Goal: Information Seeking & Learning: Learn about a topic

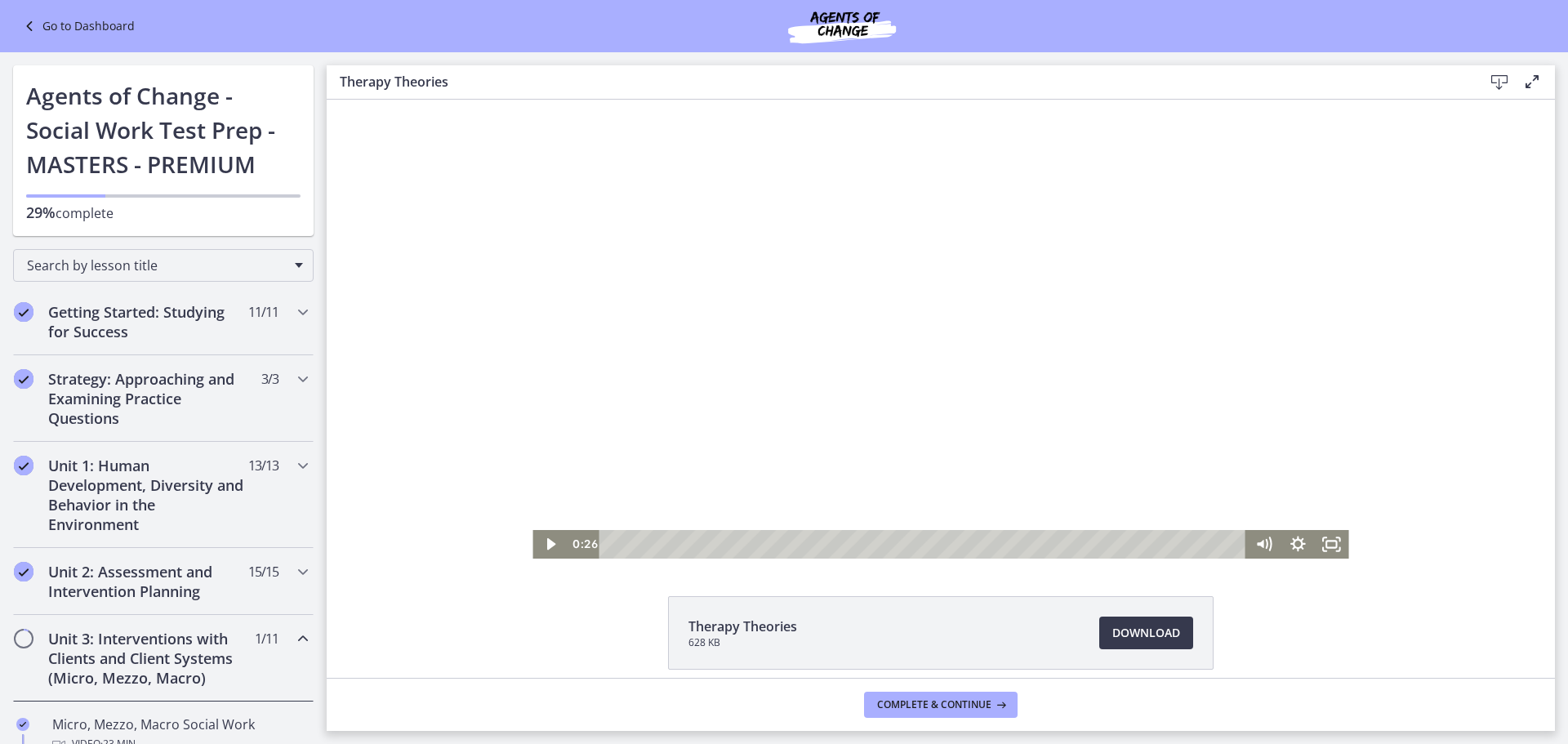
scroll to position [70, 0]
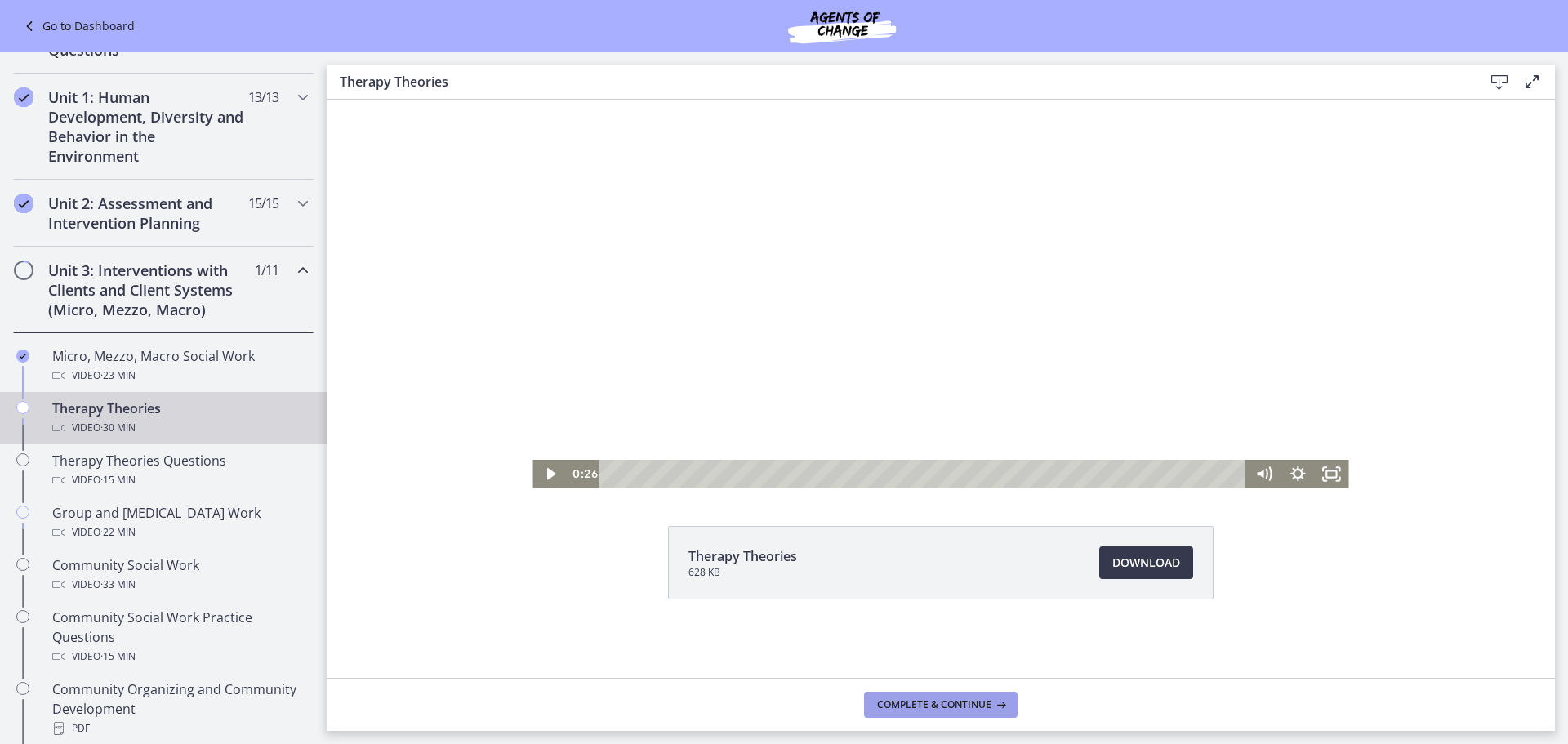
click at [954, 705] on span "Complete & continue" at bounding box center [934, 705] width 114 height 13
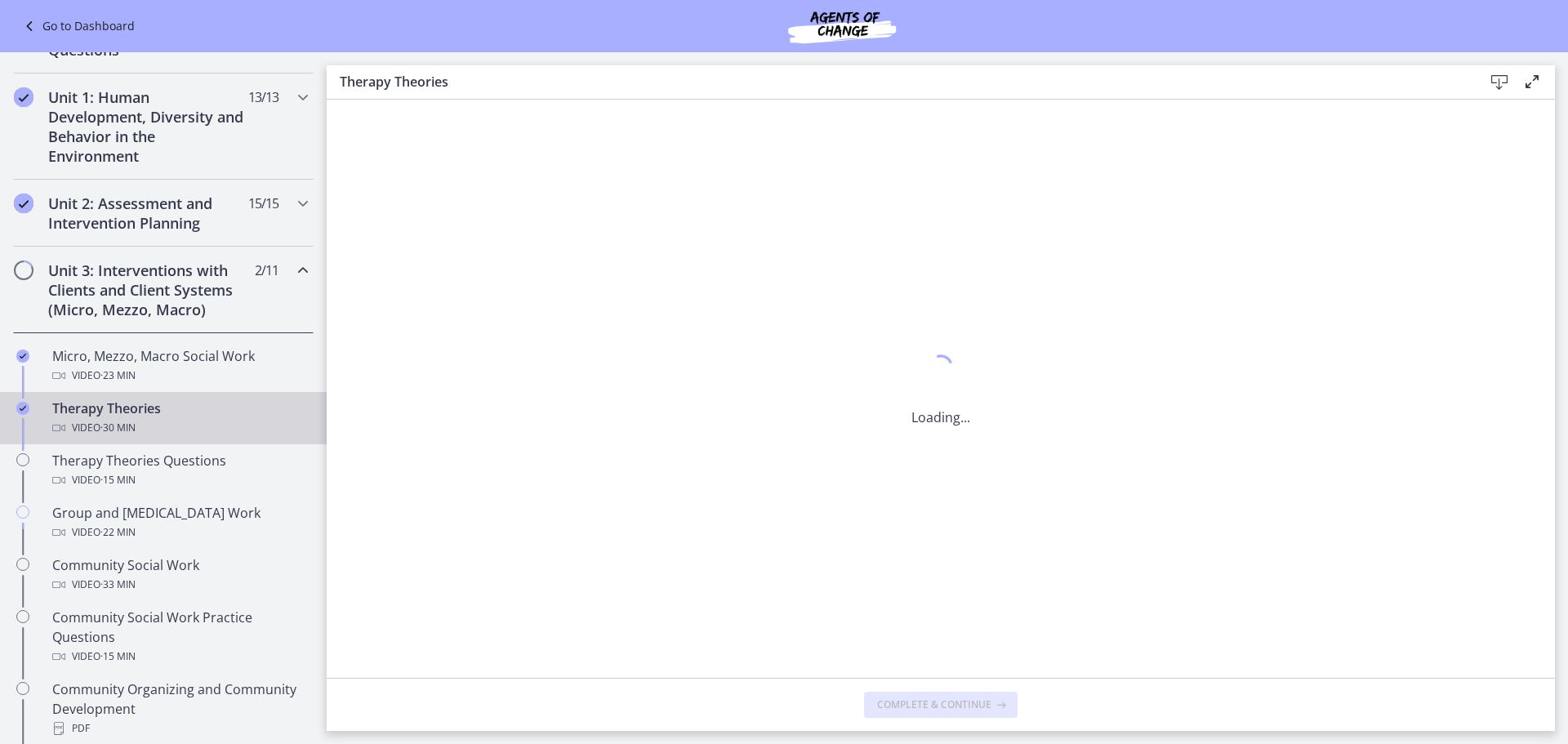
scroll to position [0, 0]
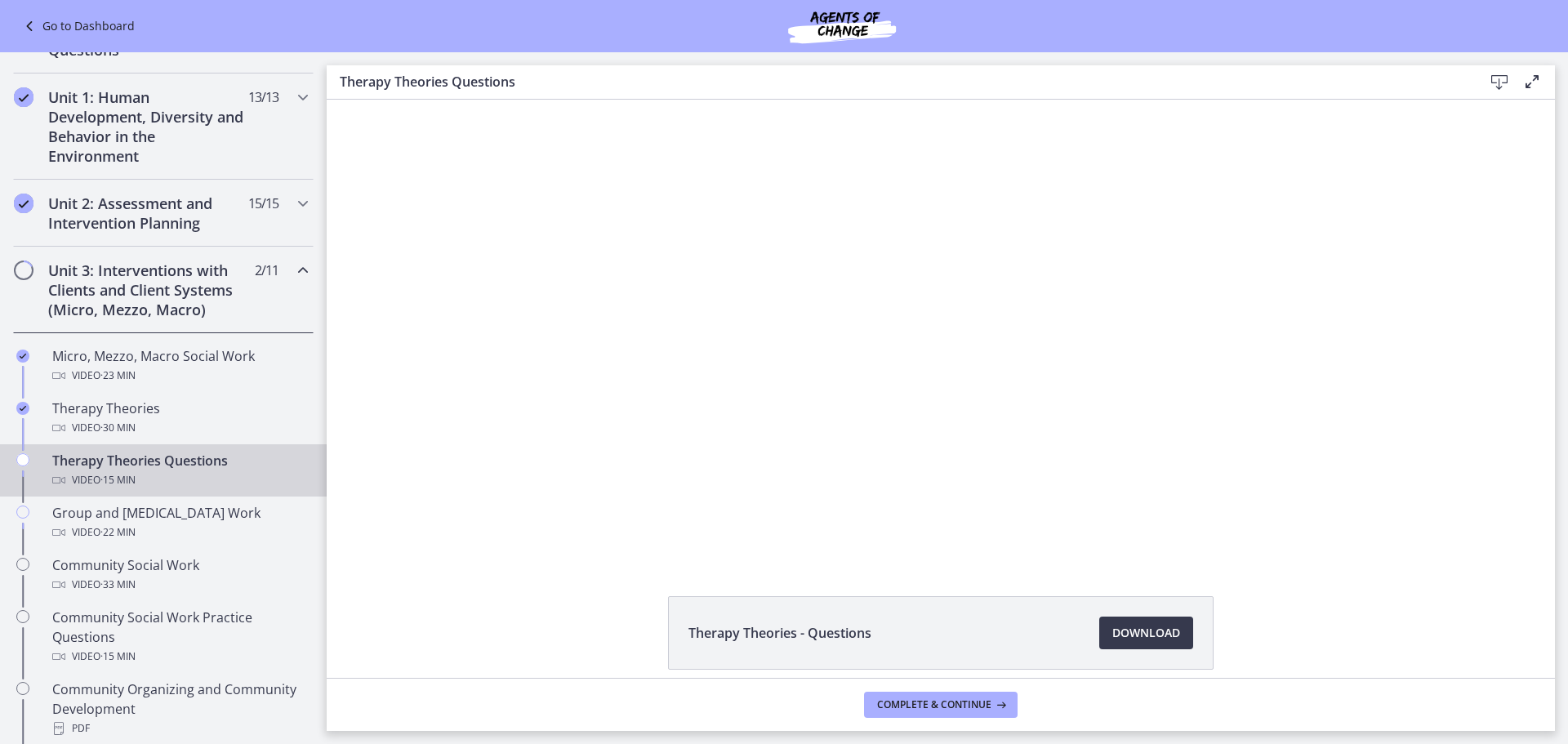
click at [938, 680] on footer "Complete & continue" at bounding box center [940, 705] width 1228 height 53
click at [915, 705] on span "Complete & continue" at bounding box center [934, 705] width 114 height 13
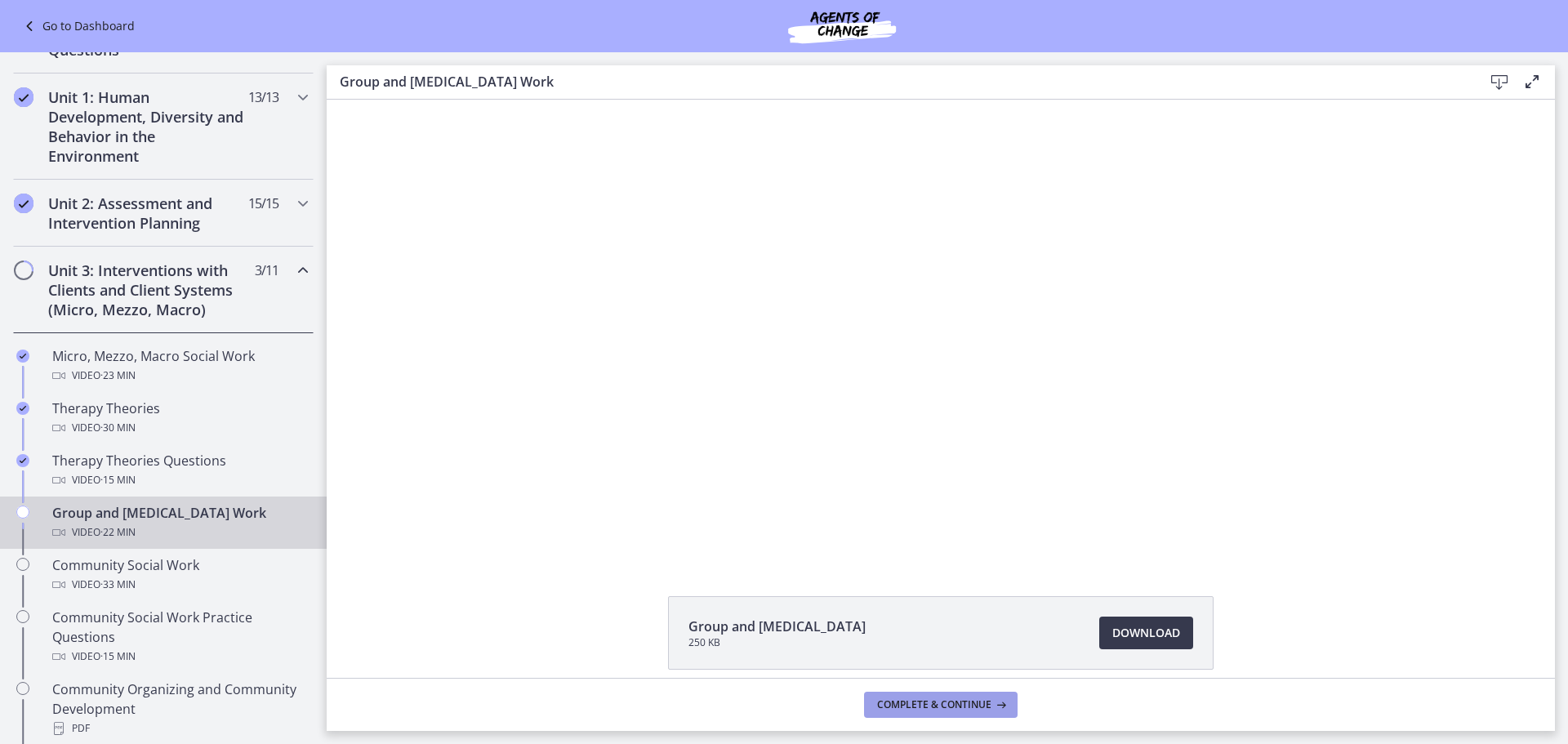
click at [933, 698] on span "Complete & continue" at bounding box center [934, 705] width 114 height 13
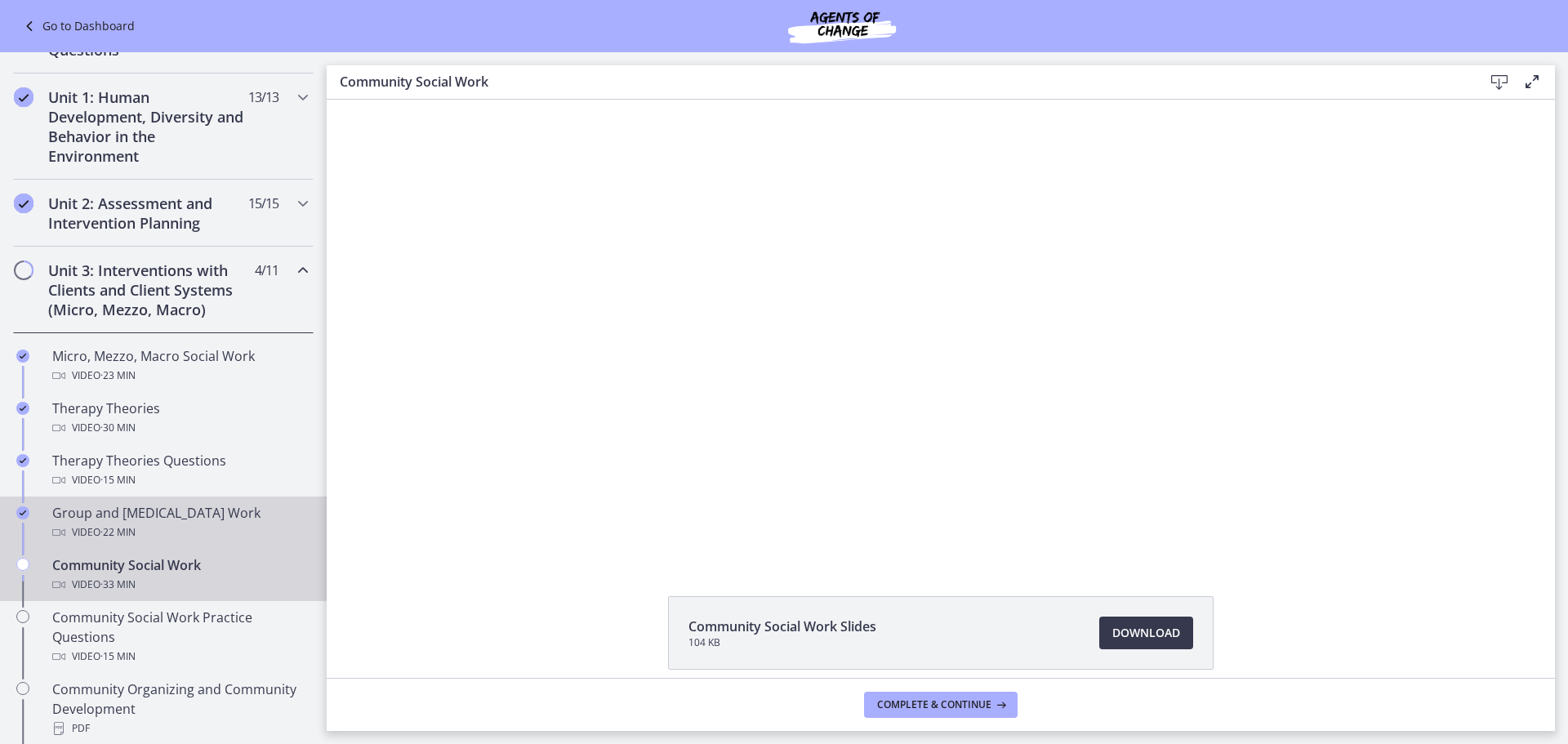
click at [212, 530] on div "Video · 22 min" at bounding box center [179, 533] width 255 height 20
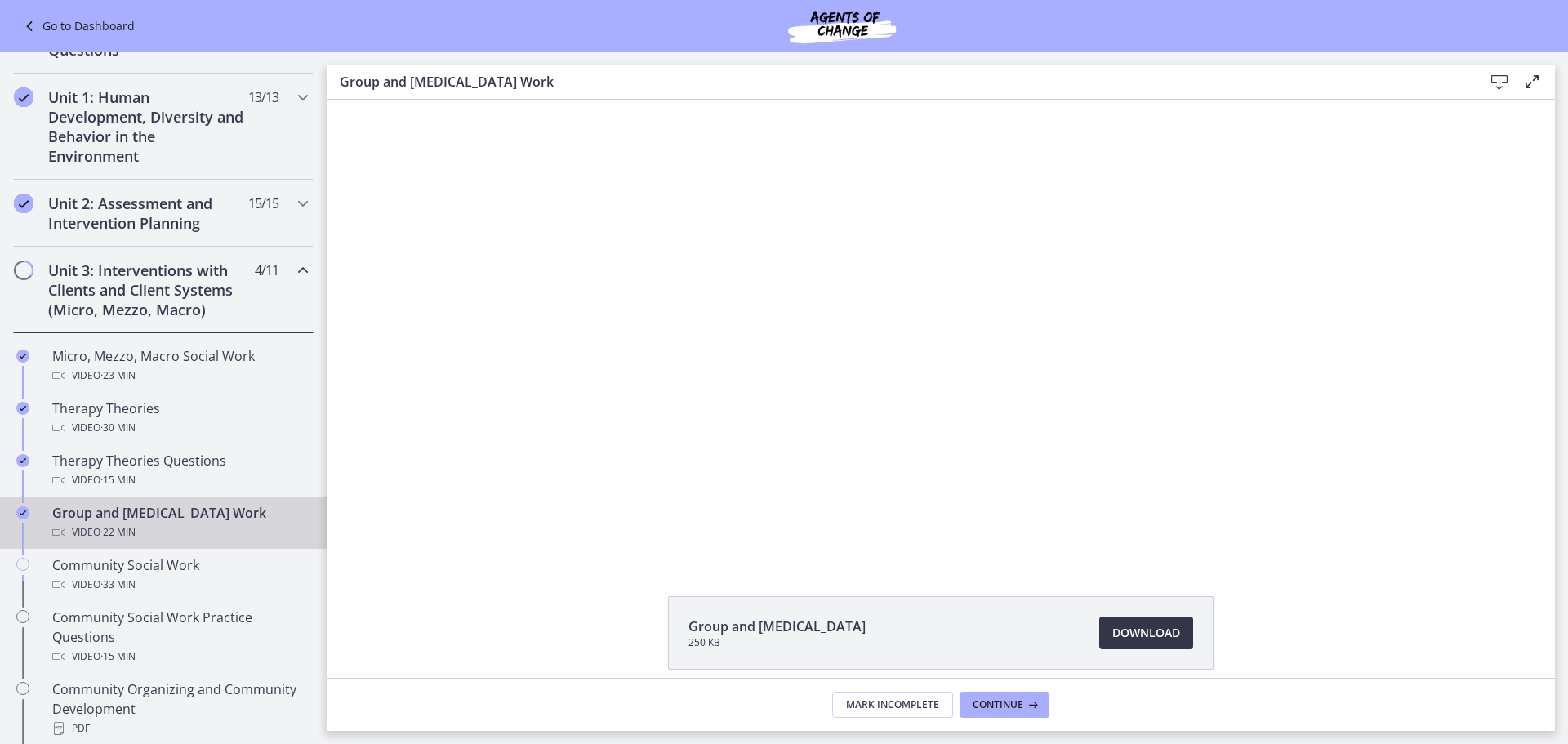
click at [1162, 635] on span "Download Opens in a new window" at bounding box center [1146, 634] width 68 height 20
drag, startPoint x: 995, startPoint y: 711, endPoint x: 996, endPoint y: 723, distance: 12.0
click at [997, 723] on footer "Mark Incomplete Continue" at bounding box center [940, 705] width 1228 height 53
click at [989, 710] on span "Continue" at bounding box center [997, 705] width 50 height 13
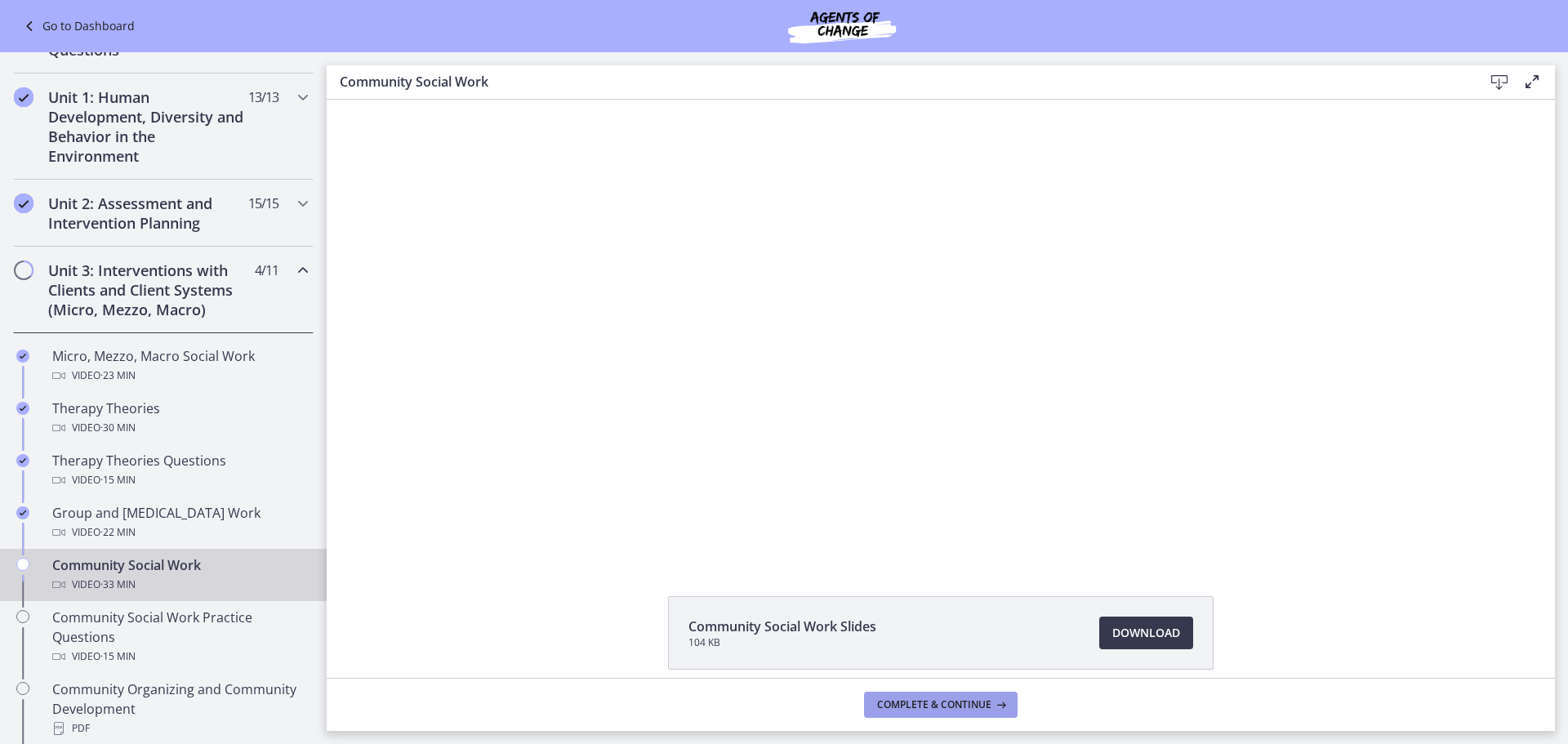
click at [989, 710] on span "Complete & continue" at bounding box center [934, 705] width 114 height 13
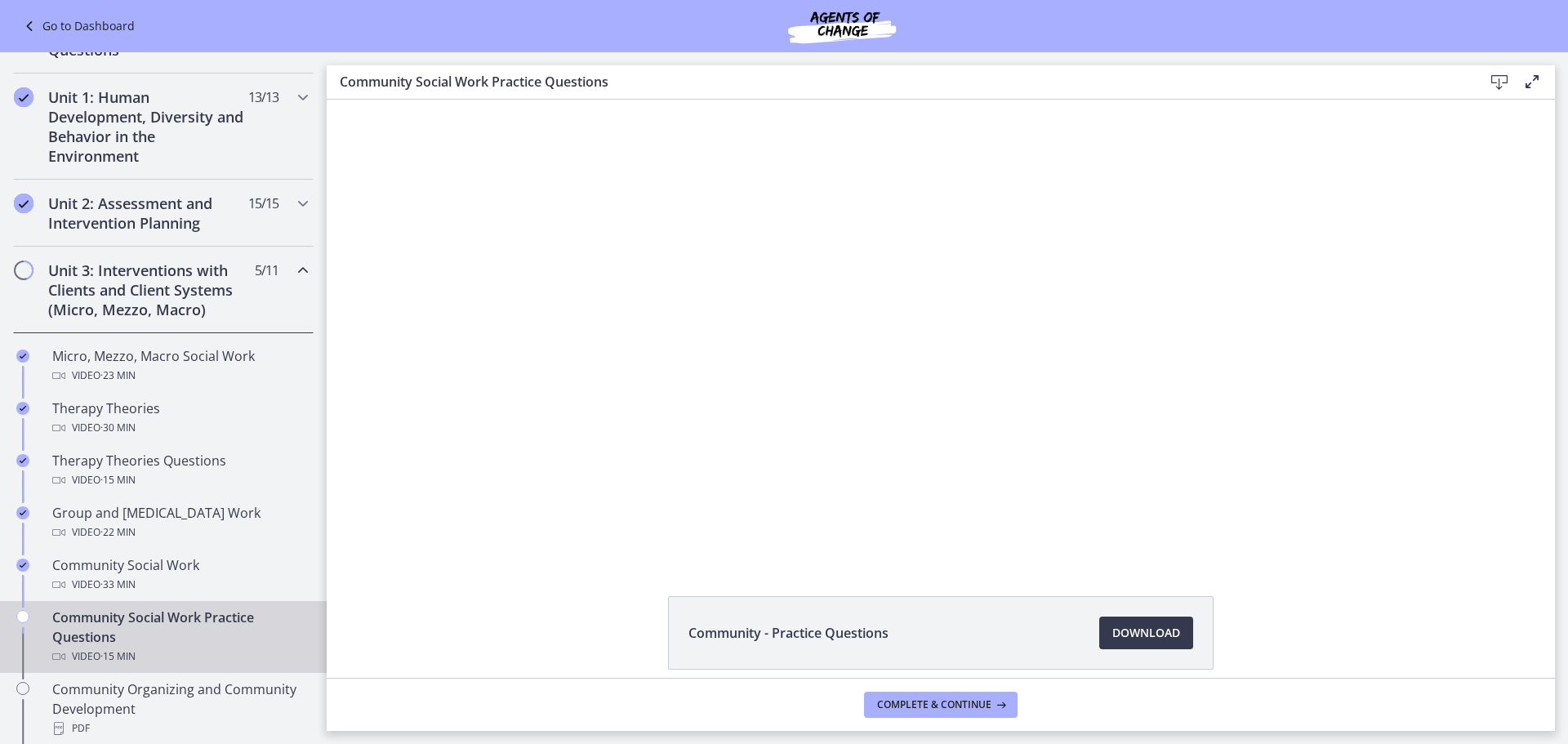
scroll to position [451, 0]
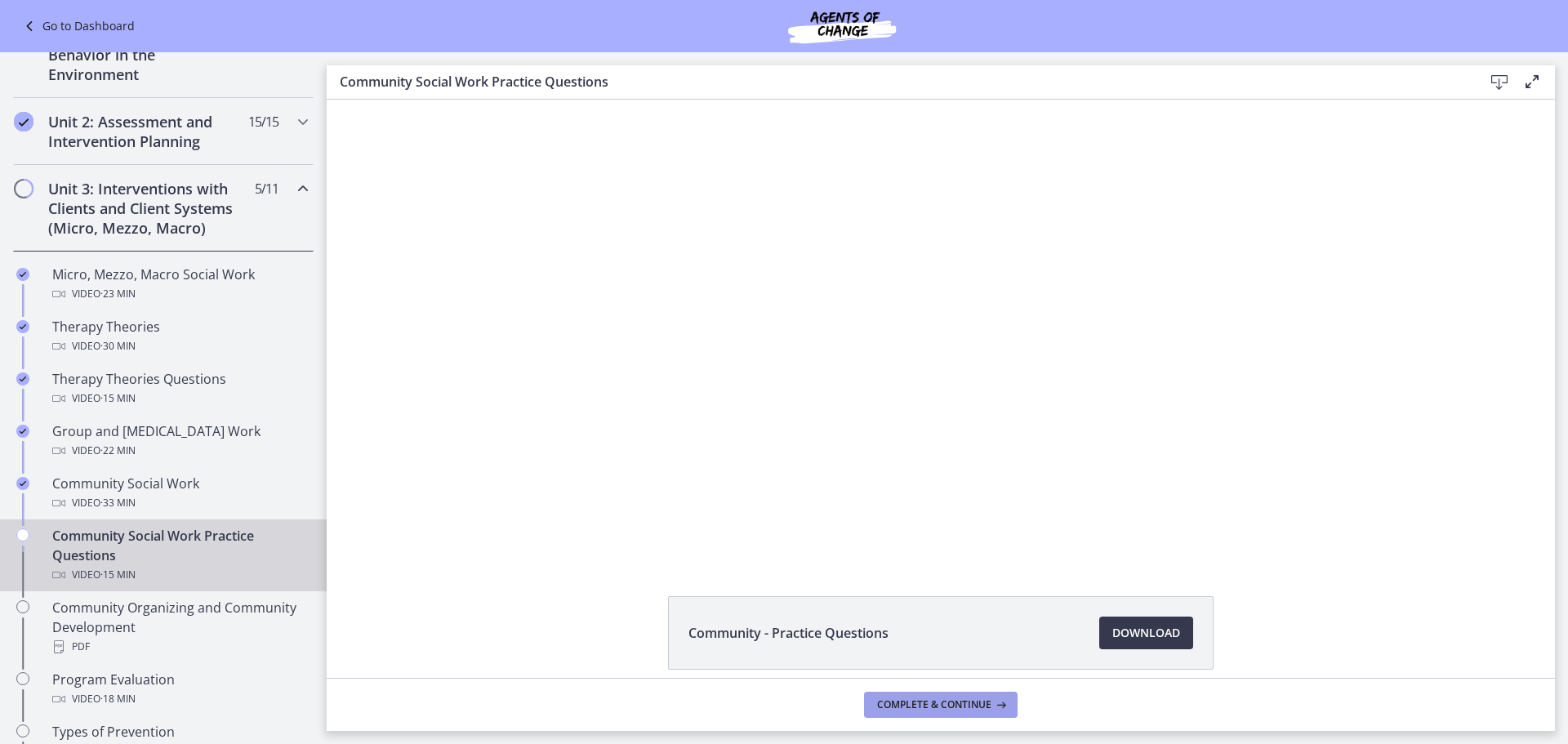
click at [950, 705] on span "Complete & continue" at bounding box center [934, 705] width 114 height 13
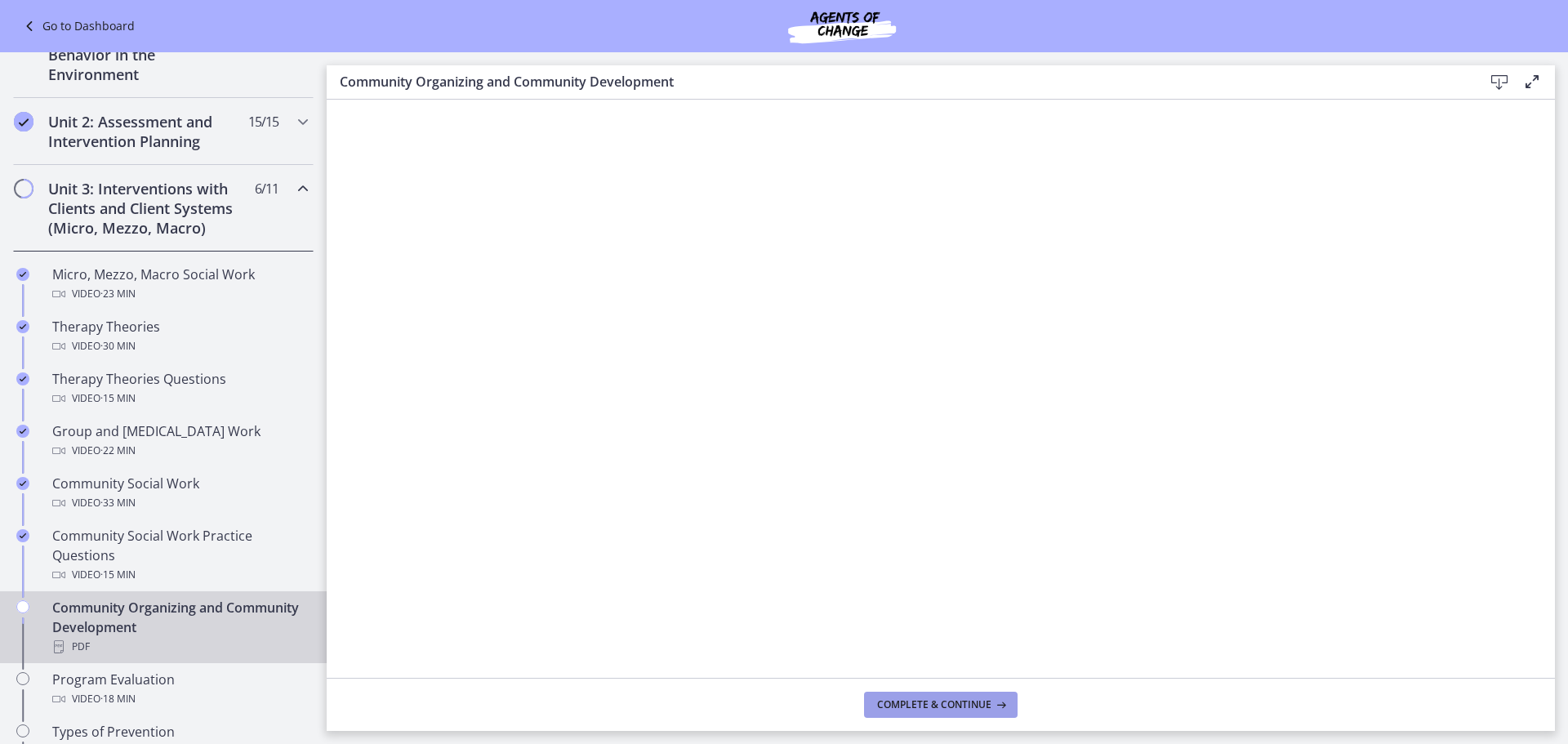
click at [945, 704] on span "Complete & continue" at bounding box center [934, 705] width 114 height 13
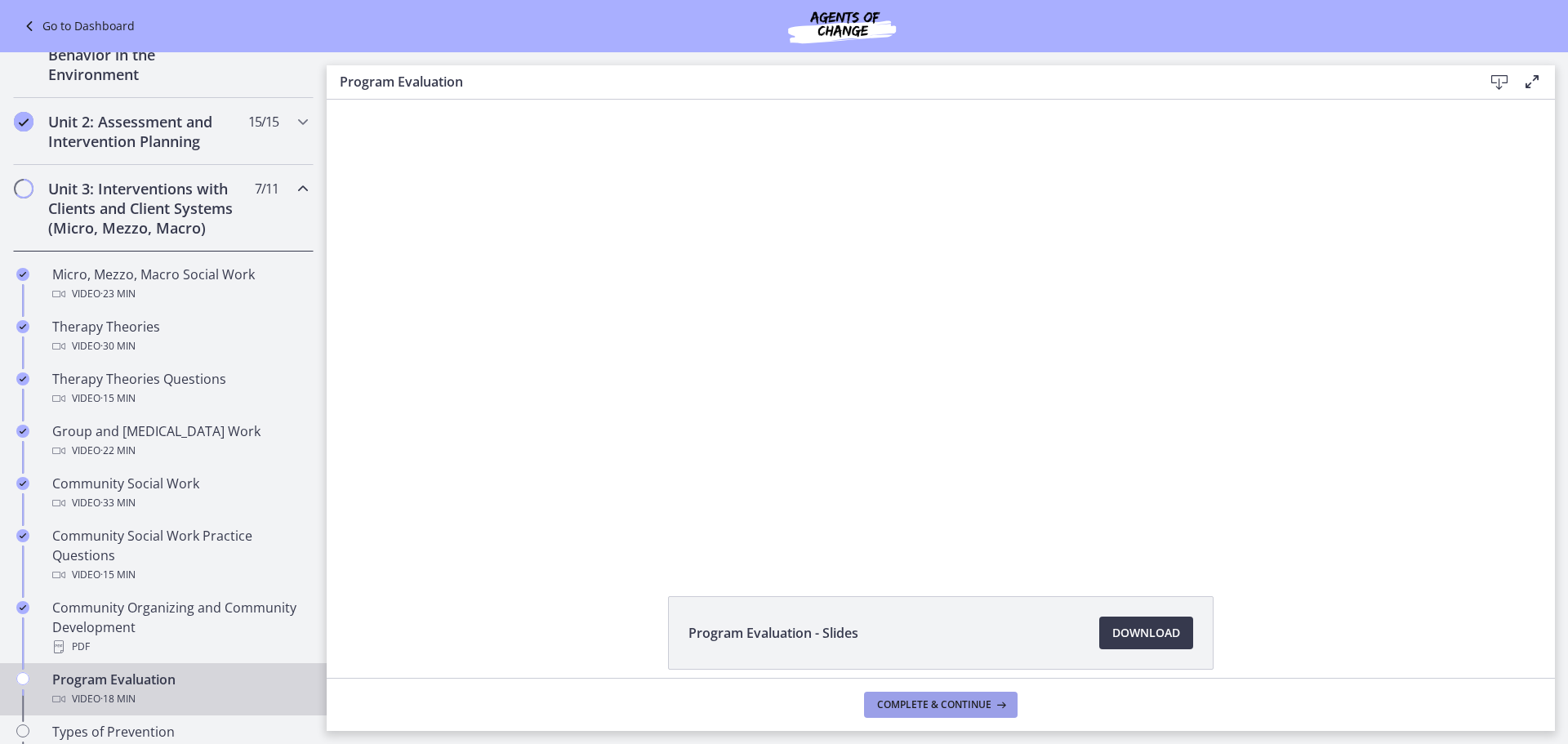
click at [945, 704] on span "Complete & continue" at bounding box center [934, 705] width 114 height 13
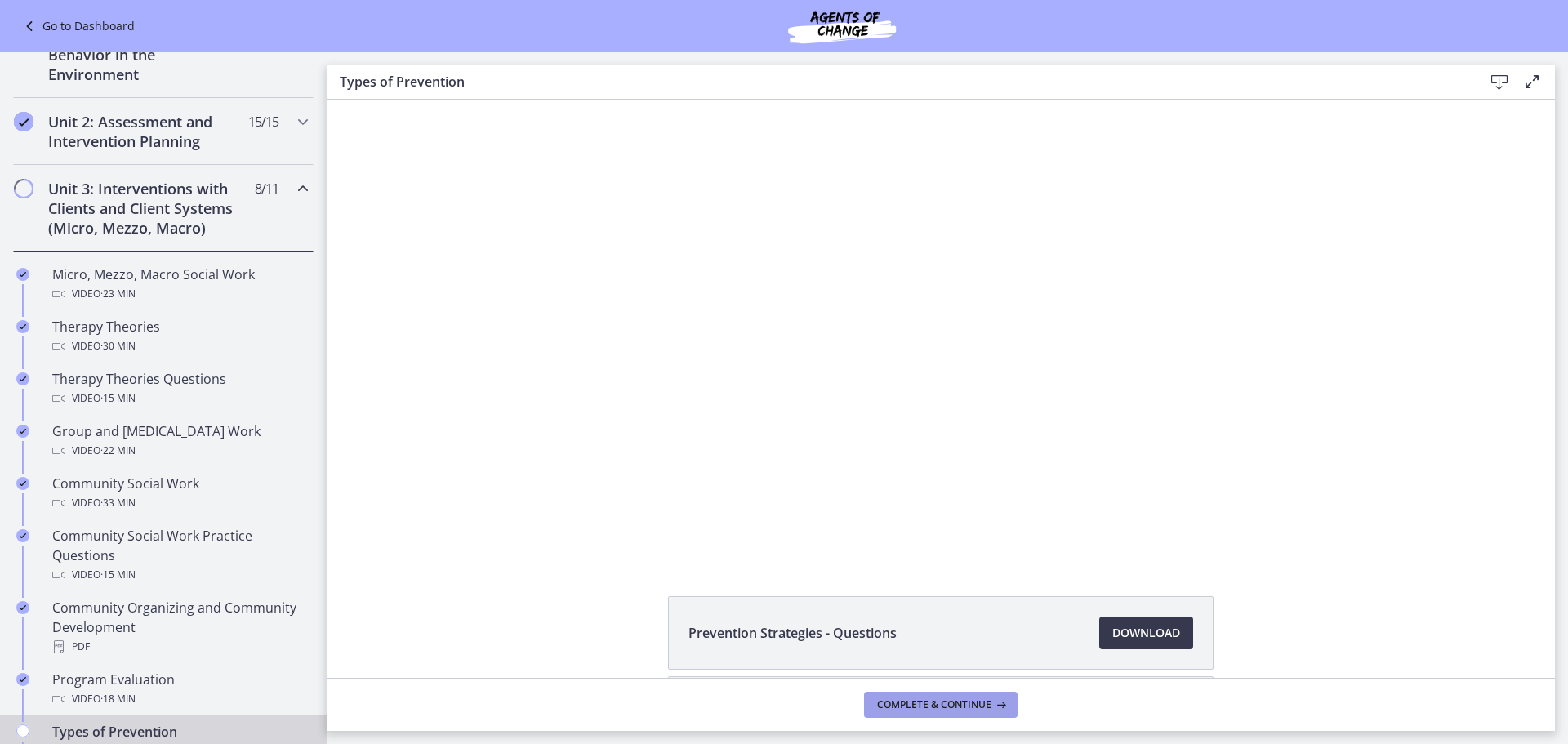
click at [945, 704] on span "Complete & continue" at bounding box center [934, 705] width 114 height 13
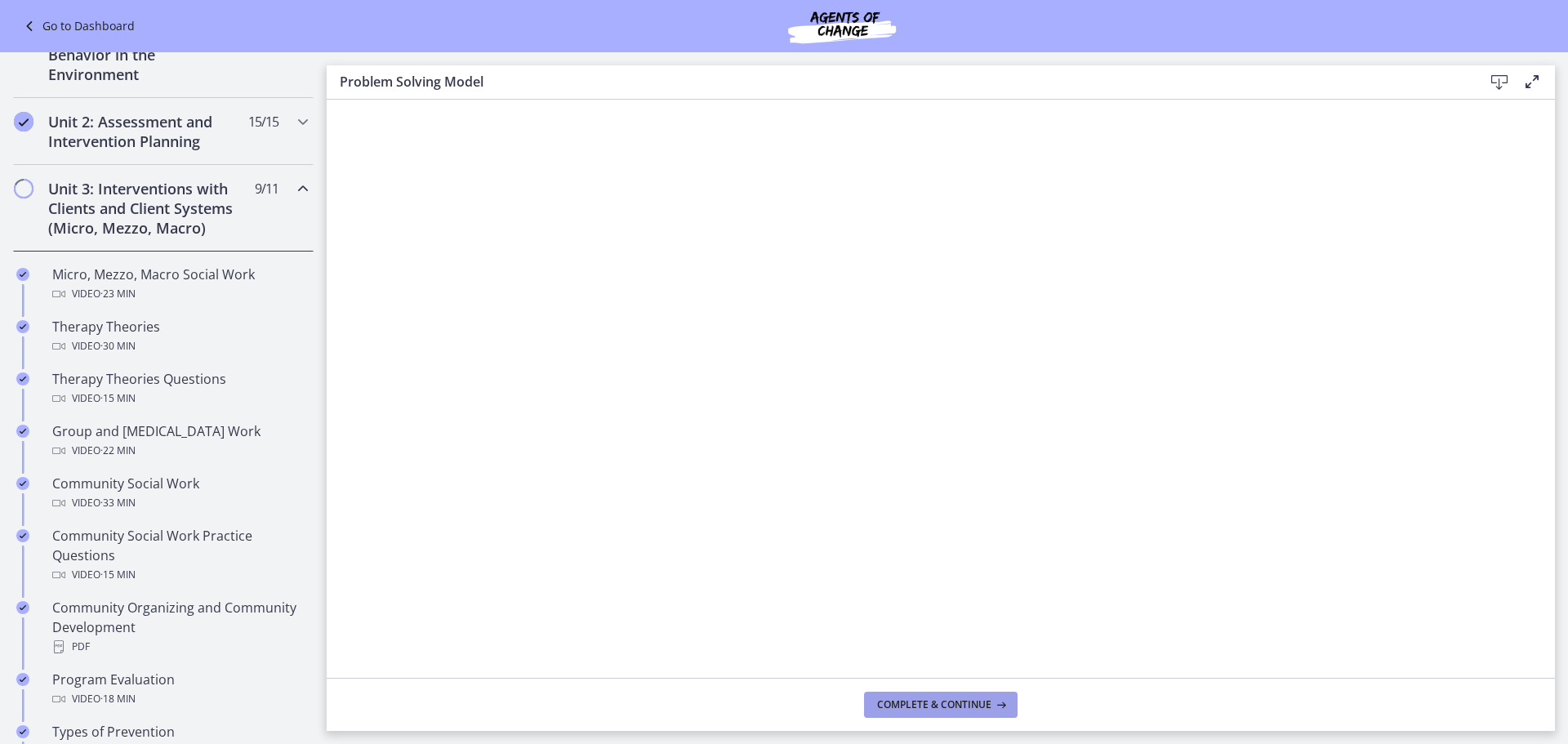
click at [945, 704] on span "Complete & continue" at bounding box center [934, 705] width 114 height 13
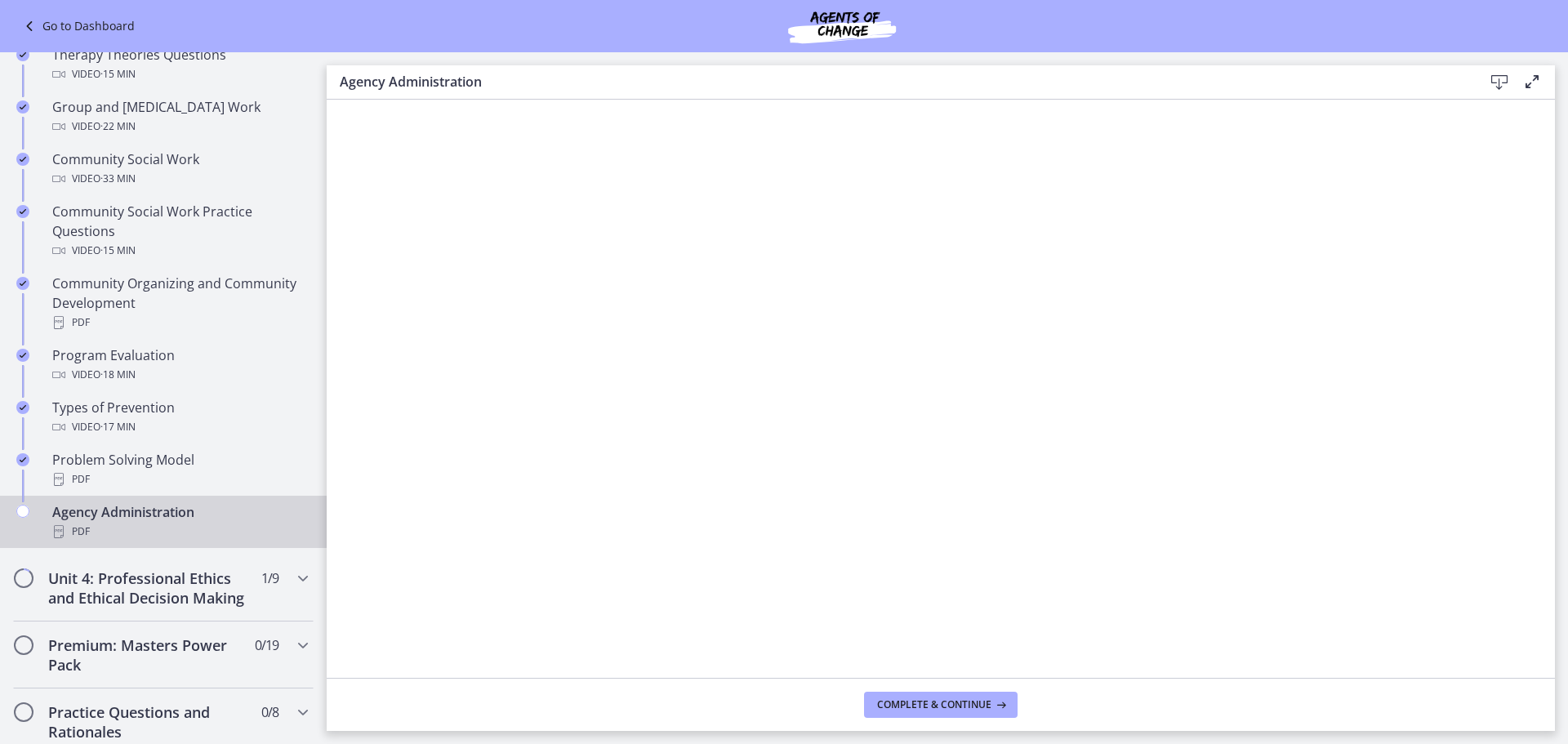
scroll to position [777, 0]
click at [896, 713] on button "Complete & continue" at bounding box center [940, 705] width 153 height 26
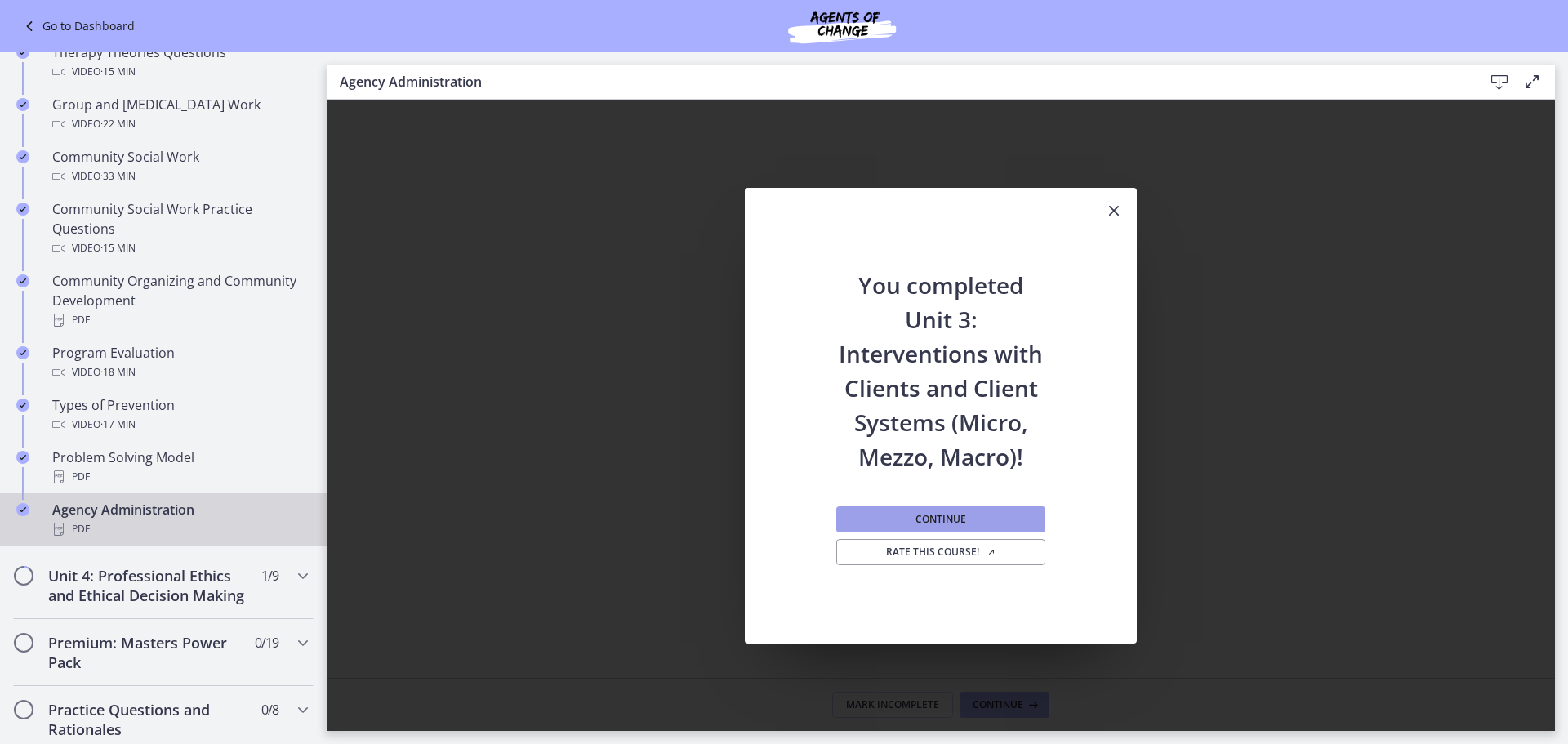
click at [948, 525] on span "Continue" at bounding box center [941, 520] width 50 height 13
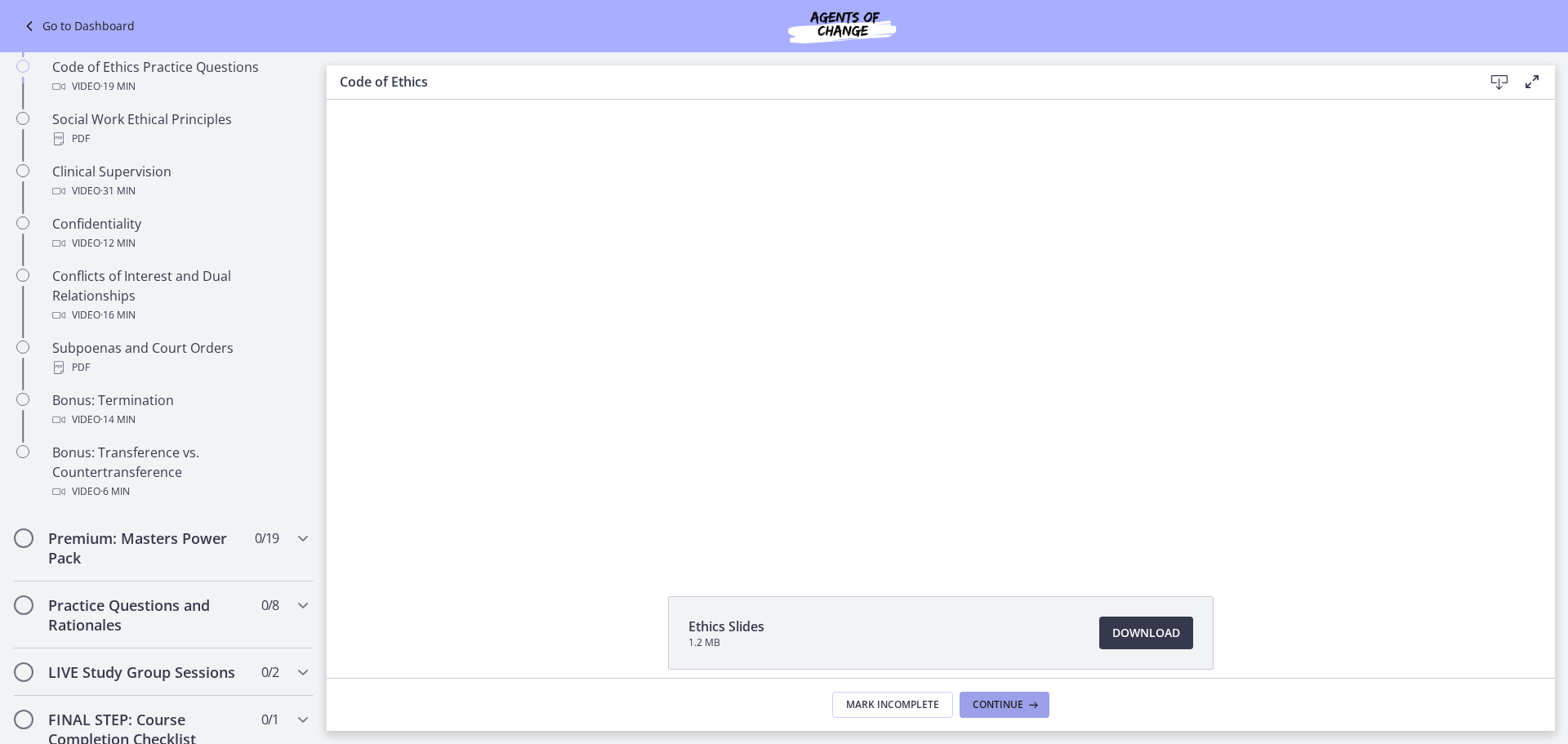
click at [976, 700] on span "Continue" at bounding box center [997, 705] width 50 height 13
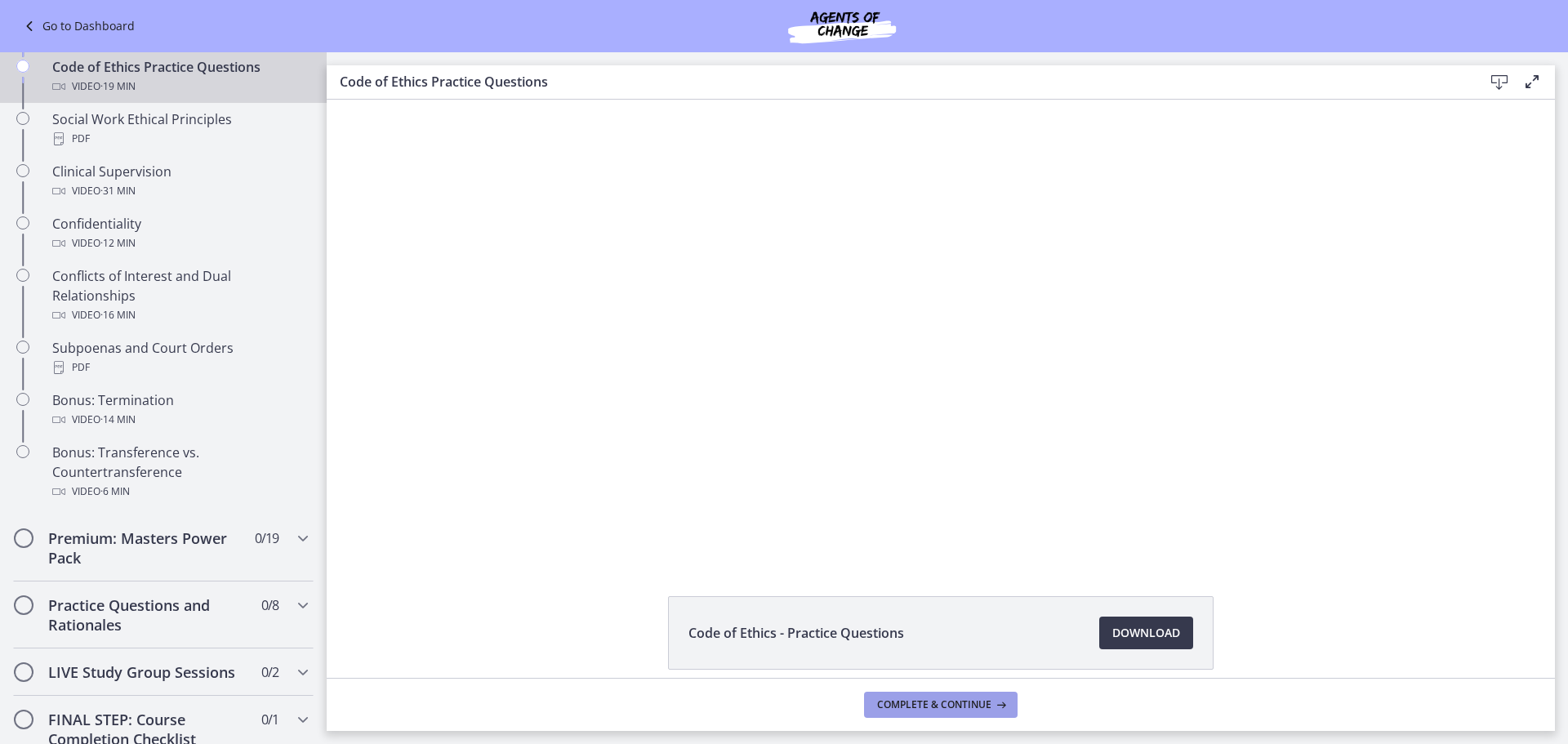
click at [972, 704] on span "Complete & continue" at bounding box center [934, 705] width 114 height 13
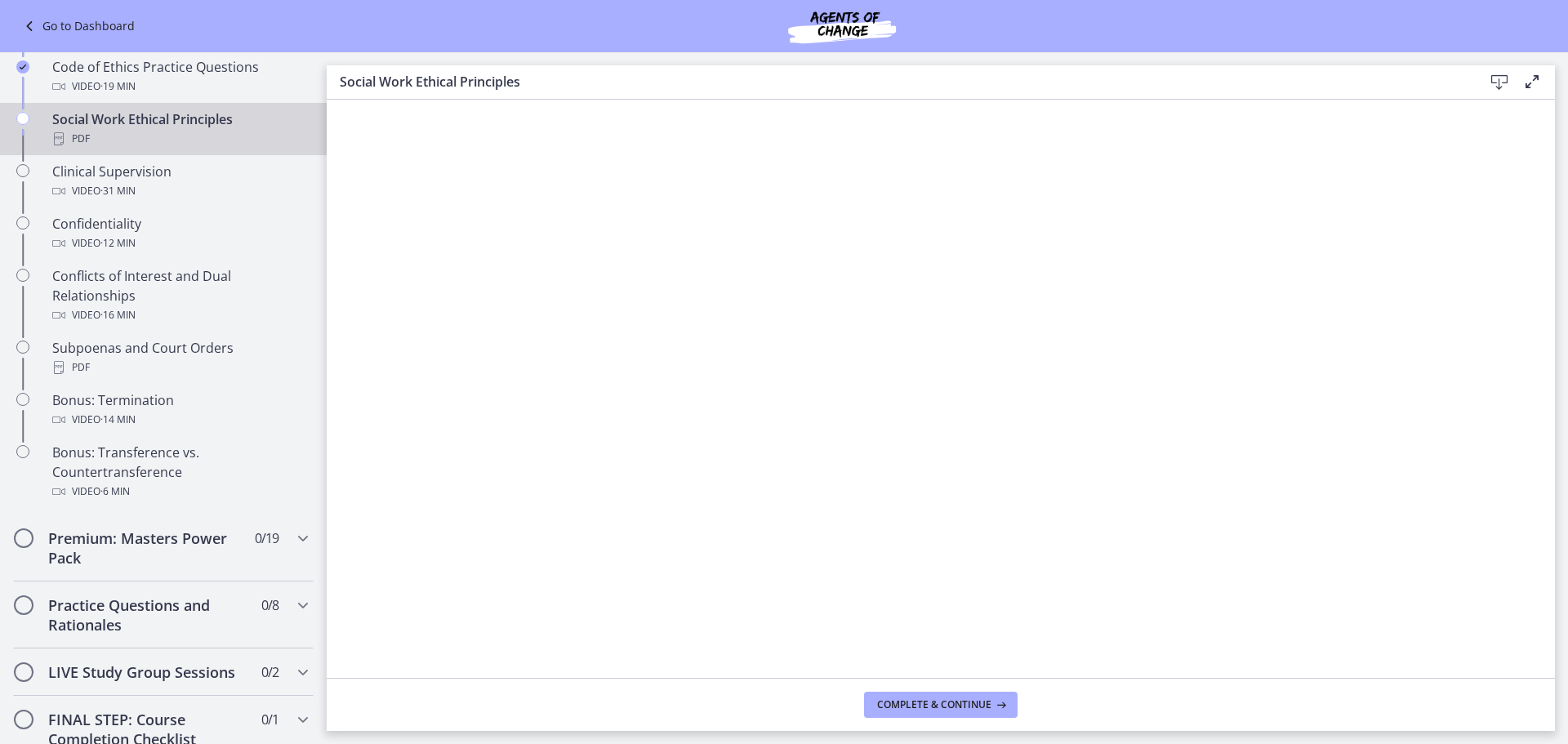
click at [1502, 77] on icon at bounding box center [1500, 83] width 20 height 20
click at [966, 715] on button "Complete & continue" at bounding box center [940, 705] width 153 height 26
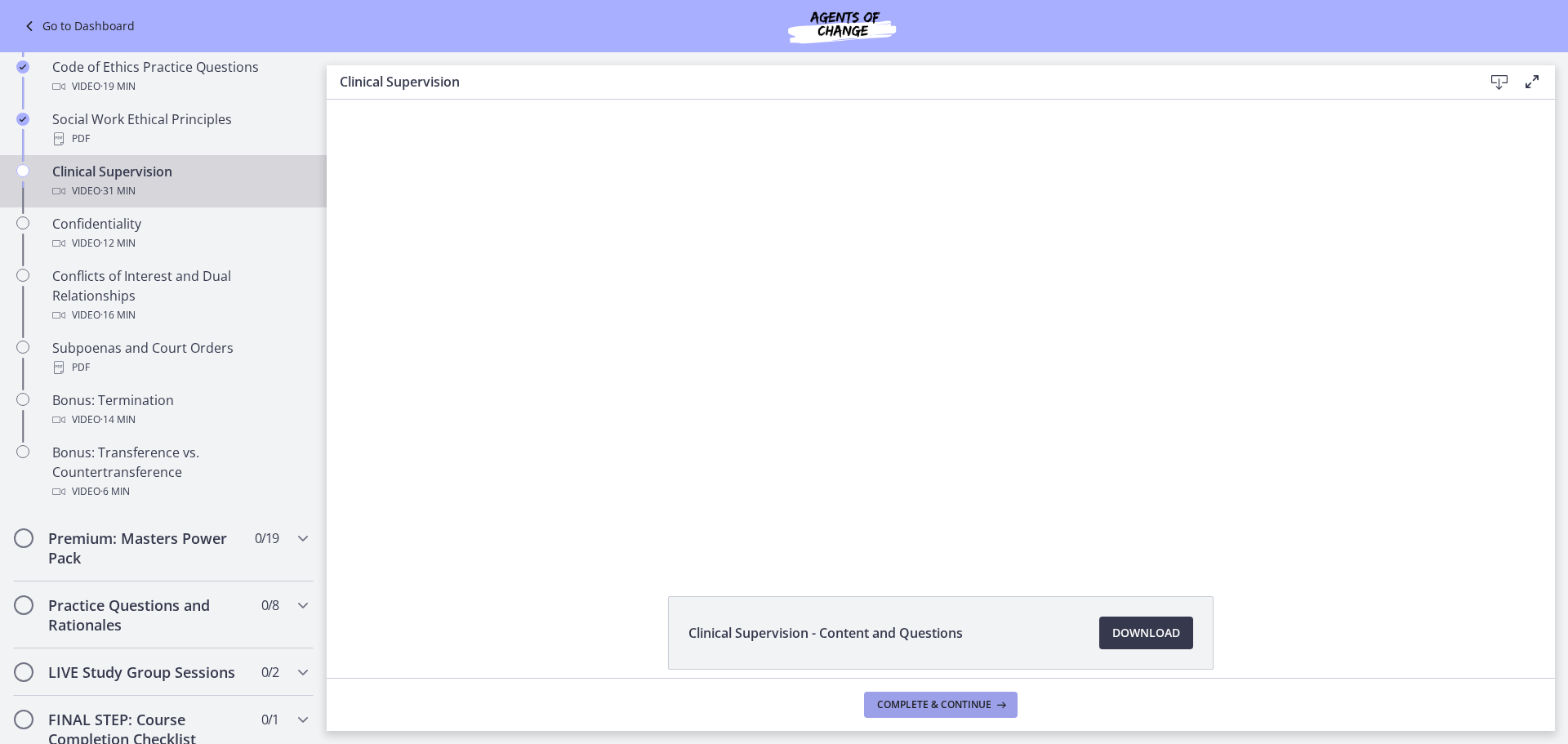
click at [963, 704] on span "Complete & continue" at bounding box center [934, 705] width 114 height 13
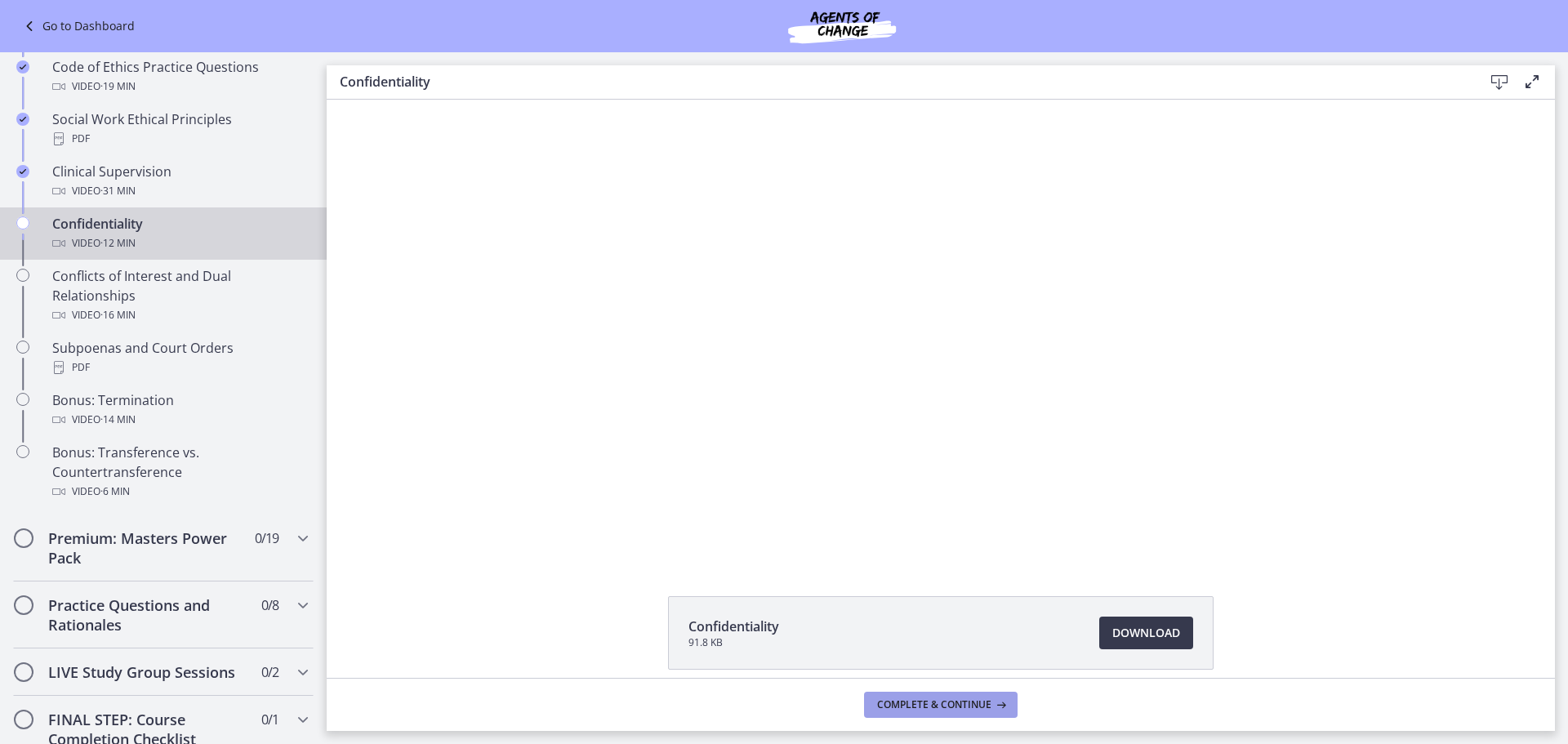
click at [951, 704] on span "Complete & continue" at bounding box center [934, 705] width 114 height 13
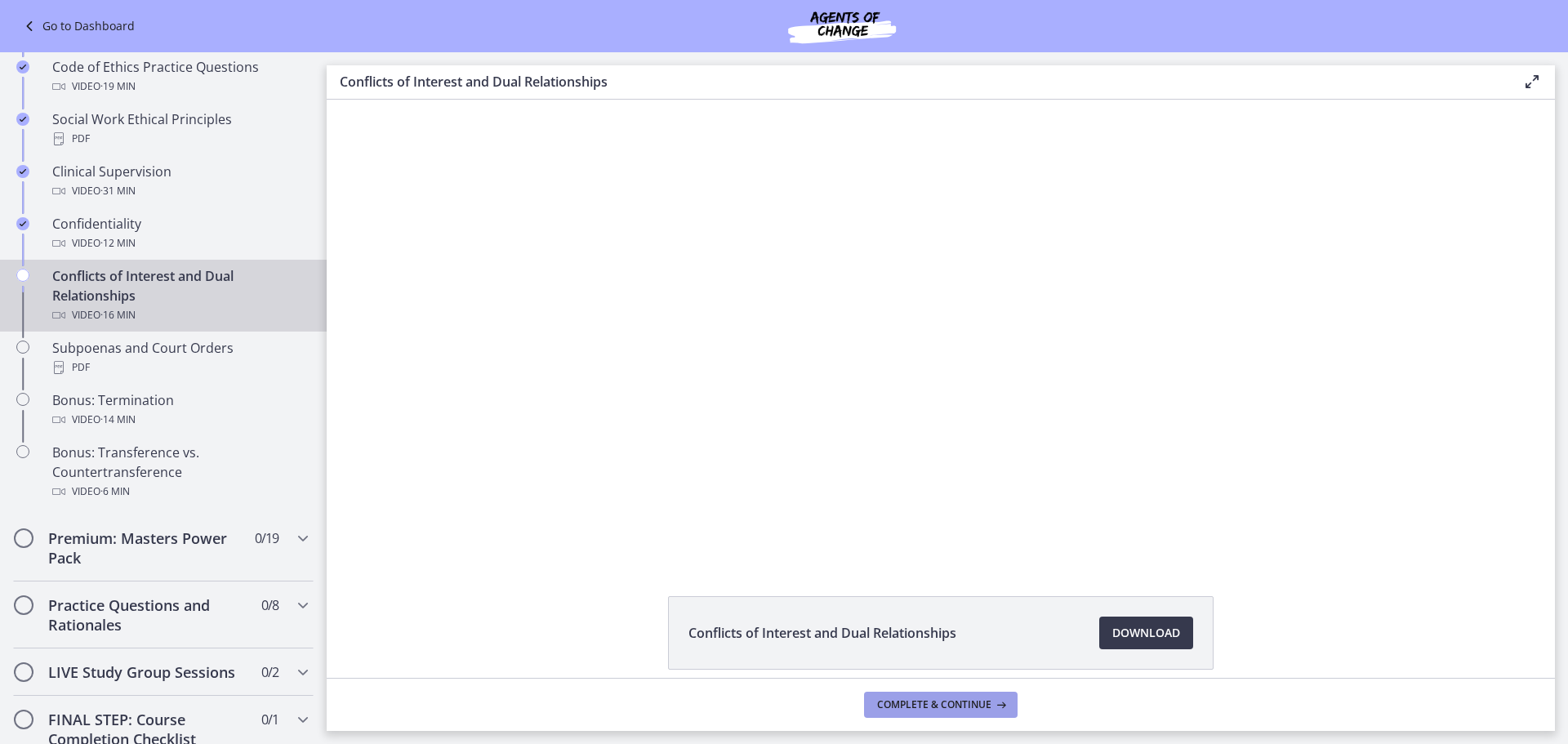
click at [951, 704] on span "Complete & continue" at bounding box center [934, 705] width 114 height 13
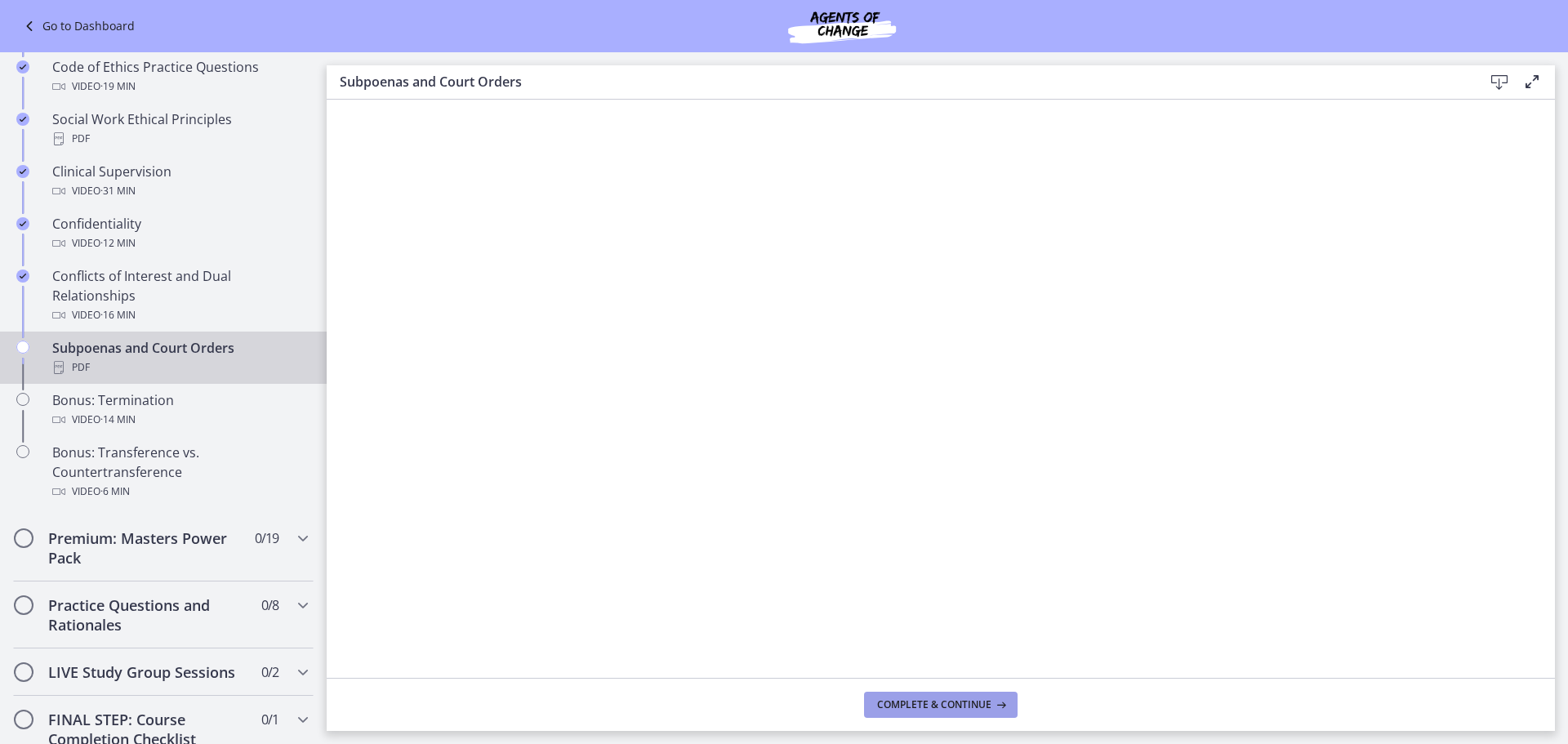
click at [951, 704] on span "Complete & continue" at bounding box center [934, 705] width 114 height 13
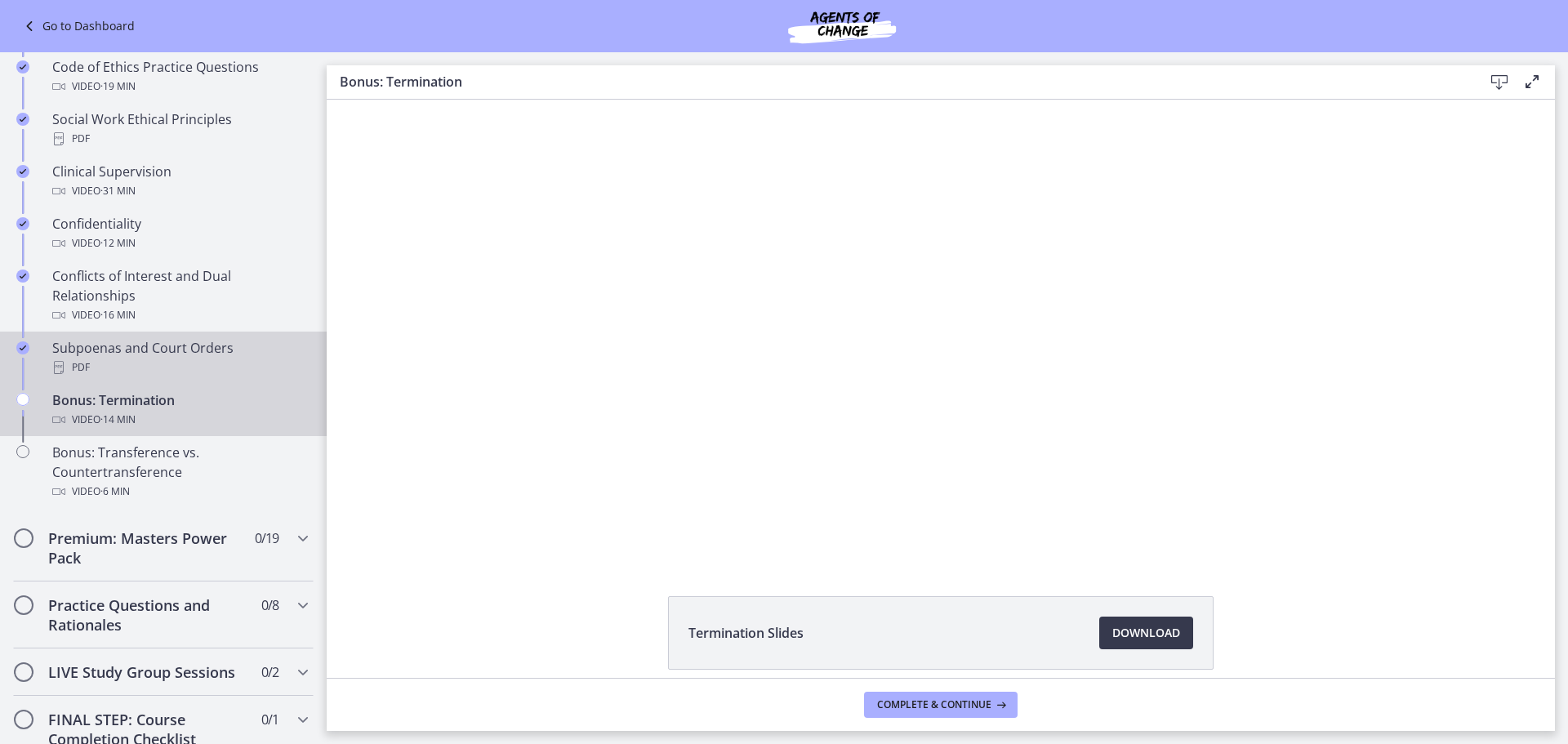
click at [147, 378] on div "PDF" at bounding box center [179, 368] width 255 height 20
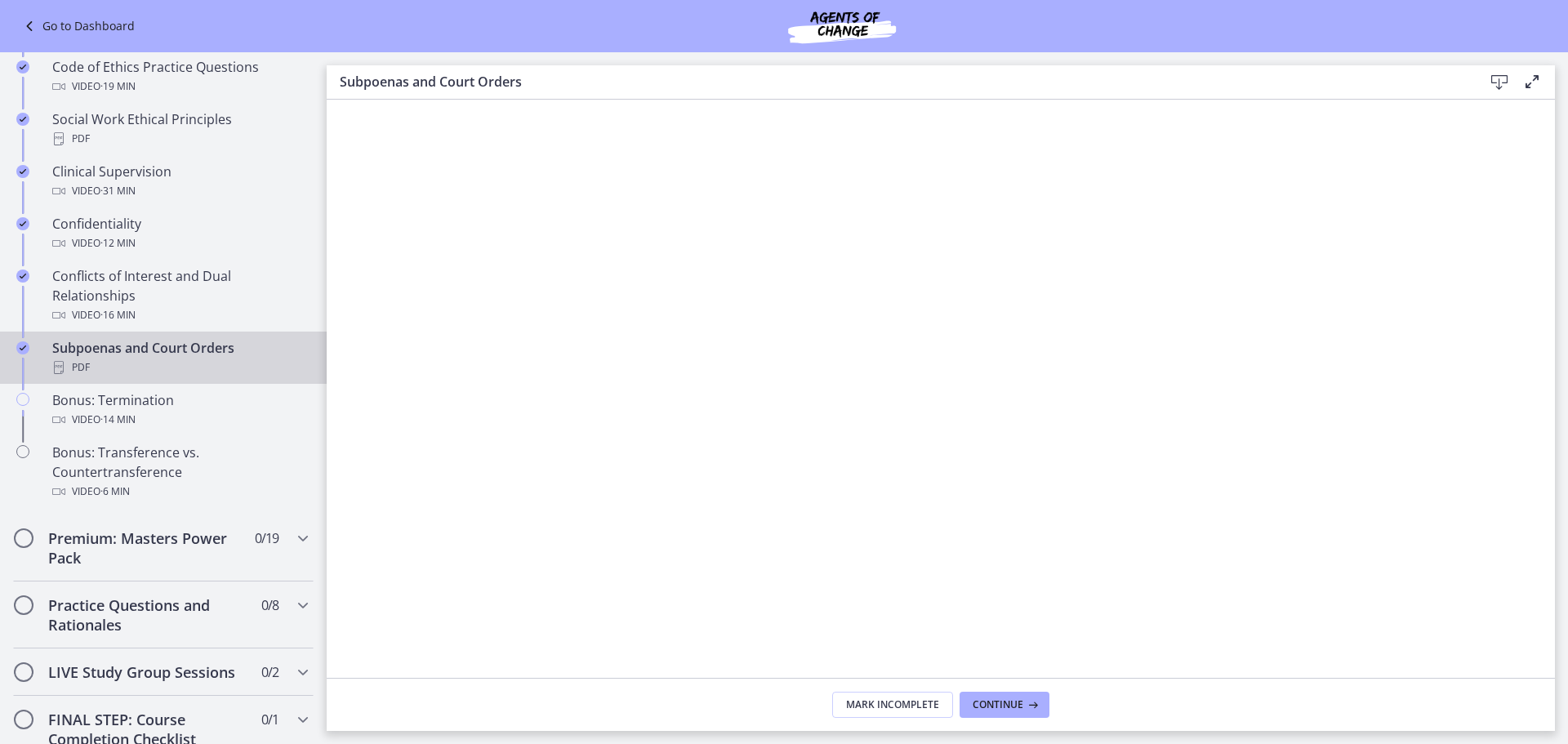
click at [1498, 77] on icon at bounding box center [1500, 83] width 20 height 20
click at [989, 708] on span "Continue" at bounding box center [997, 705] width 50 height 13
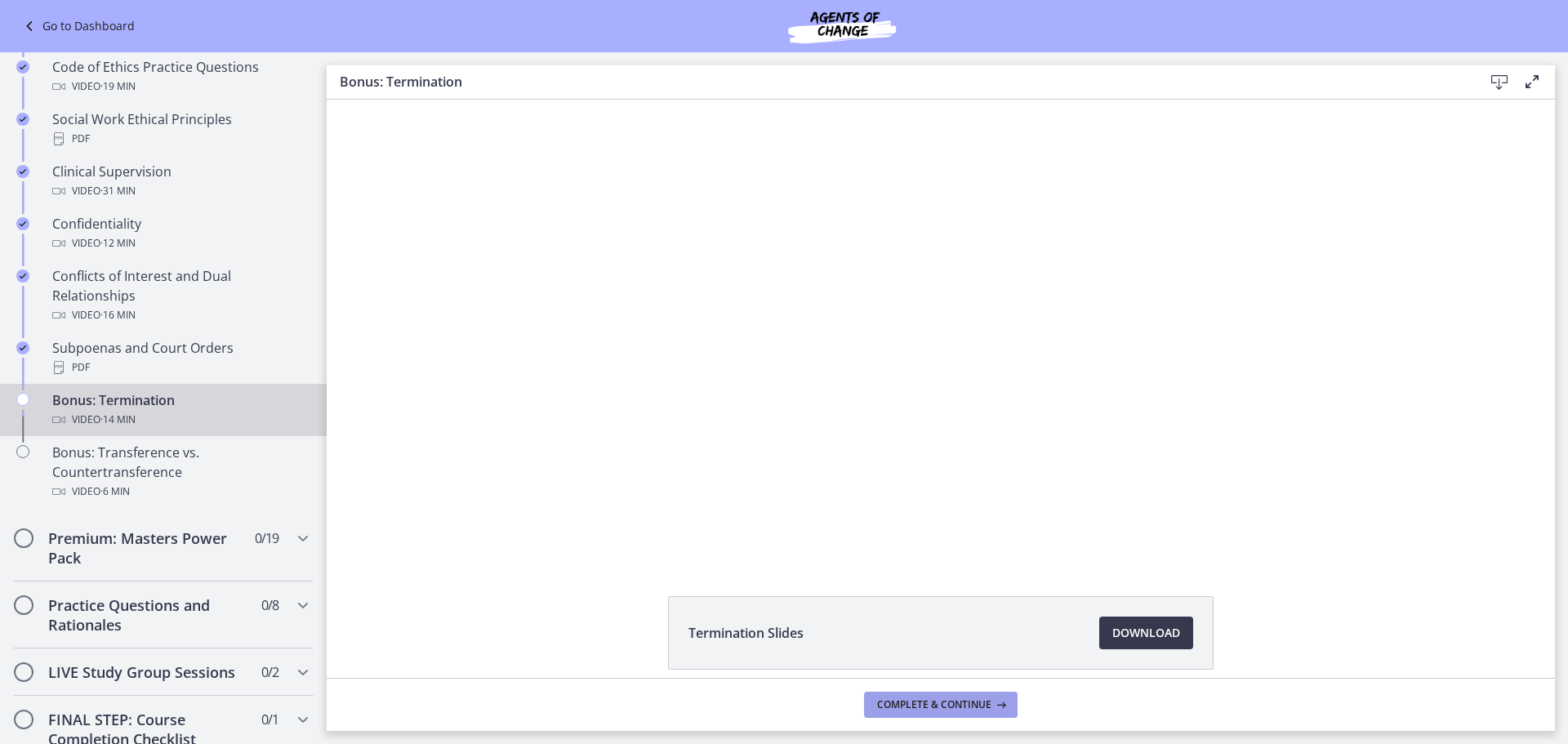
click at [989, 705] on span "Complete & continue" at bounding box center [934, 705] width 114 height 13
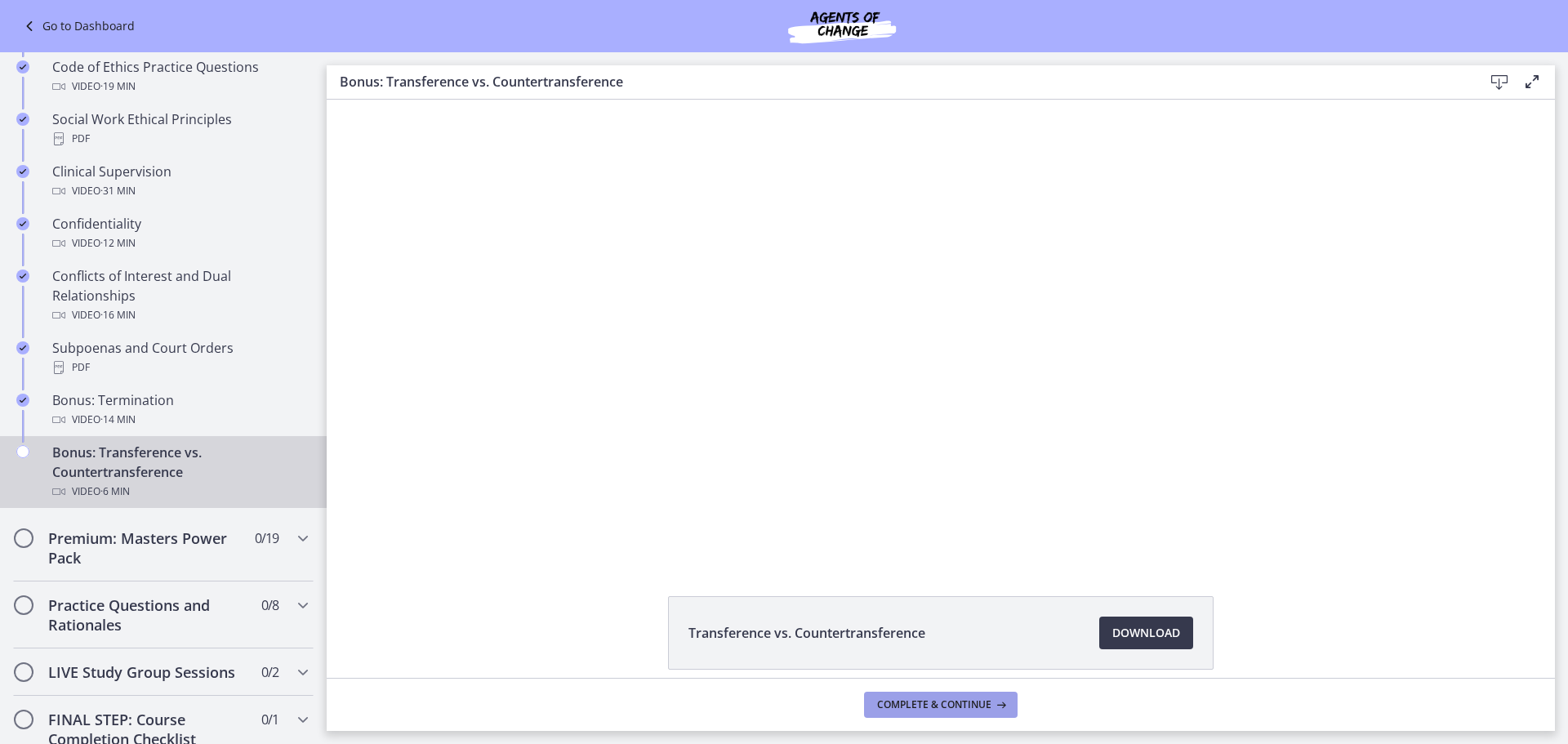
click at [989, 703] on span "Complete & continue" at bounding box center [934, 705] width 114 height 13
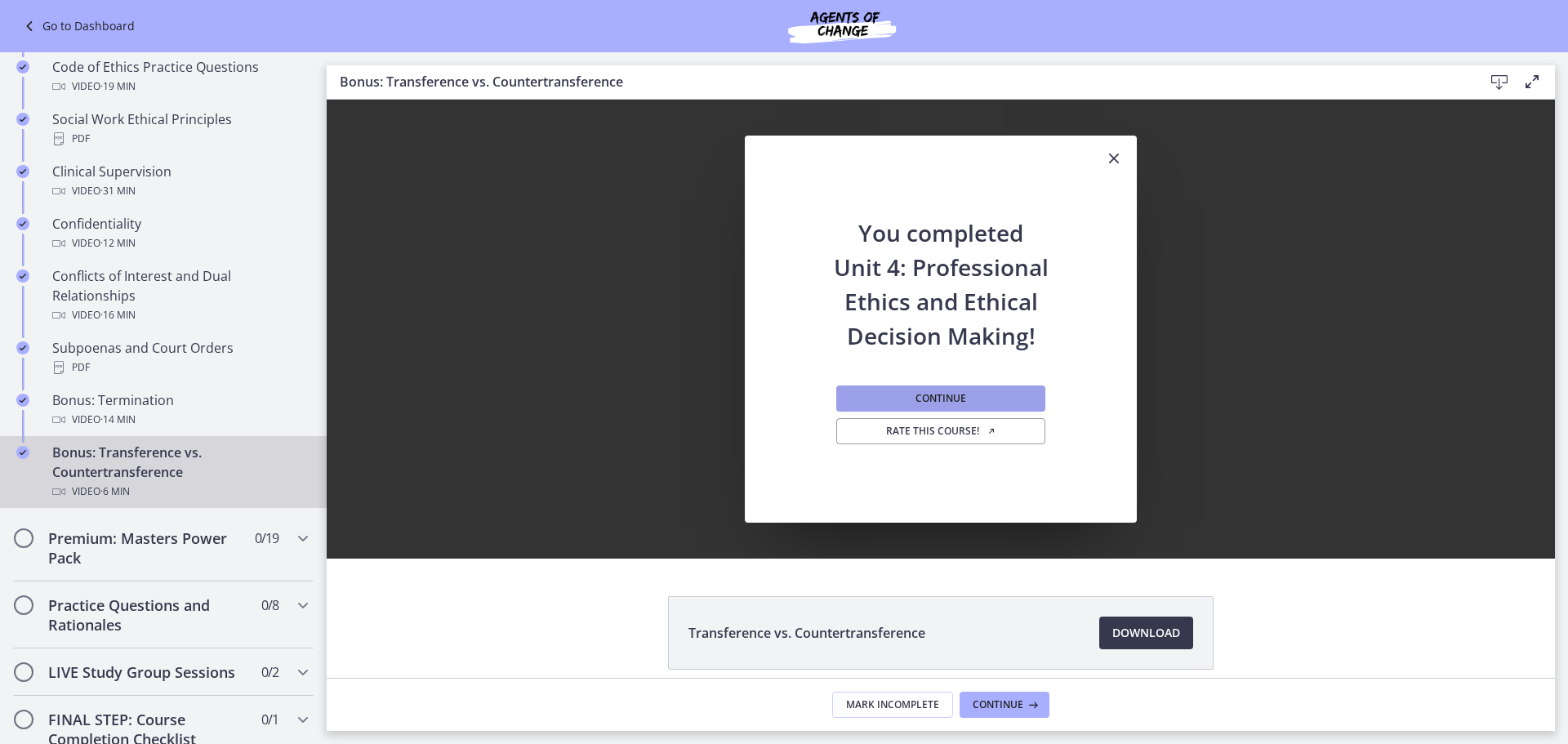
click at [902, 391] on button "Continue" at bounding box center [940, 398] width 209 height 26
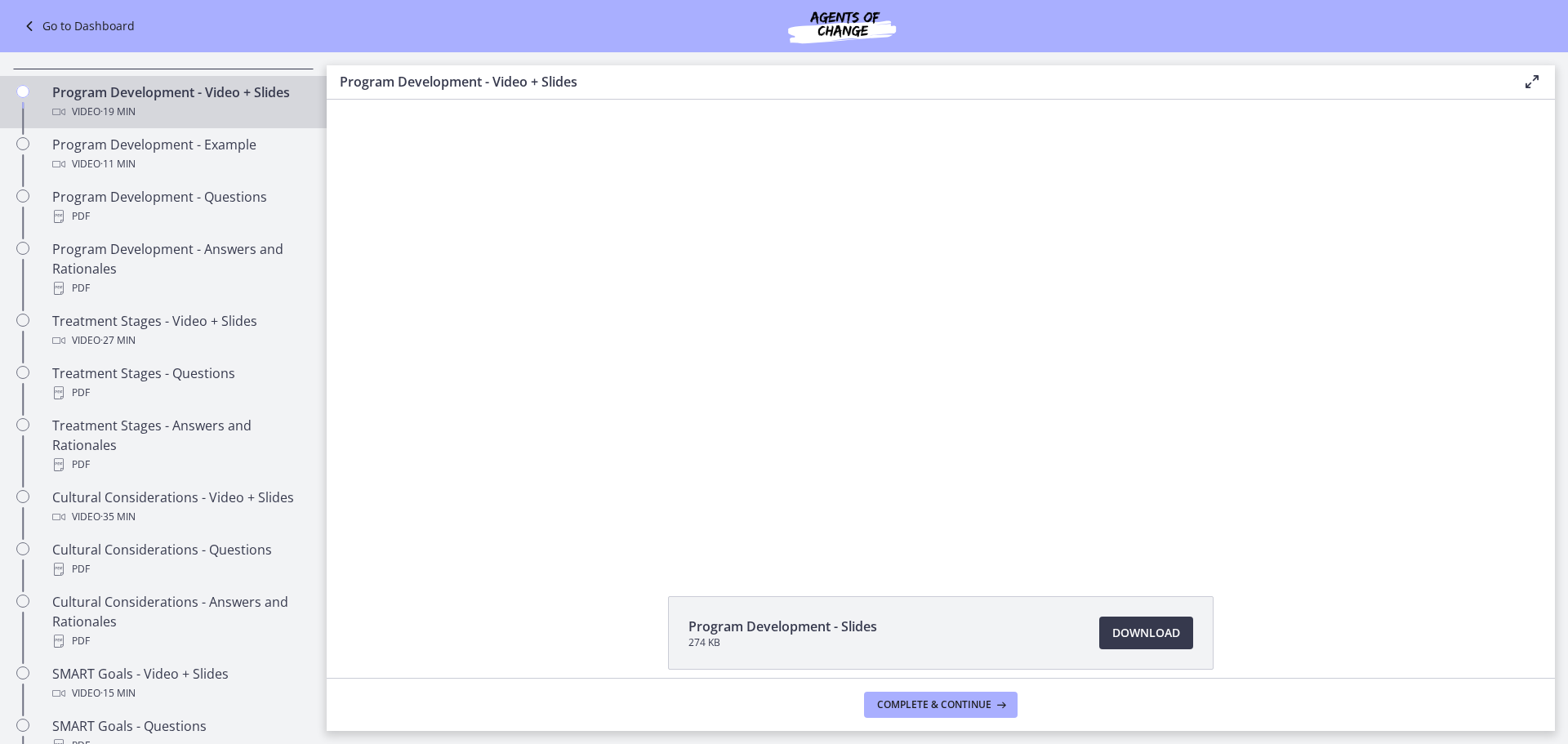
scroll to position [754, 0]
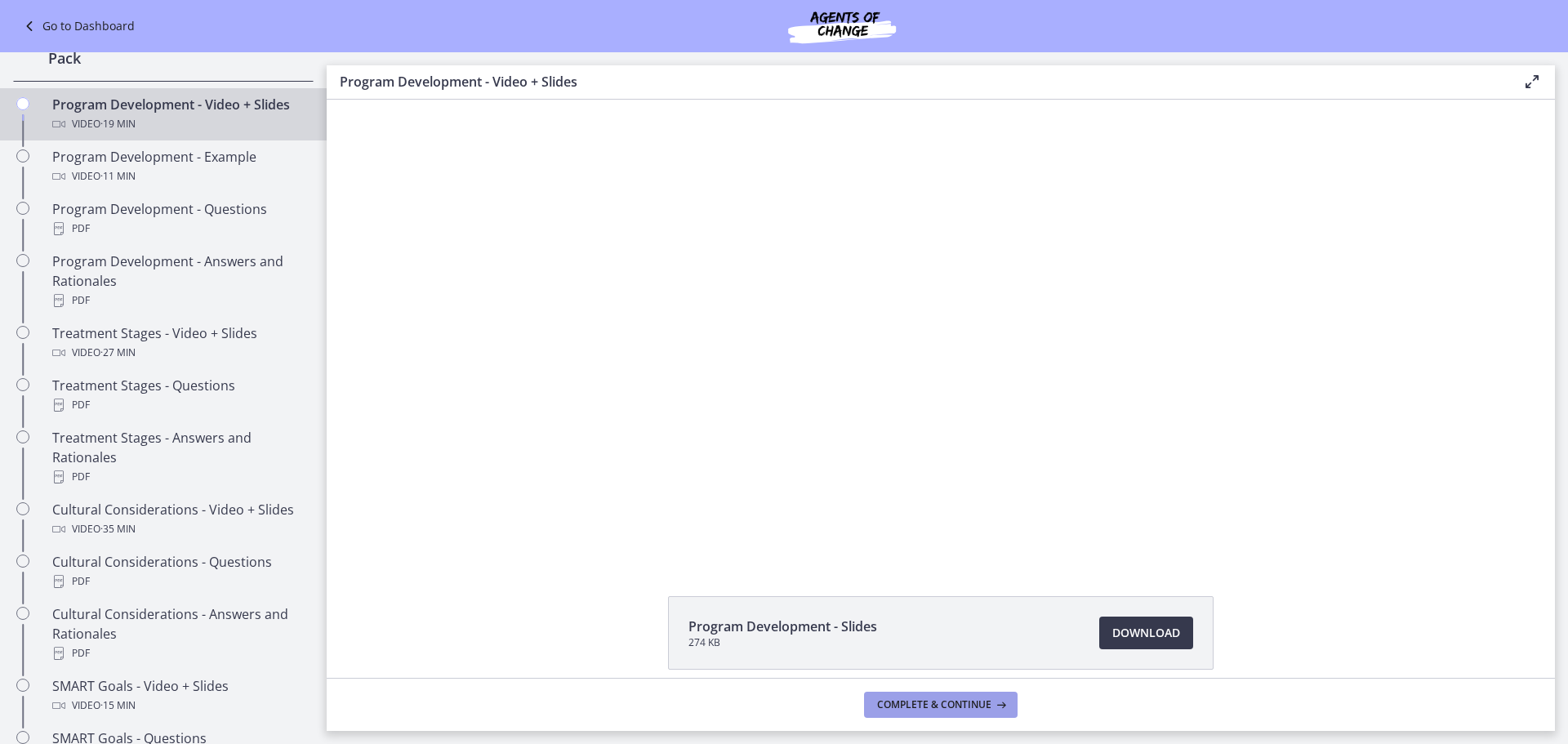
click at [968, 705] on span "Complete & continue" at bounding box center [934, 705] width 114 height 13
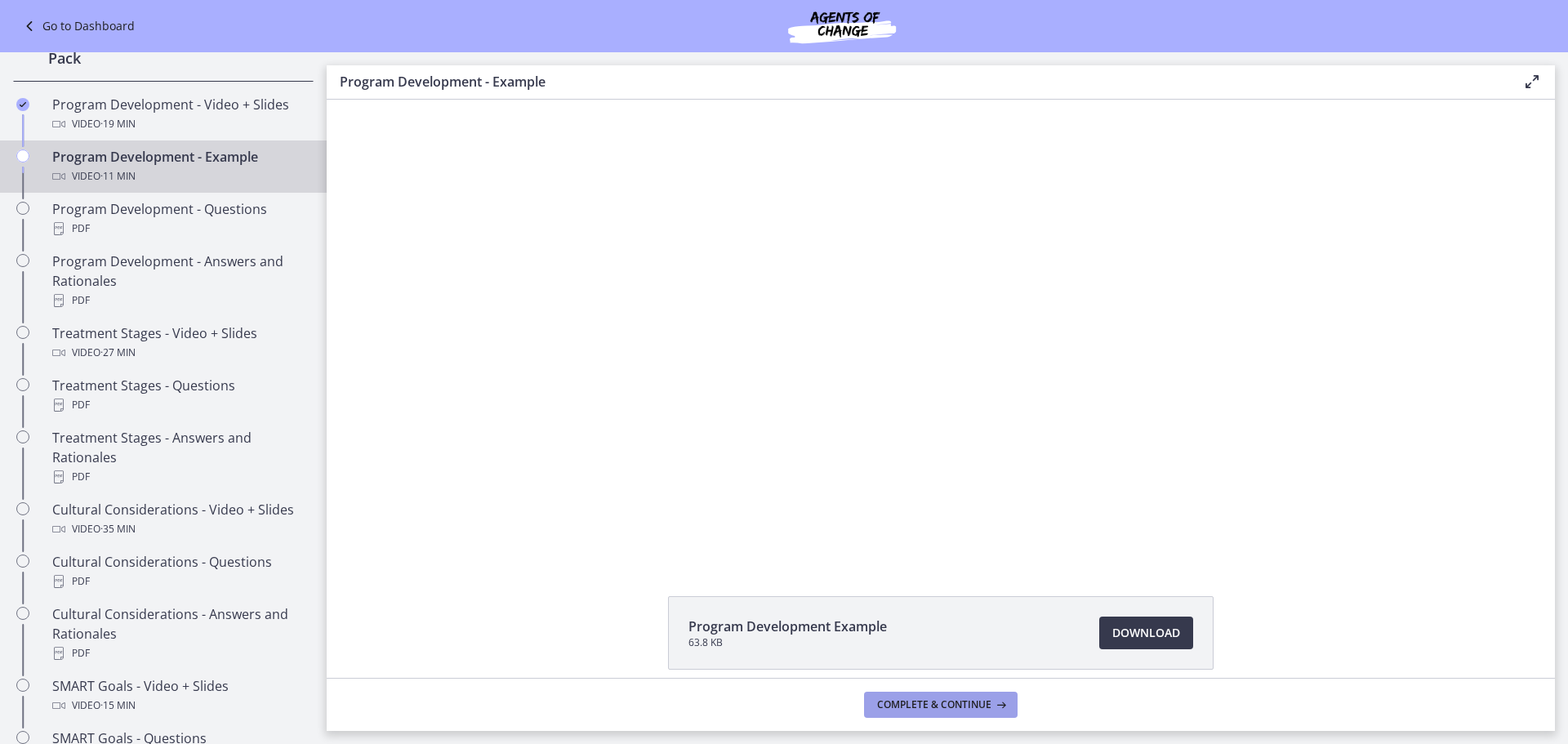
click at [965, 708] on span "Complete & continue" at bounding box center [934, 705] width 114 height 13
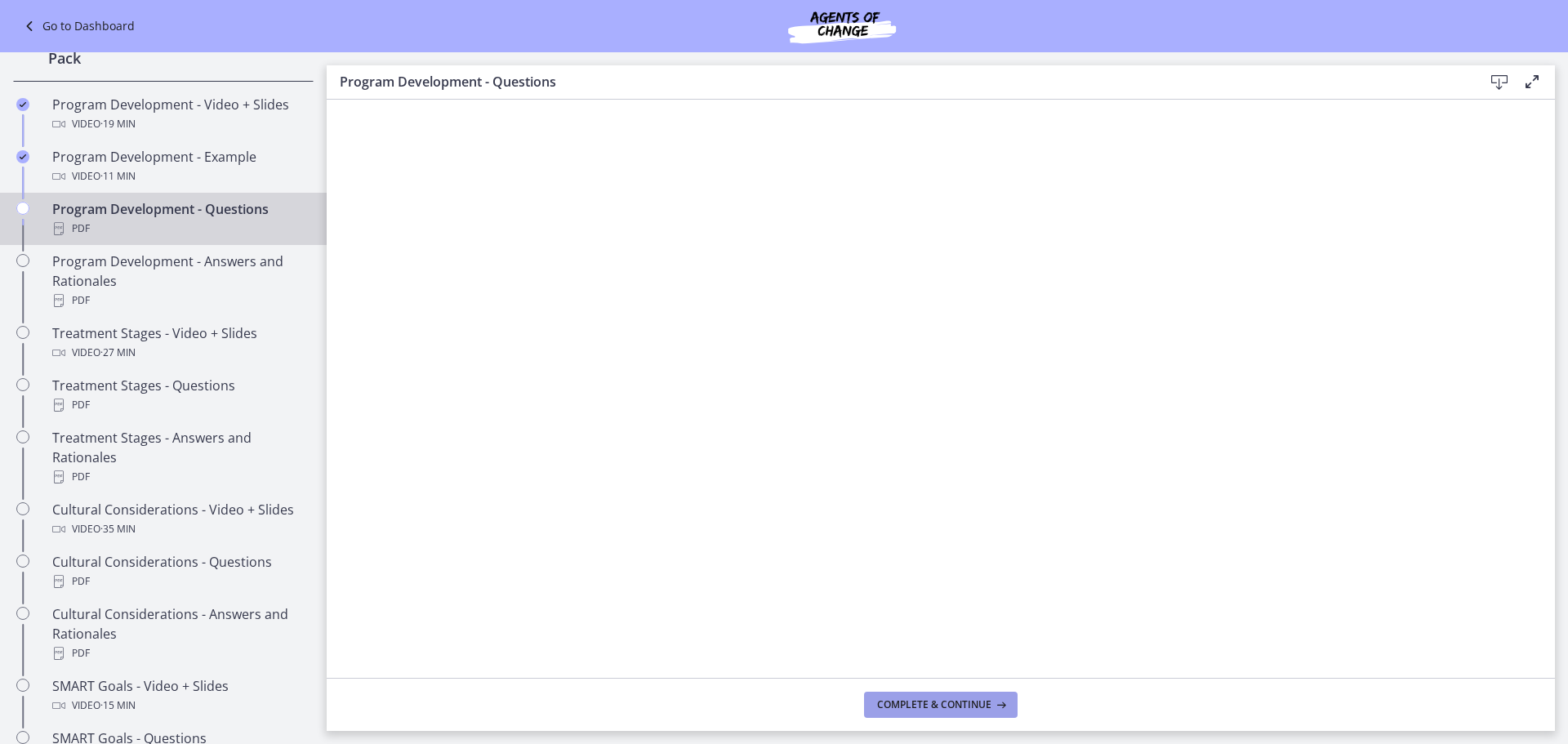
click at [965, 708] on span "Complete & continue" at bounding box center [934, 705] width 114 height 13
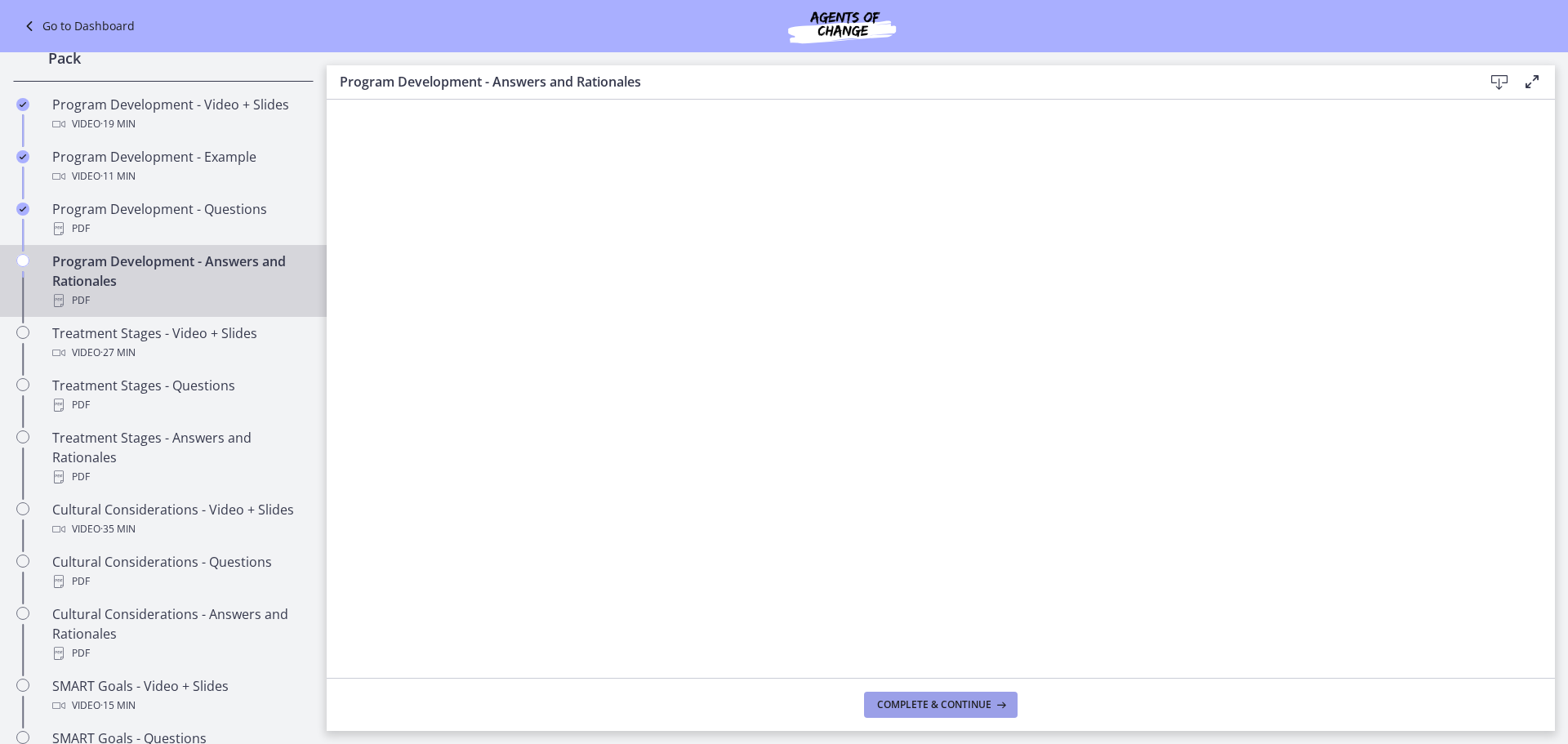
click at [965, 705] on span "Complete & continue" at bounding box center [934, 705] width 114 height 13
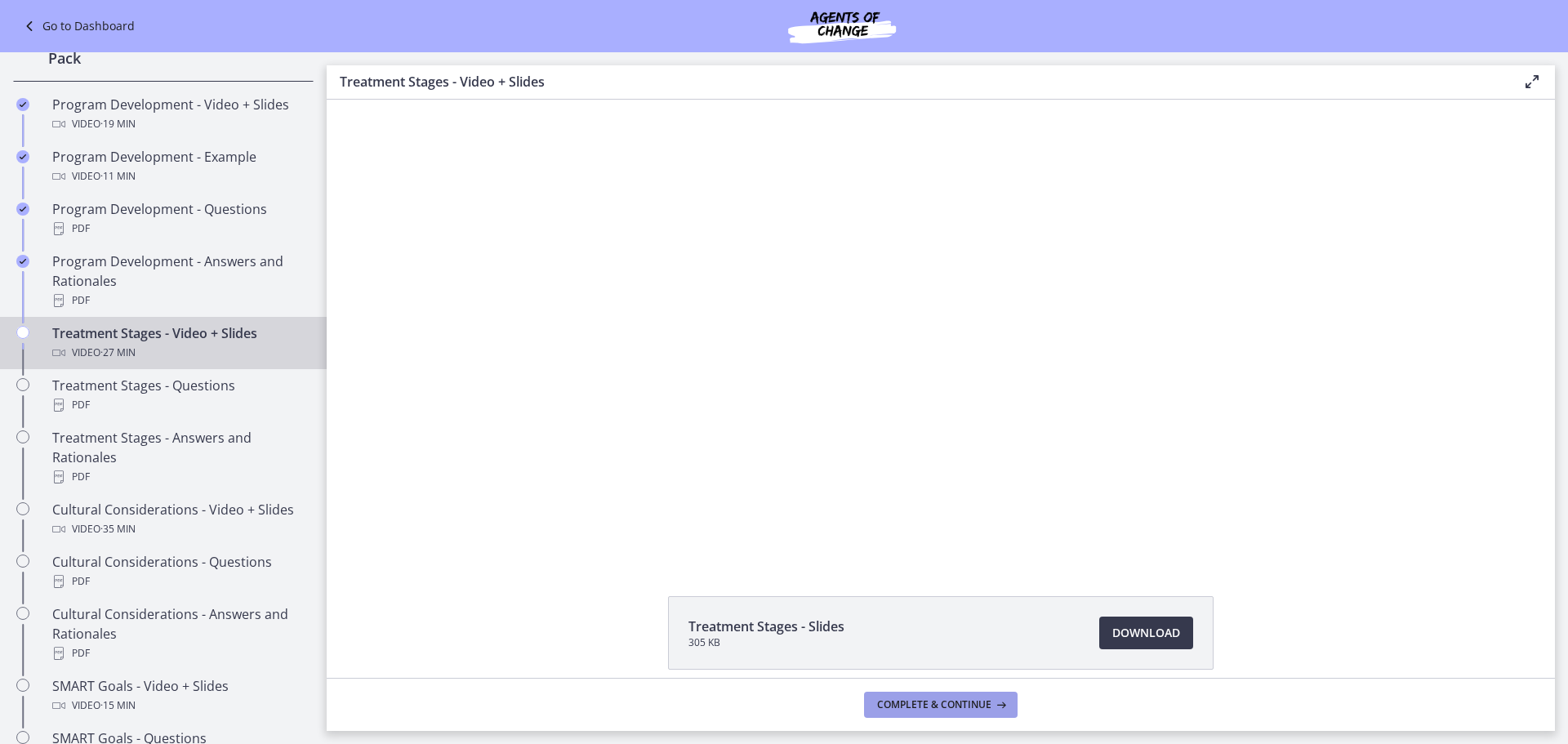
click at [965, 705] on span "Complete & continue" at bounding box center [934, 705] width 114 height 13
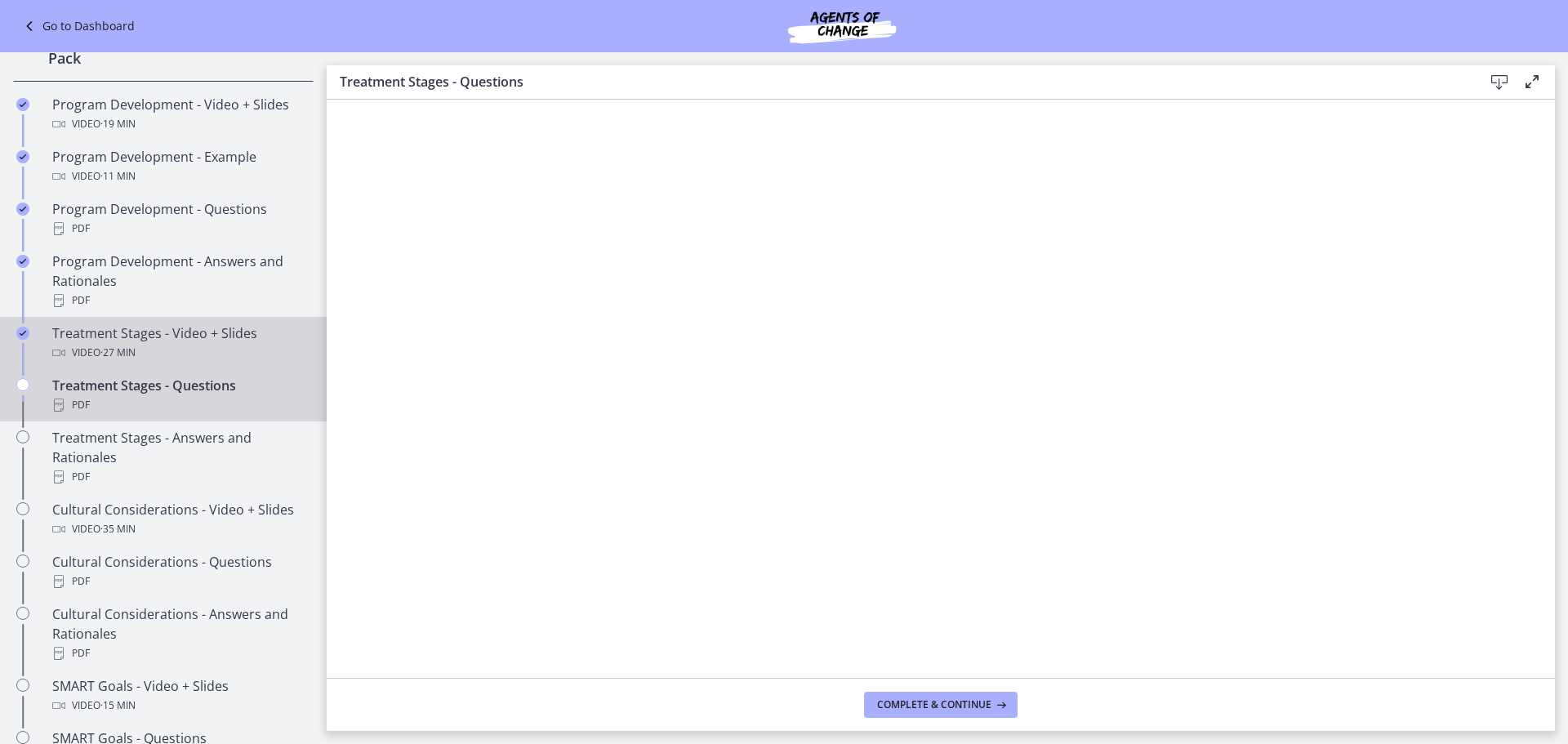
click at [228, 363] on div "Video · 27 min" at bounding box center [179, 353] width 255 height 20
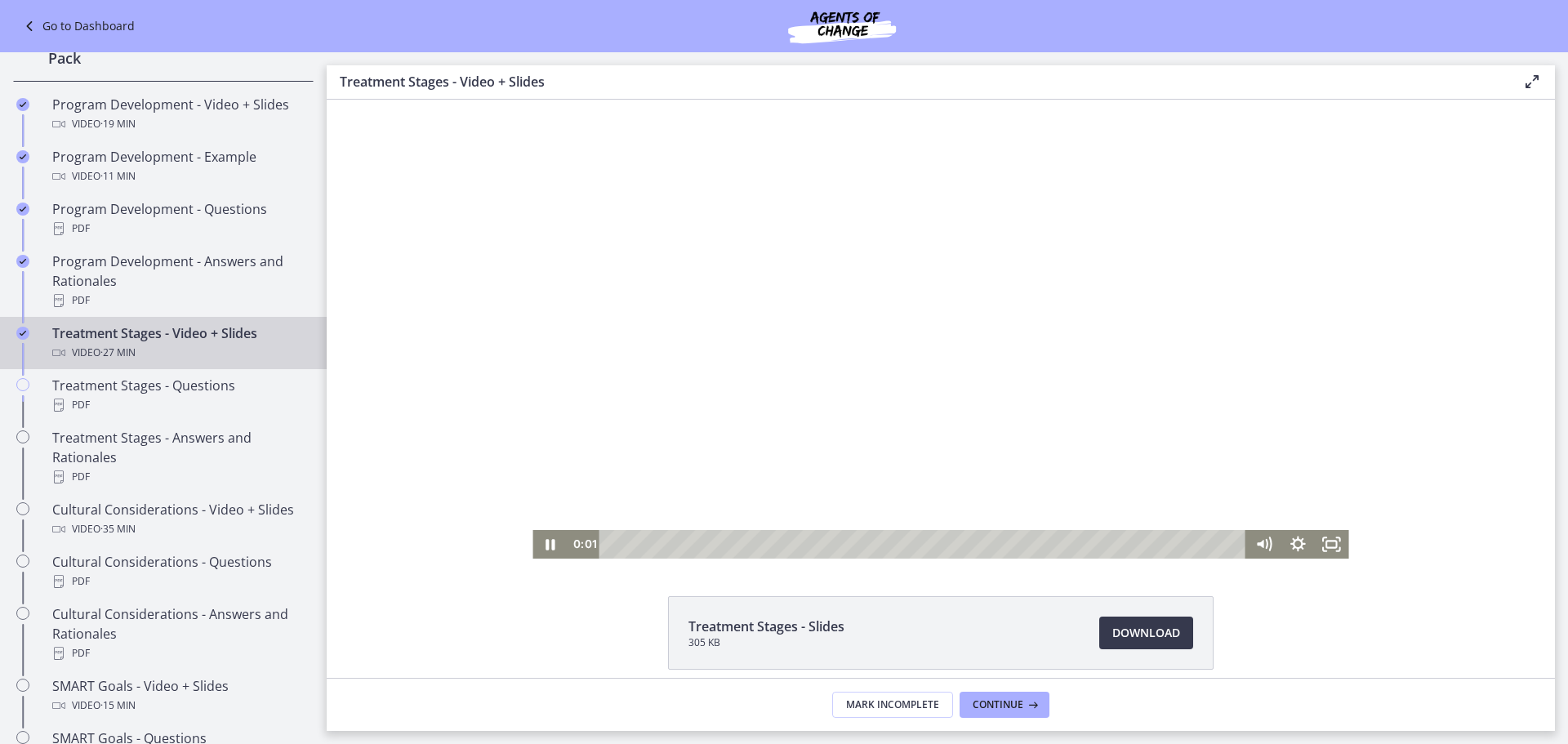
click at [649, 547] on div "Playbar" at bounding box center [926, 545] width 626 height 29
click at [726, 547] on div "5:09" at bounding box center [926, 545] width 626 height 29
click at [796, 547] on div "8:11" at bounding box center [926, 545] width 626 height 29
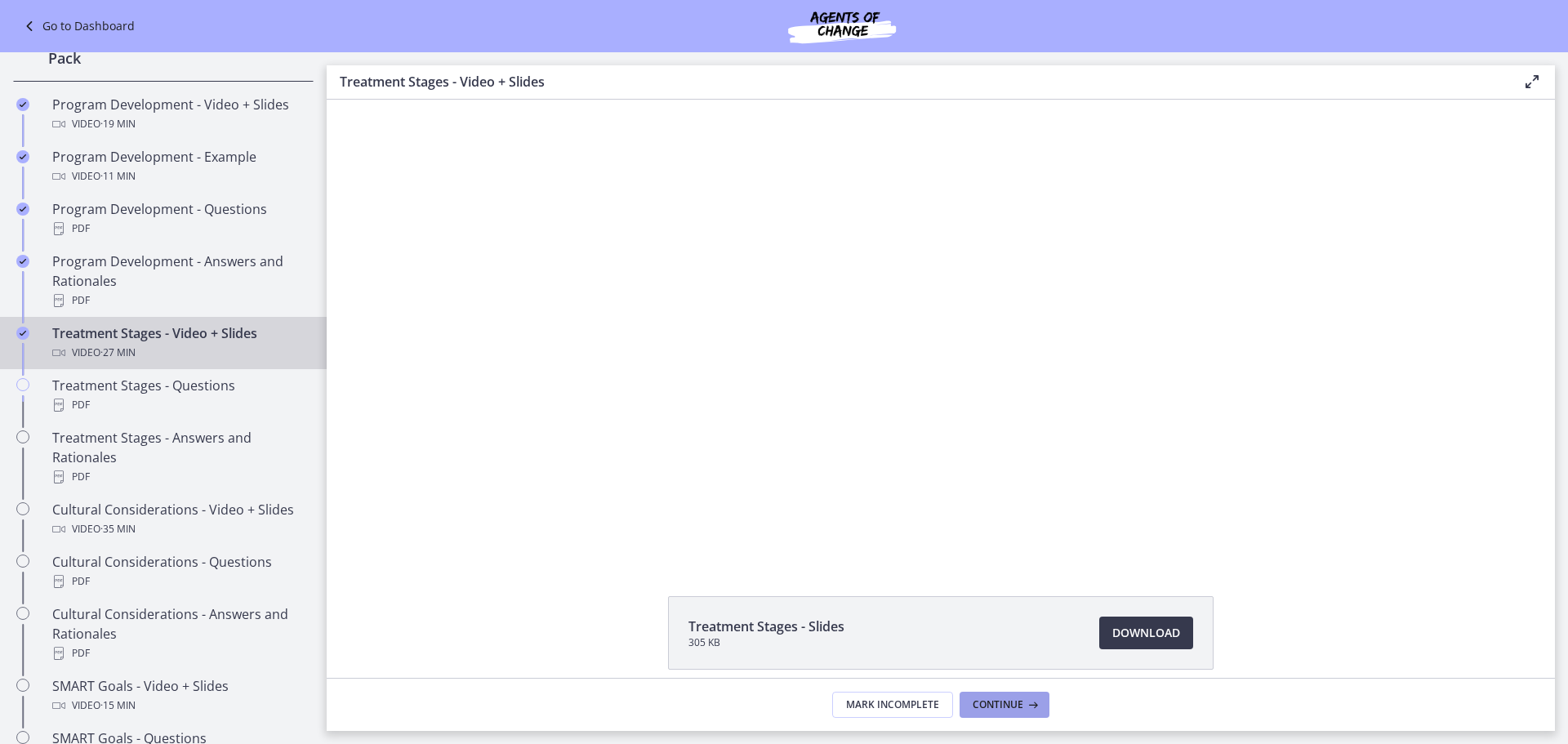
click at [988, 694] on button "Continue" at bounding box center [1005, 705] width 90 height 26
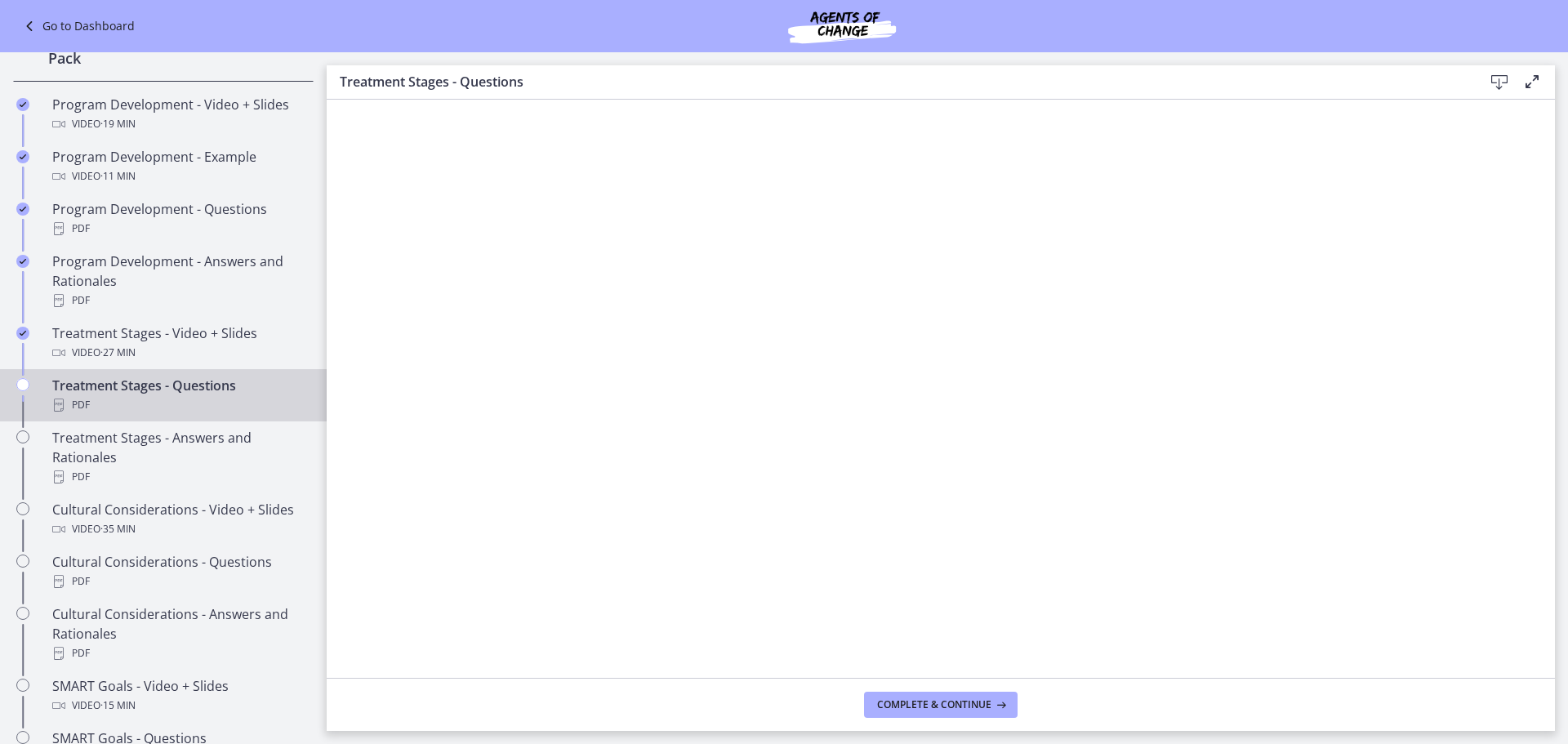
click at [971, 684] on footer "Complete & continue" at bounding box center [940, 705] width 1228 height 53
click at [964, 704] on span "Complete & continue" at bounding box center [934, 705] width 114 height 13
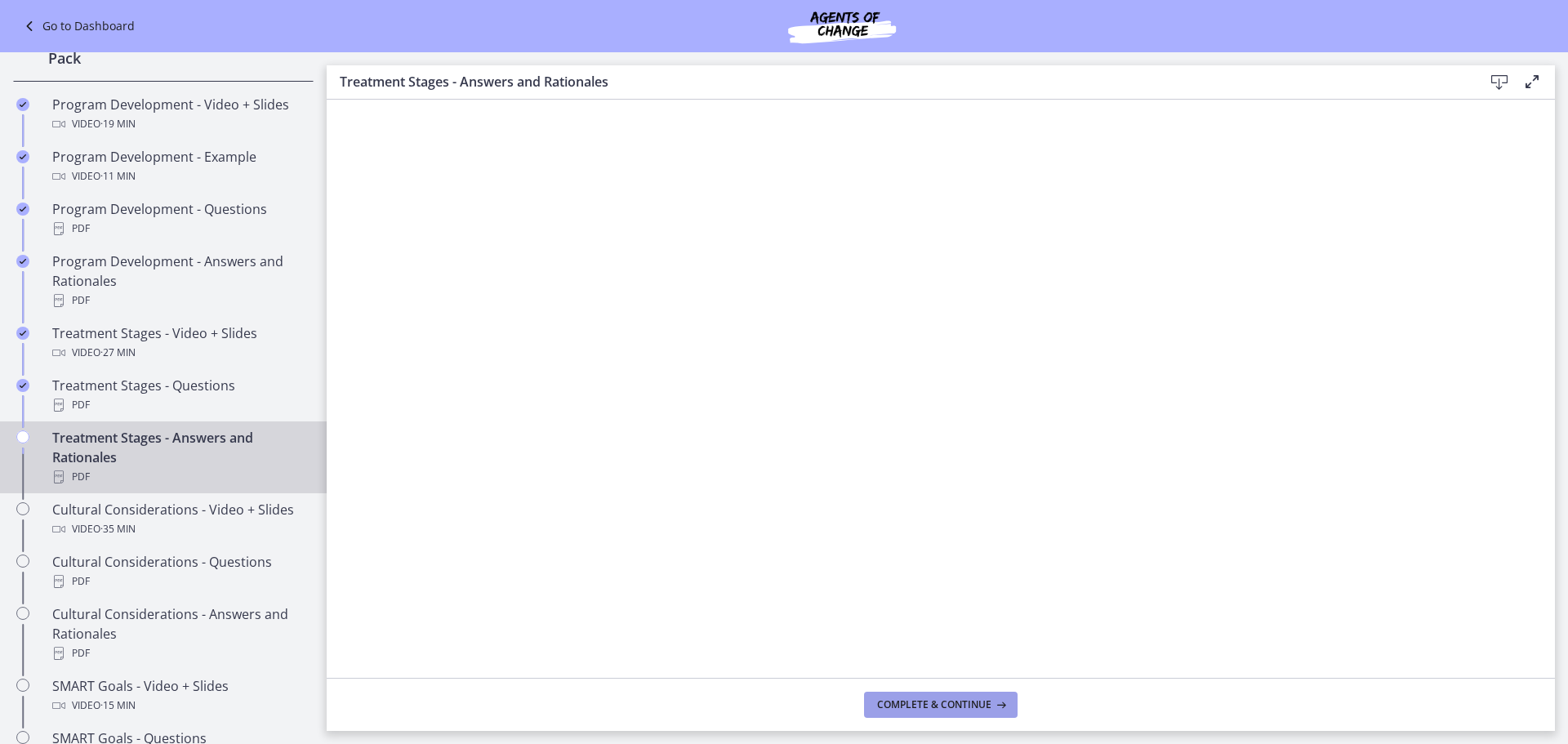
click at [964, 704] on span "Complete & continue" at bounding box center [934, 705] width 114 height 13
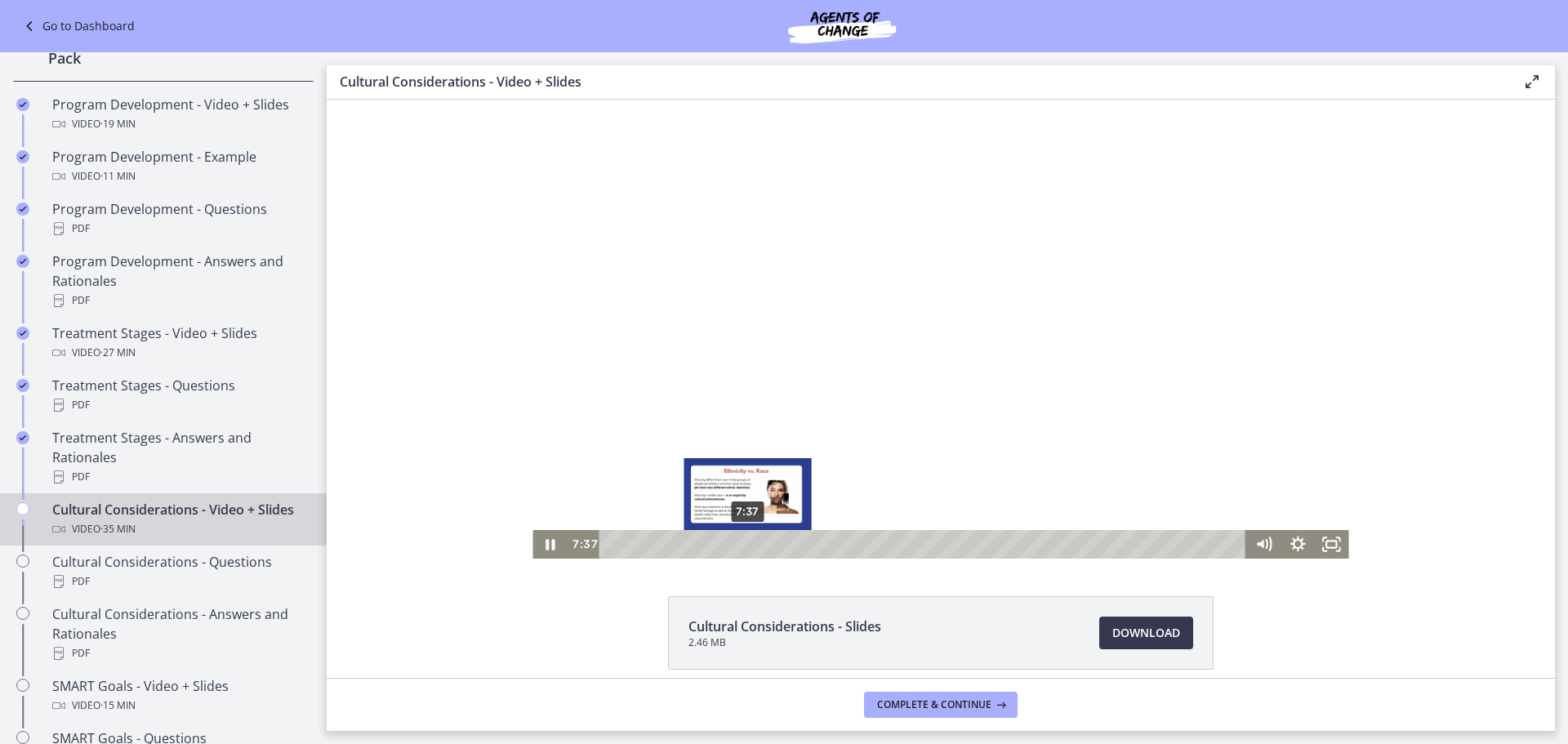
click at [742, 543] on div "7:37" at bounding box center [926, 545] width 626 height 29
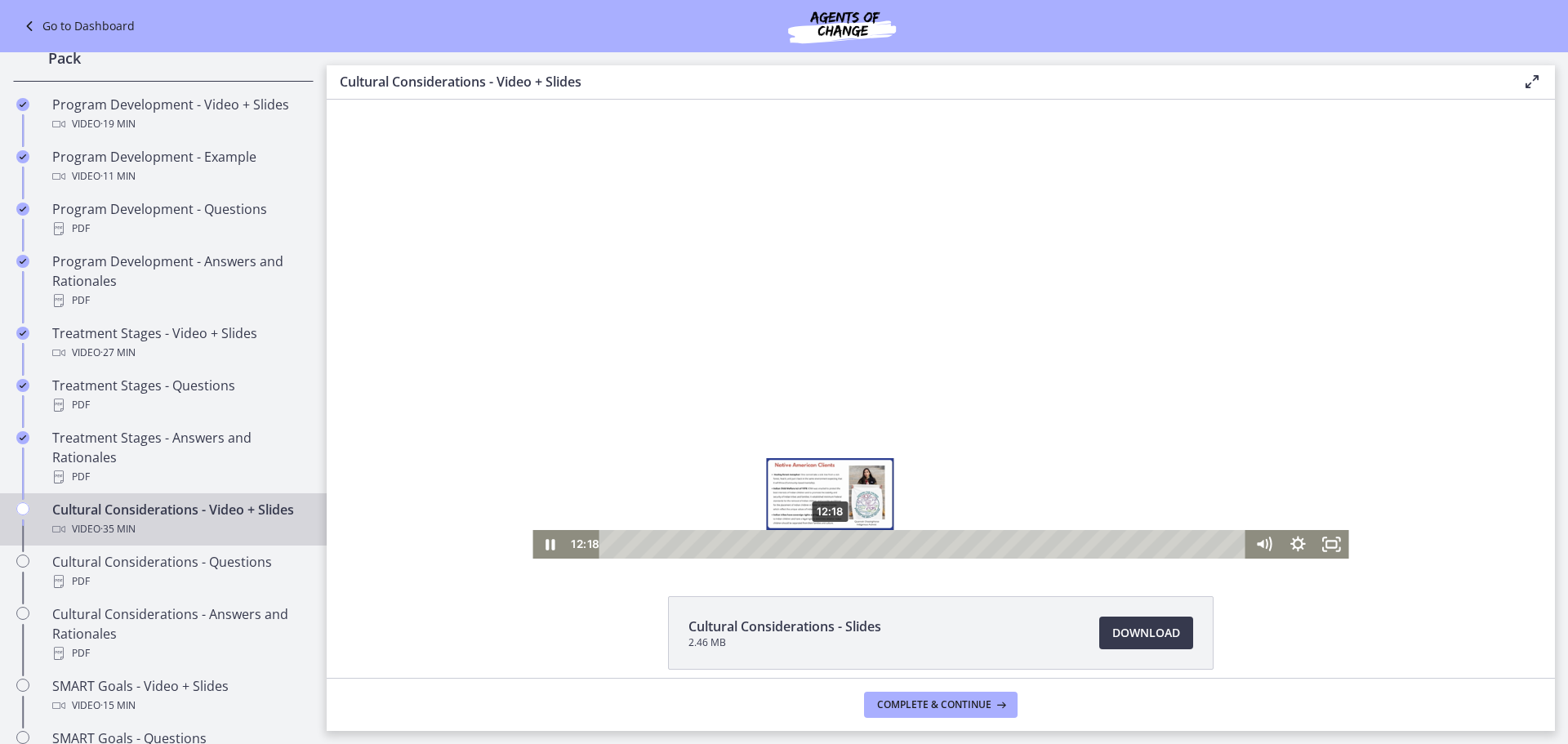
click at [825, 543] on div "12:18" at bounding box center [926, 545] width 626 height 29
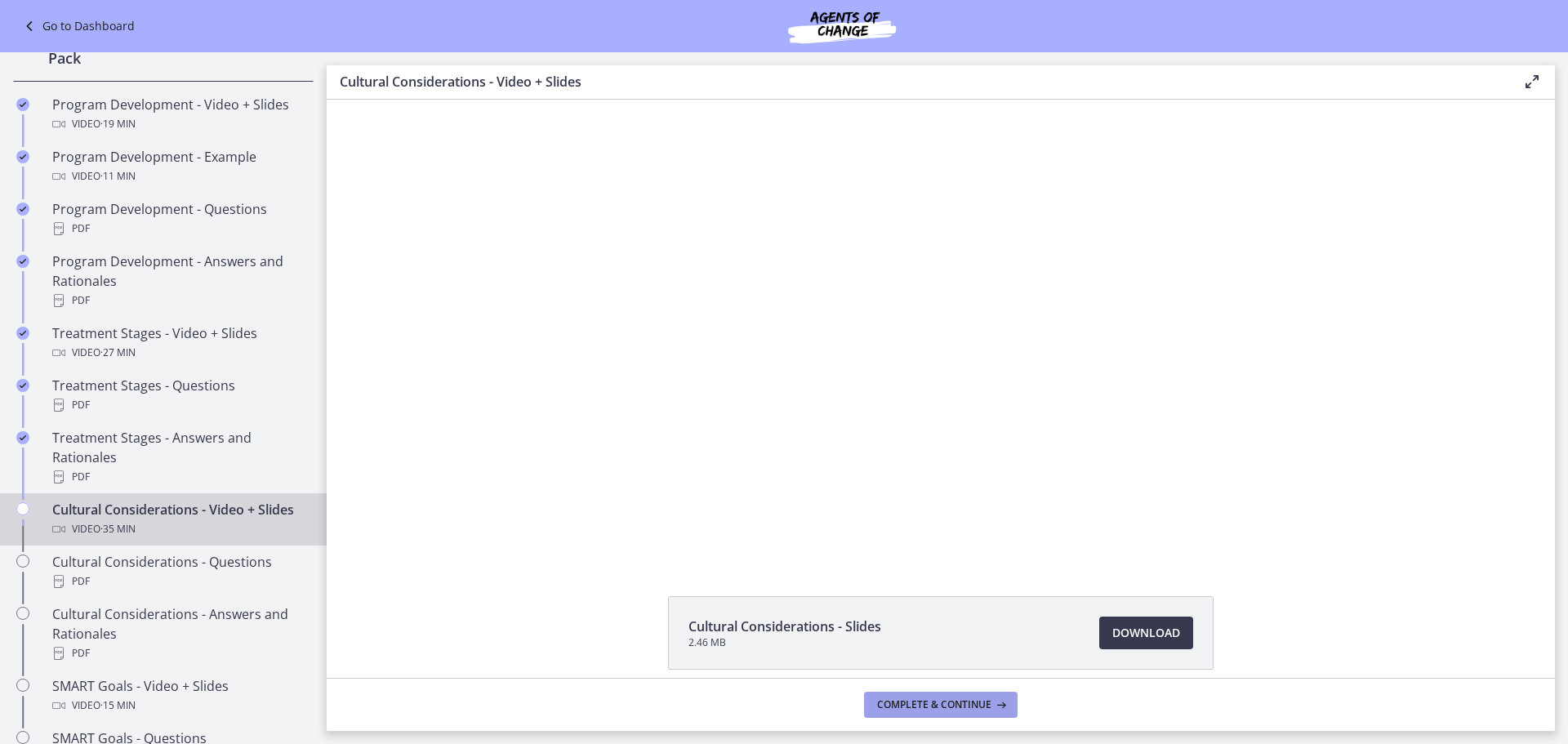
click at [984, 705] on span "Complete & continue" at bounding box center [934, 705] width 114 height 13
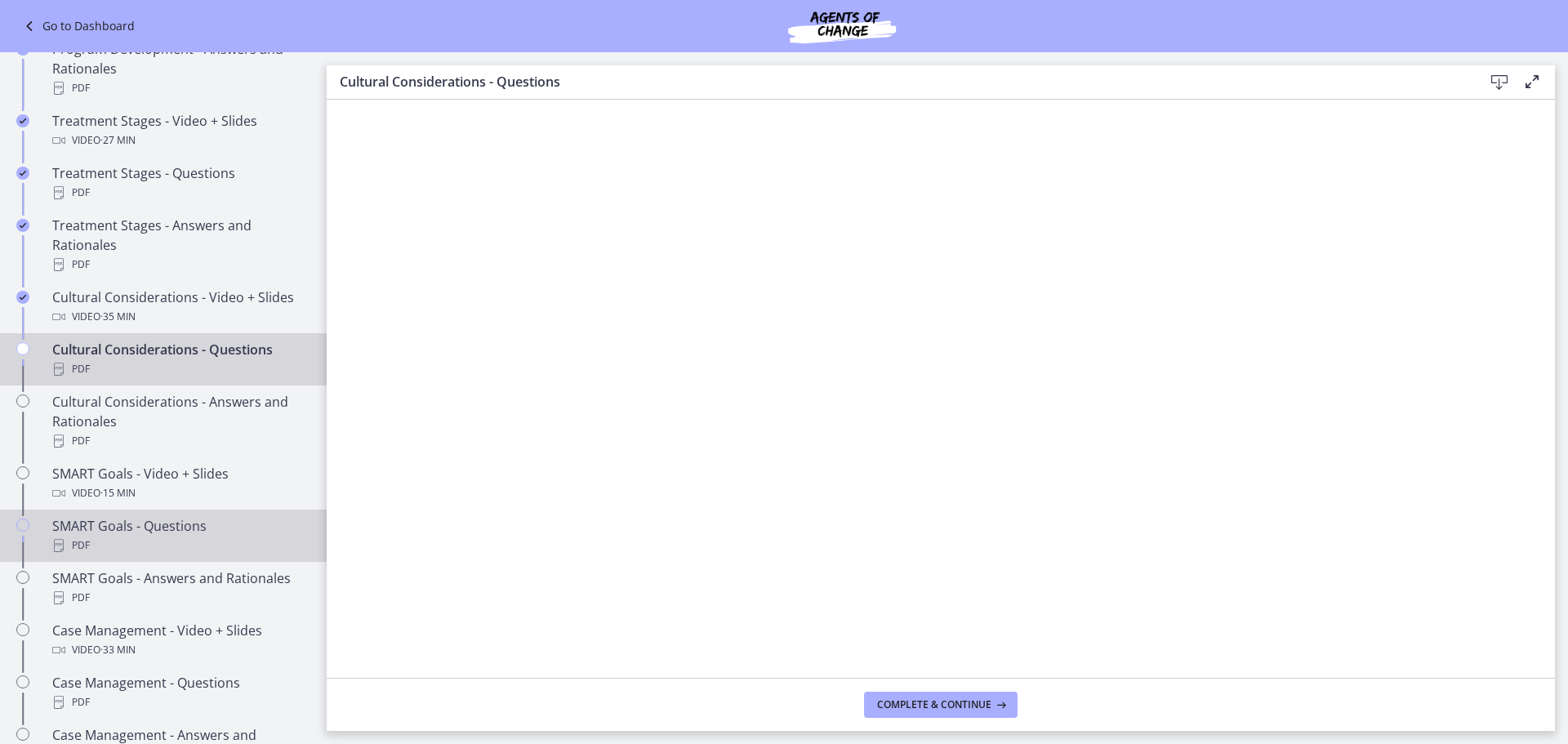
scroll to position [1000, 0]
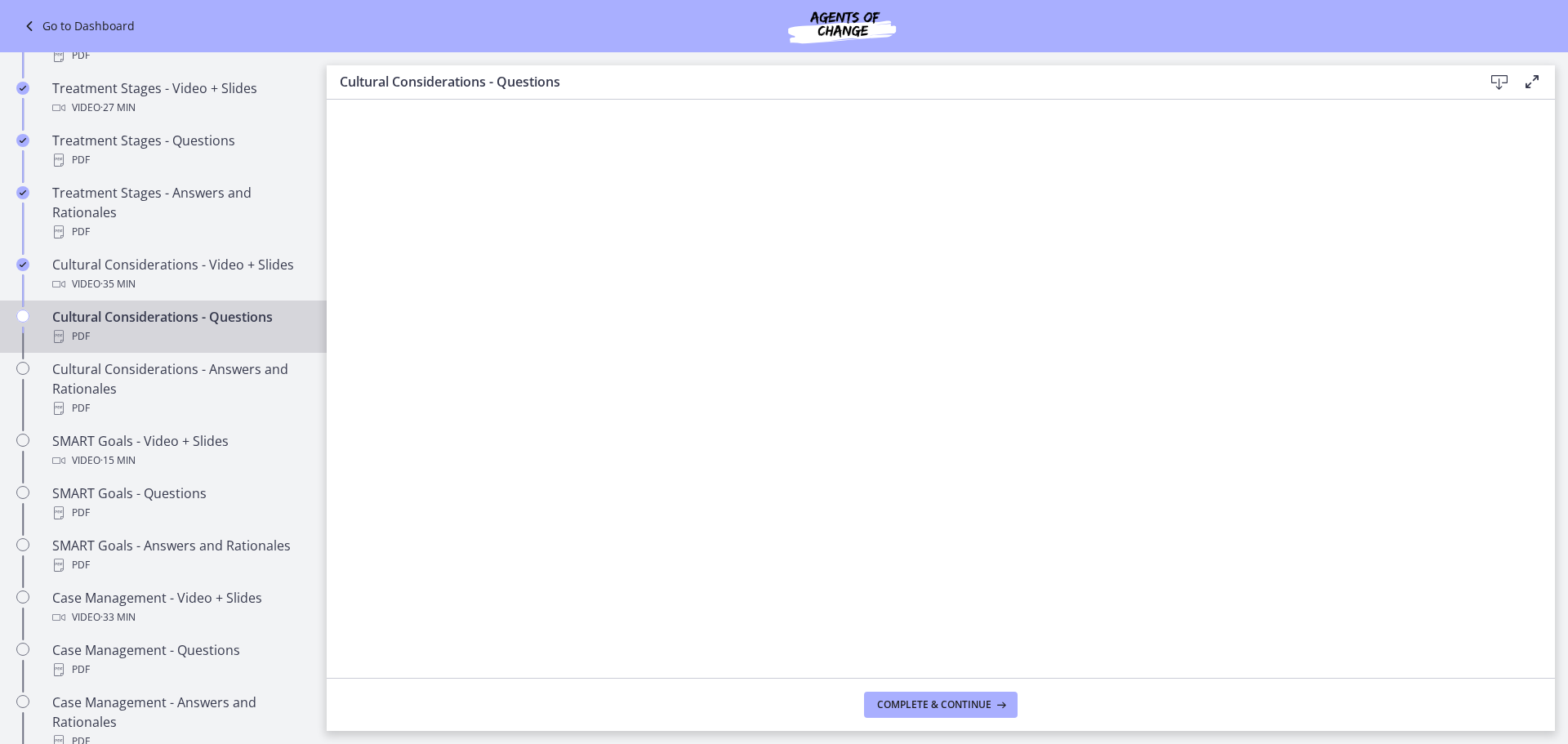
click at [899, 720] on footer "Complete & continue" at bounding box center [940, 705] width 1228 height 53
click at [899, 714] on button "Complete & continue" at bounding box center [940, 705] width 153 height 26
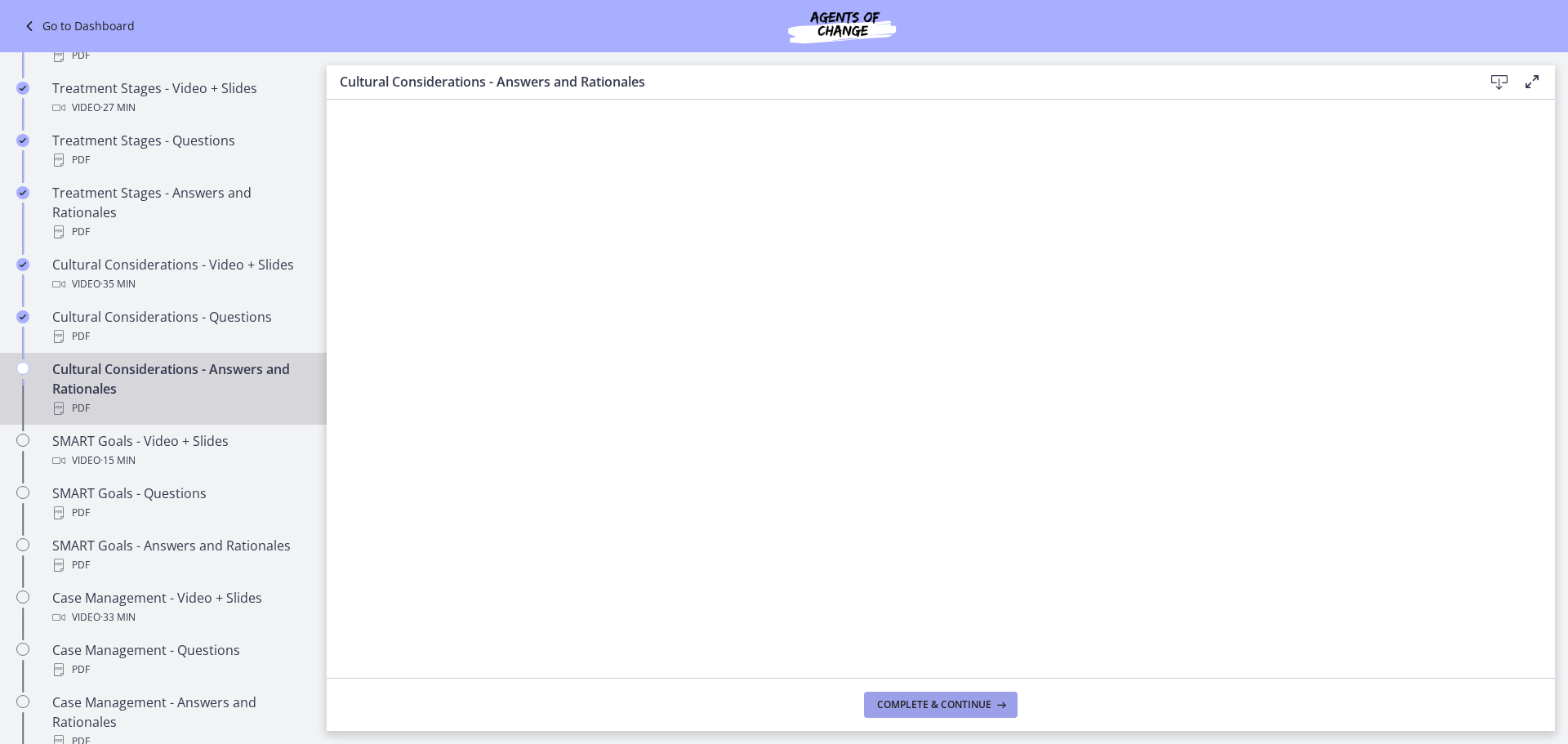
click at [904, 699] on span "Complete & continue" at bounding box center [934, 705] width 114 height 13
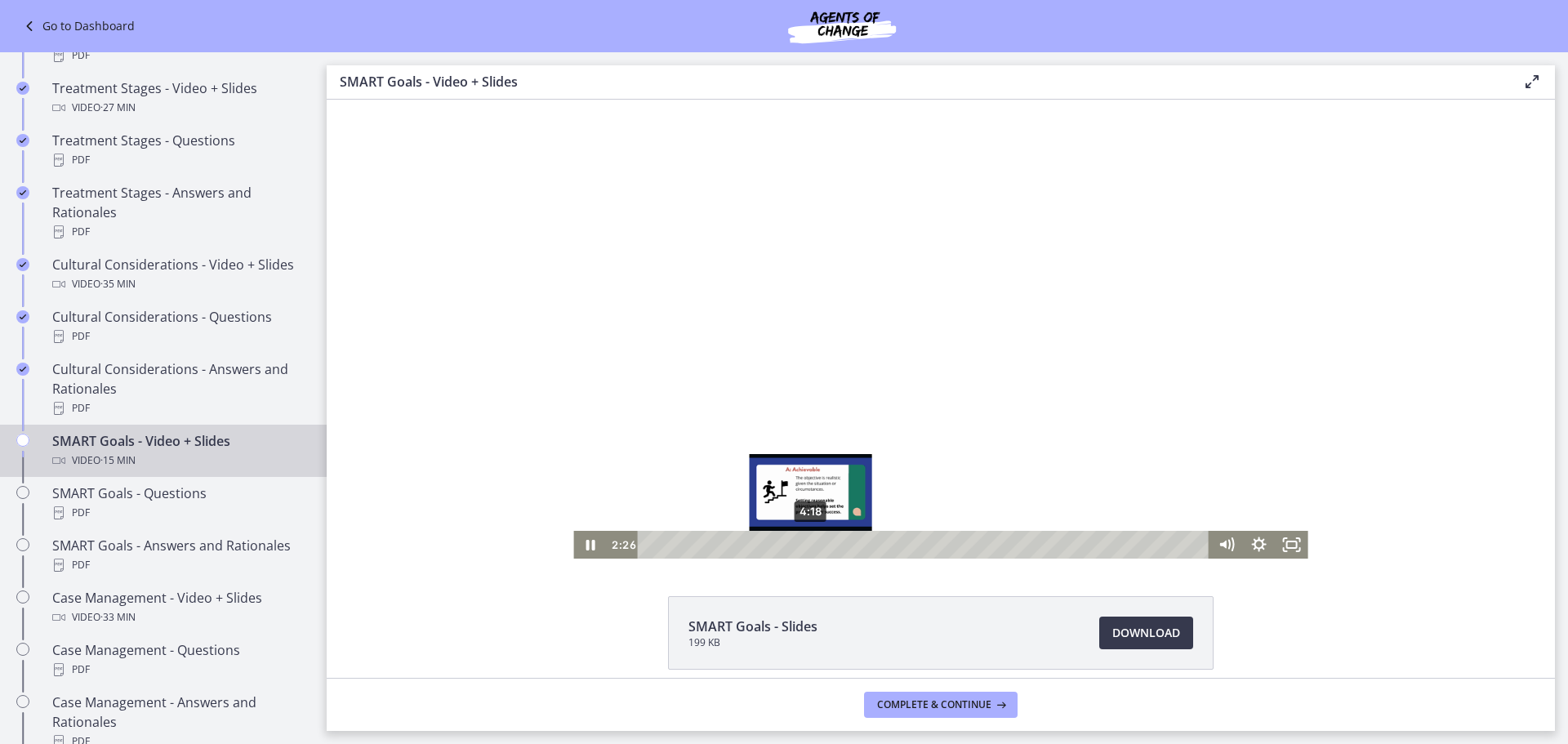
click at [806, 541] on div "4:18" at bounding box center [927, 545] width 553 height 28
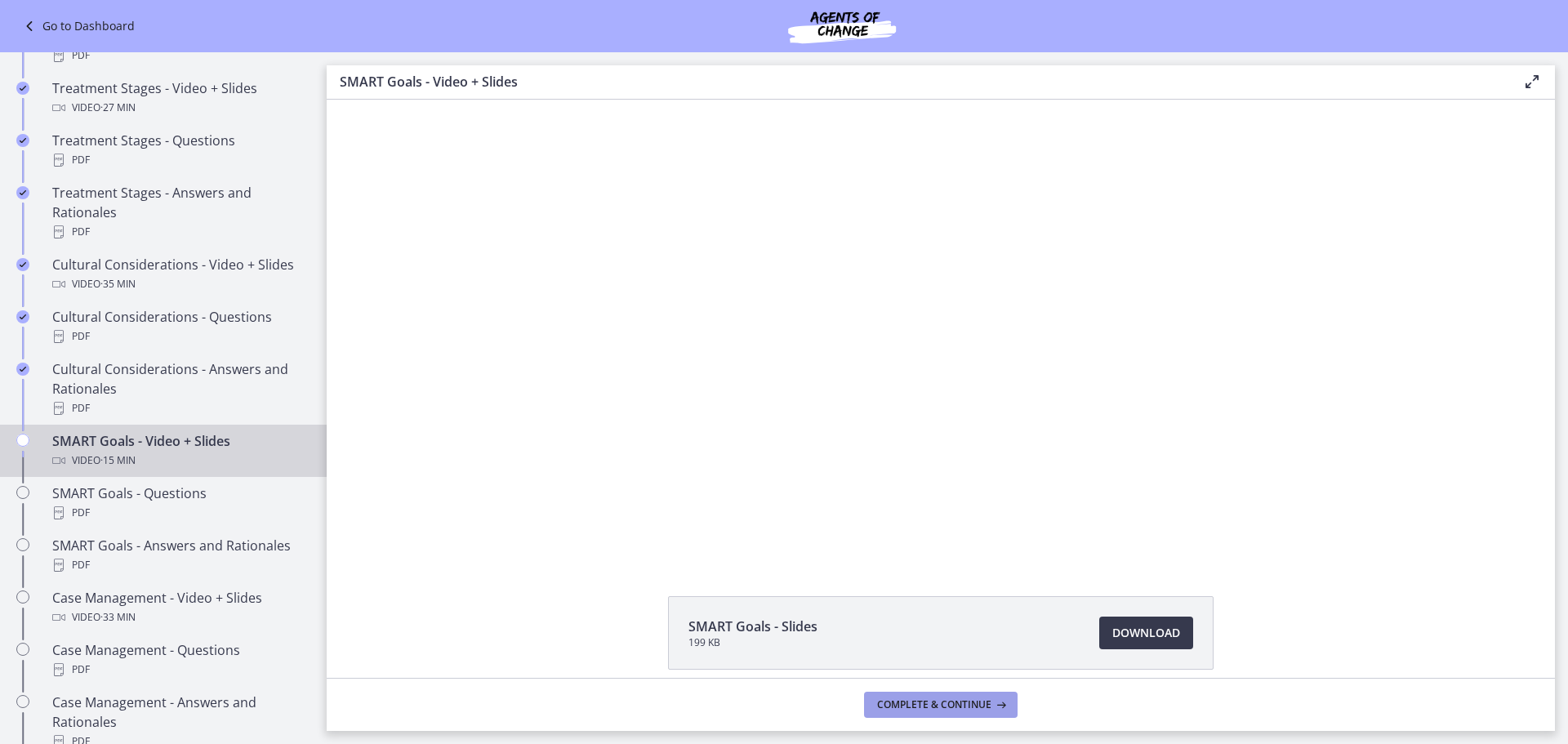
click at [977, 698] on span "Complete & continue" at bounding box center [934, 705] width 114 height 13
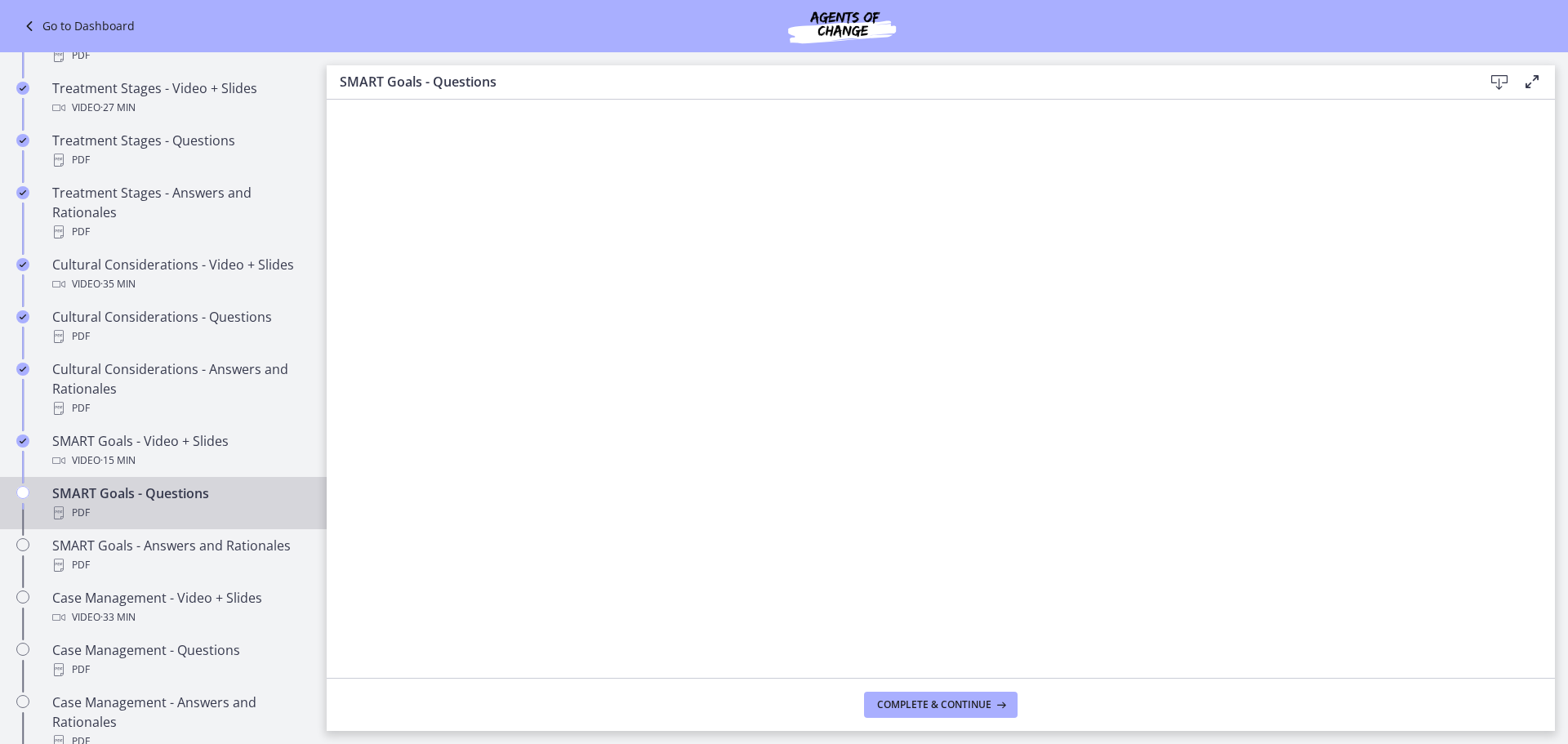
click at [1492, 84] on icon at bounding box center [1500, 83] width 20 height 20
click at [925, 719] on footer "Complete & continue" at bounding box center [940, 705] width 1228 height 53
click at [925, 710] on span "Complete & continue" at bounding box center [934, 705] width 114 height 13
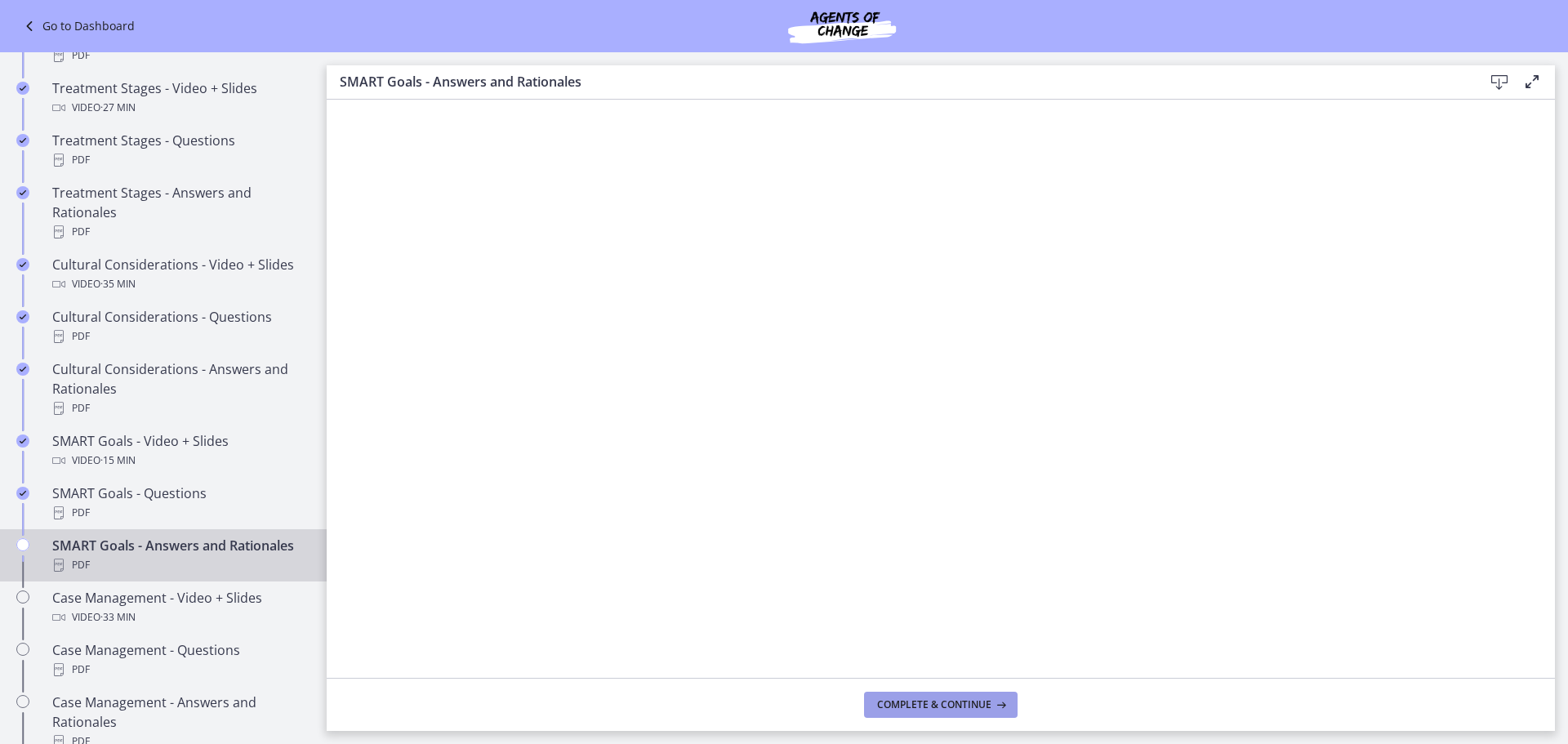
click at [935, 702] on span "Complete & continue" at bounding box center [934, 705] width 114 height 13
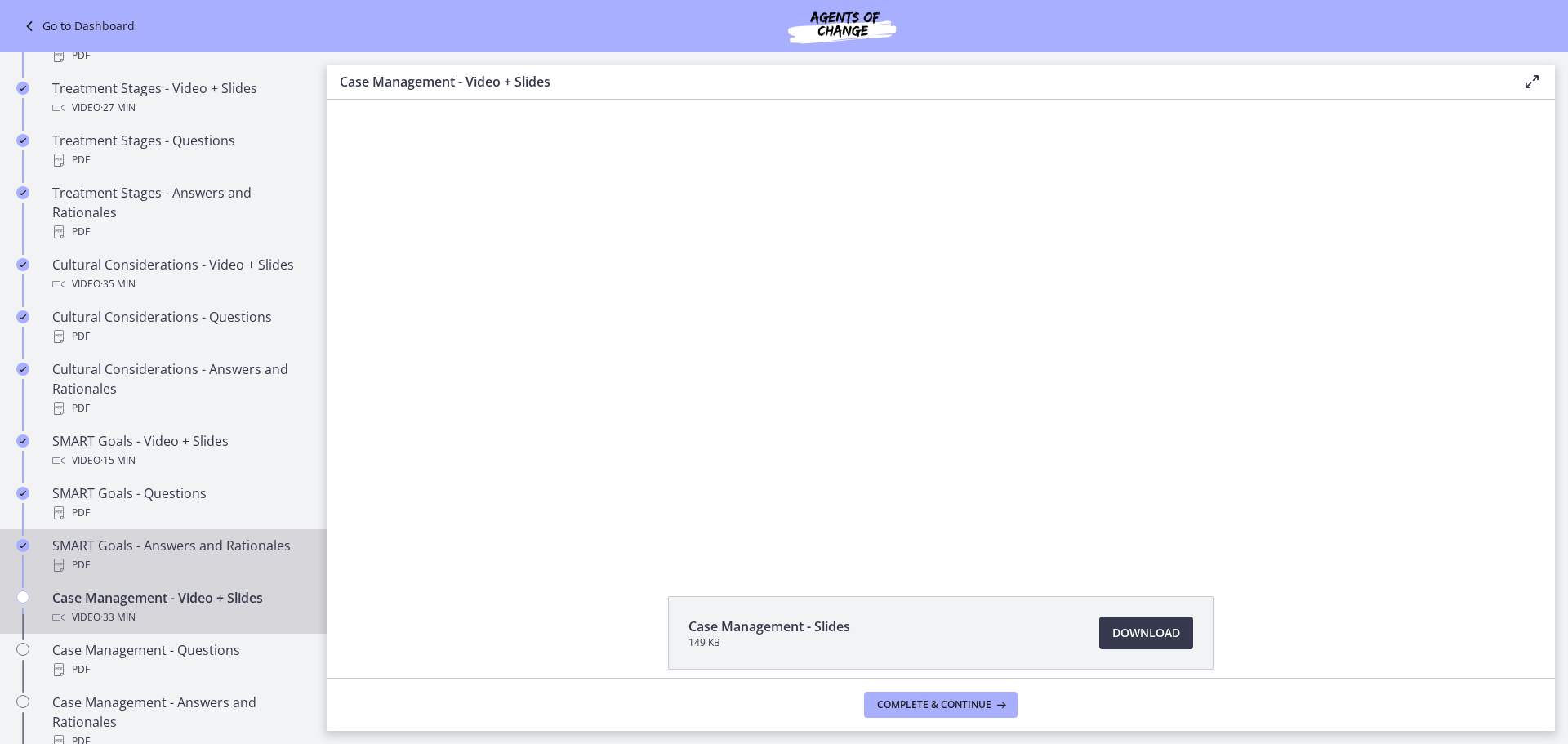
click at [179, 575] on div "PDF" at bounding box center [179, 565] width 255 height 20
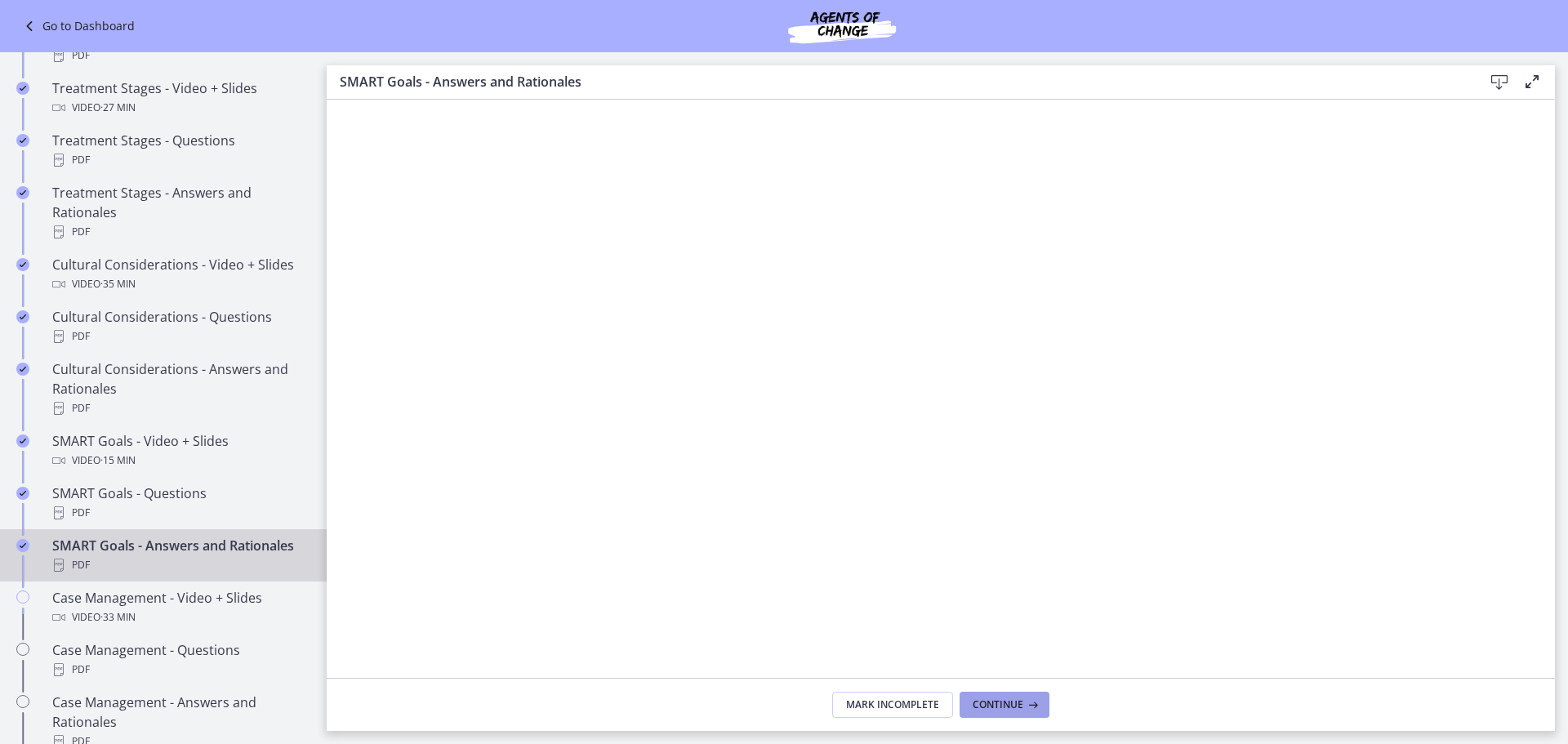
click at [1031, 692] on button "Continue" at bounding box center [1005, 705] width 90 height 26
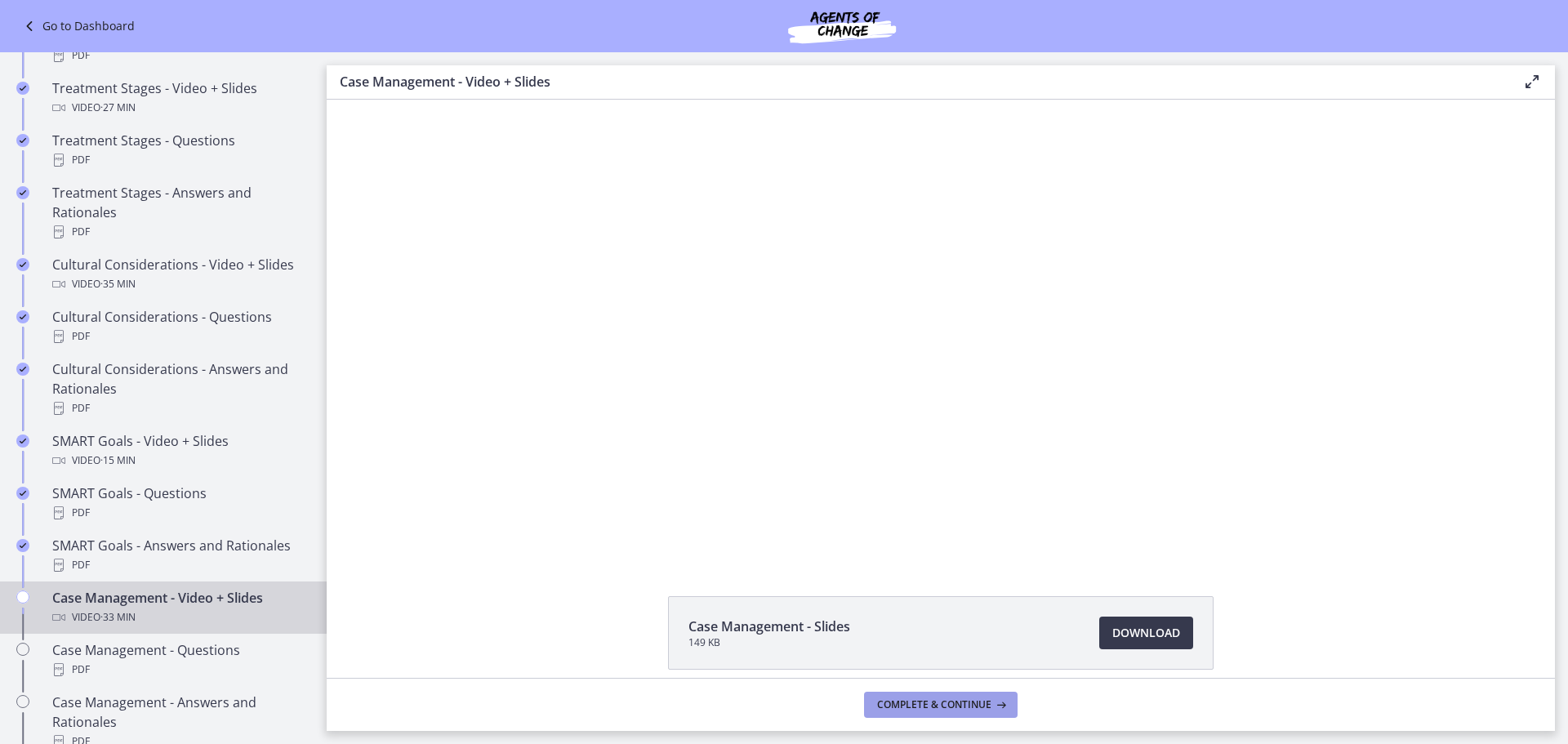
click at [1015, 709] on button "Complete & continue" at bounding box center [940, 705] width 153 height 26
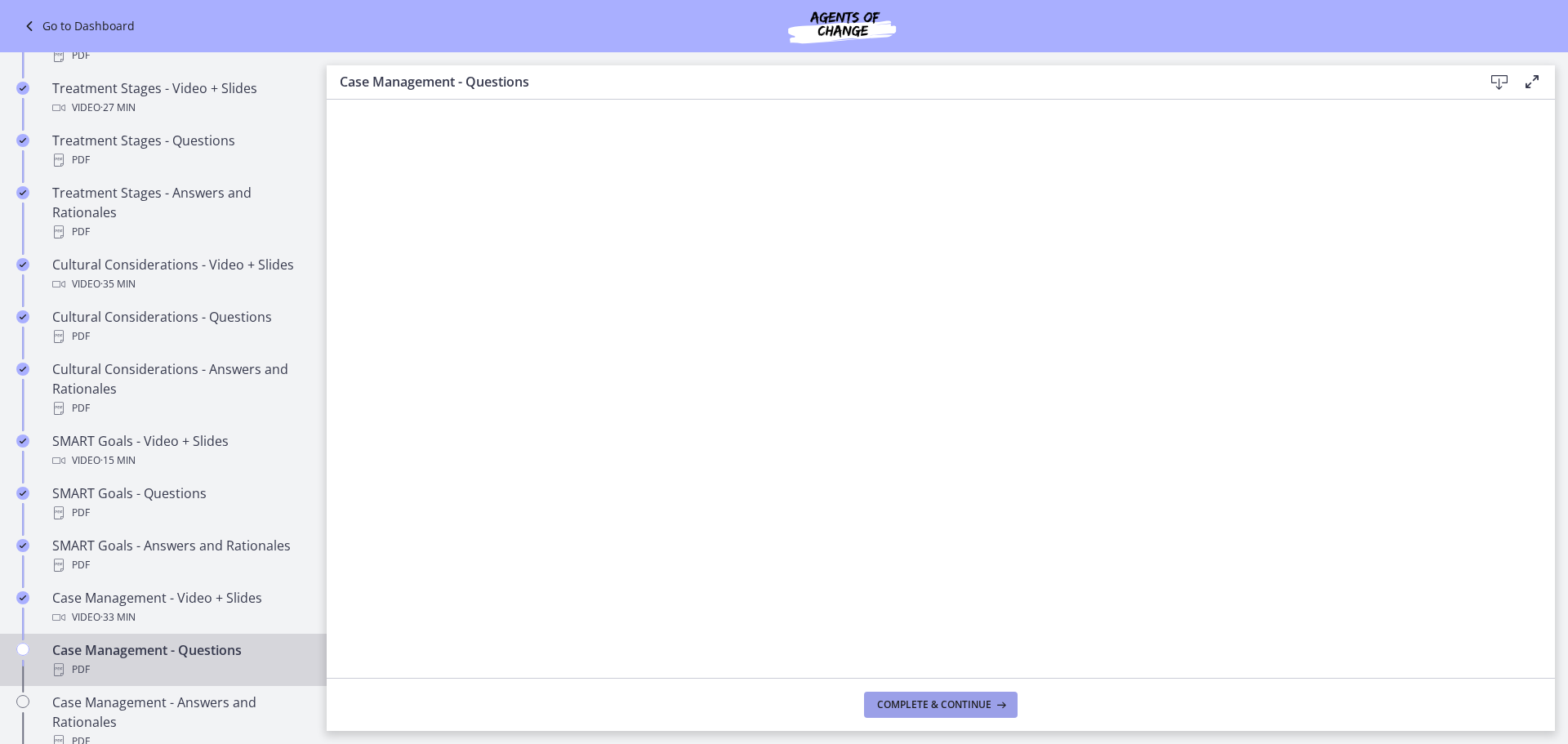
click at [987, 706] on span "Complete & continue" at bounding box center [934, 705] width 114 height 13
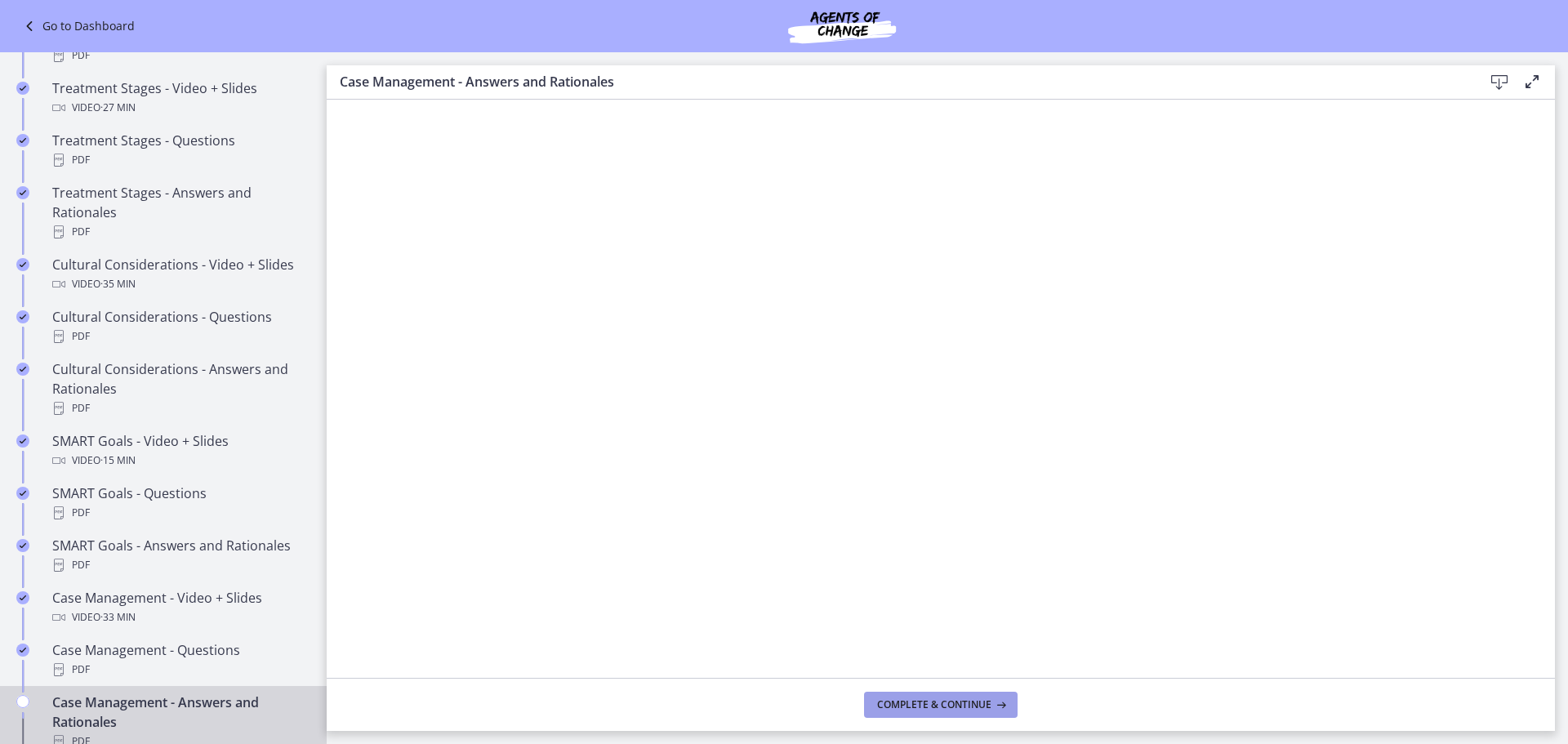
click at [981, 705] on span "Complete & continue" at bounding box center [934, 705] width 114 height 13
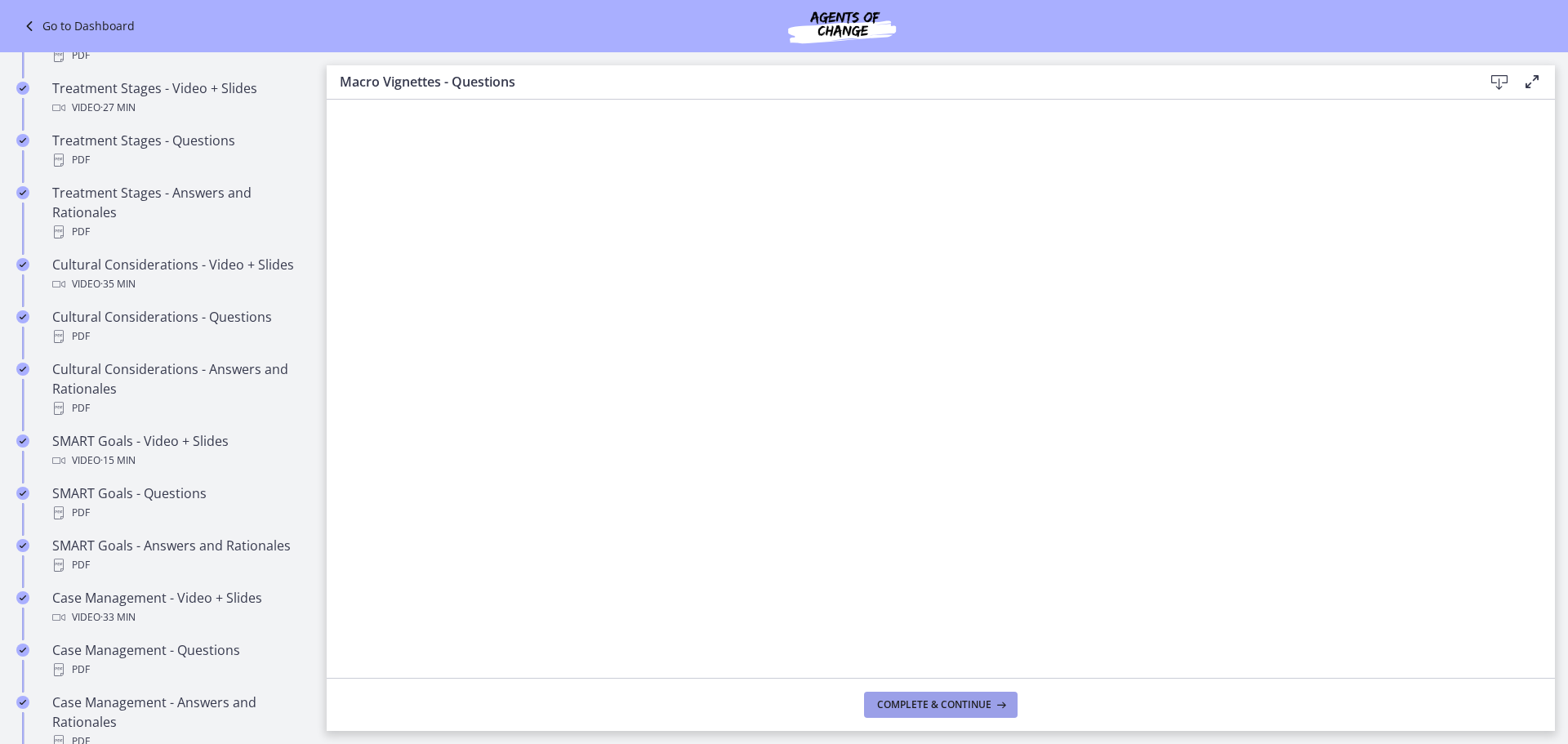
click at [984, 702] on span "Complete & continue" at bounding box center [934, 705] width 114 height 13
click at [982, 698] on span "Complete & continue" at bounding box center [934, 705] width 114 height 13
click at [979, 698] on span "Complete & continue" at bounding box center [934, 705] width 114 height 13
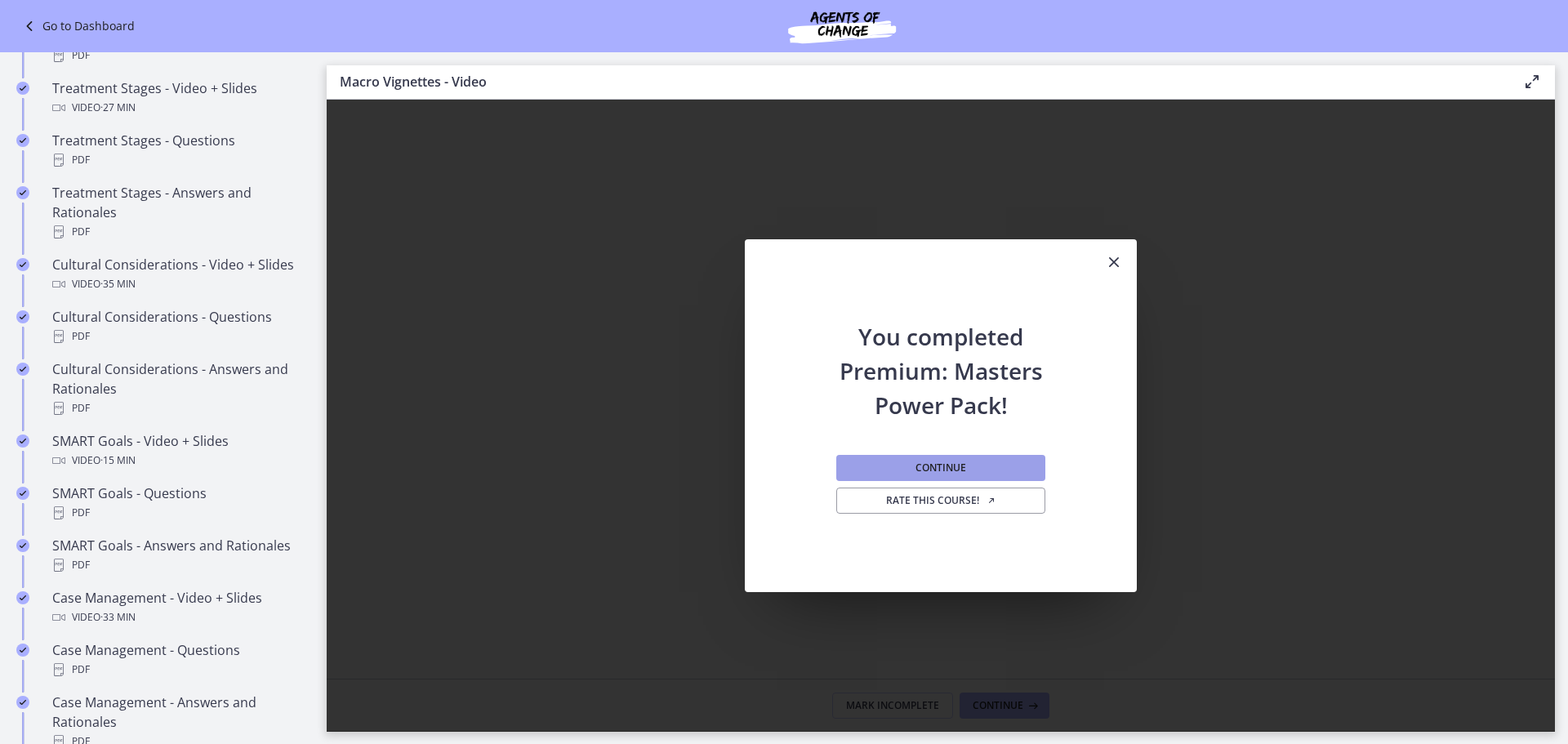
click at [907, 462] on button "Continue" at bounding box center [940, 468] width 209 height 26
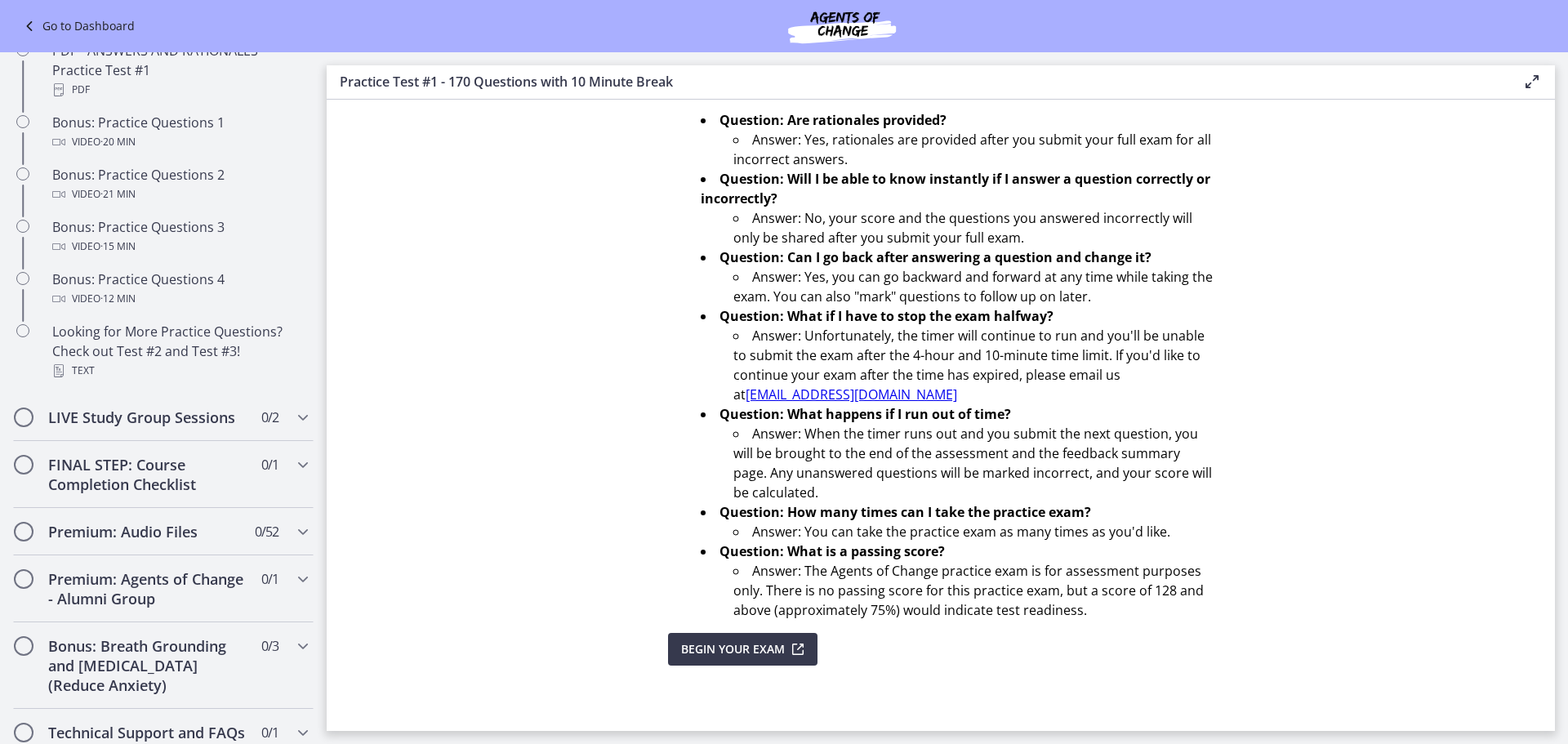
scroll to position [469, 0]
click at [120, 427] on h2 "LIVE Study Group Sessions" at bounding box center [148, 417] width 199 height 20
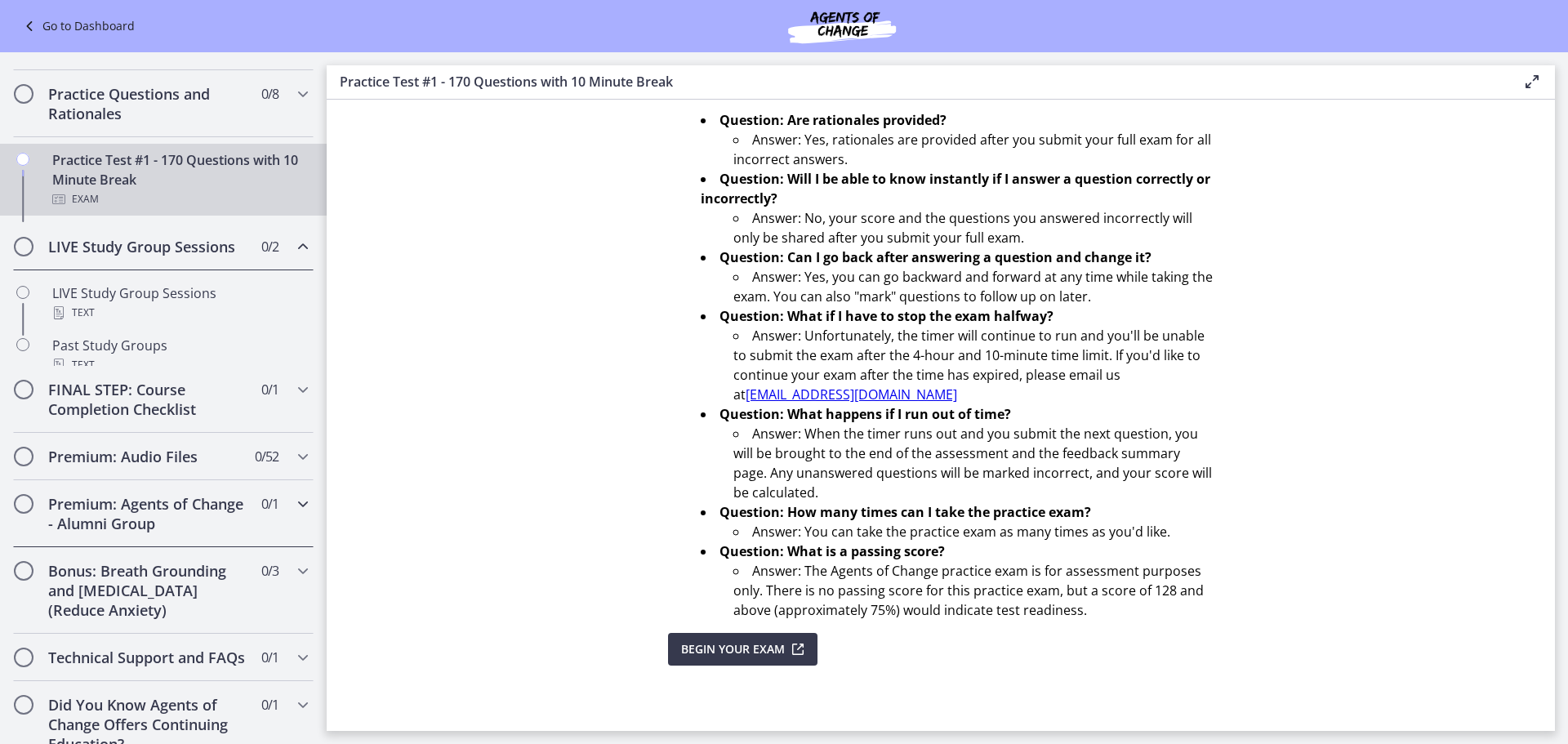
scroll to position [765, 0]
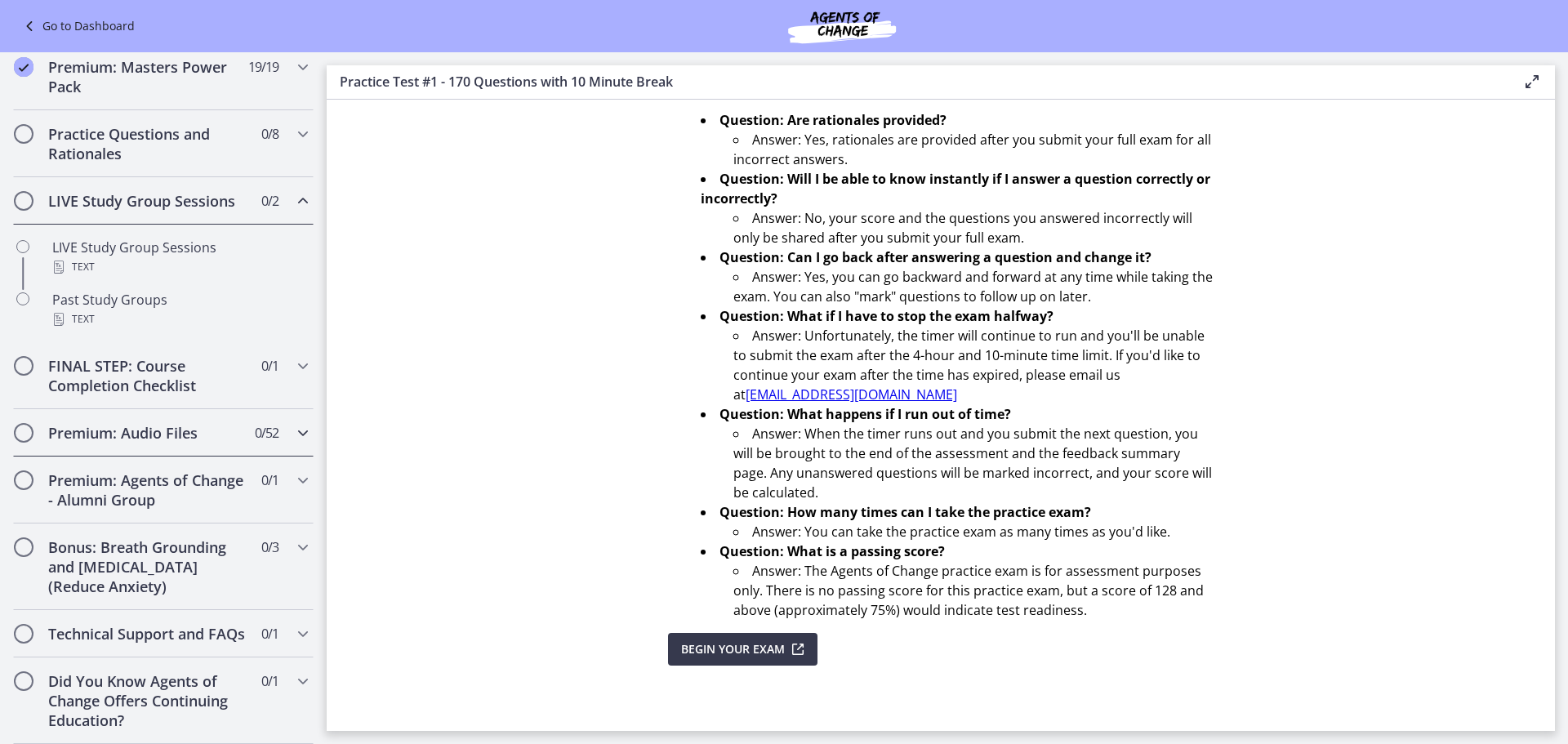
click at [159, 409] on div "Premium: Audio Files 0 / 52 Completed" at bounding box center [163, 433] width 301 height 48
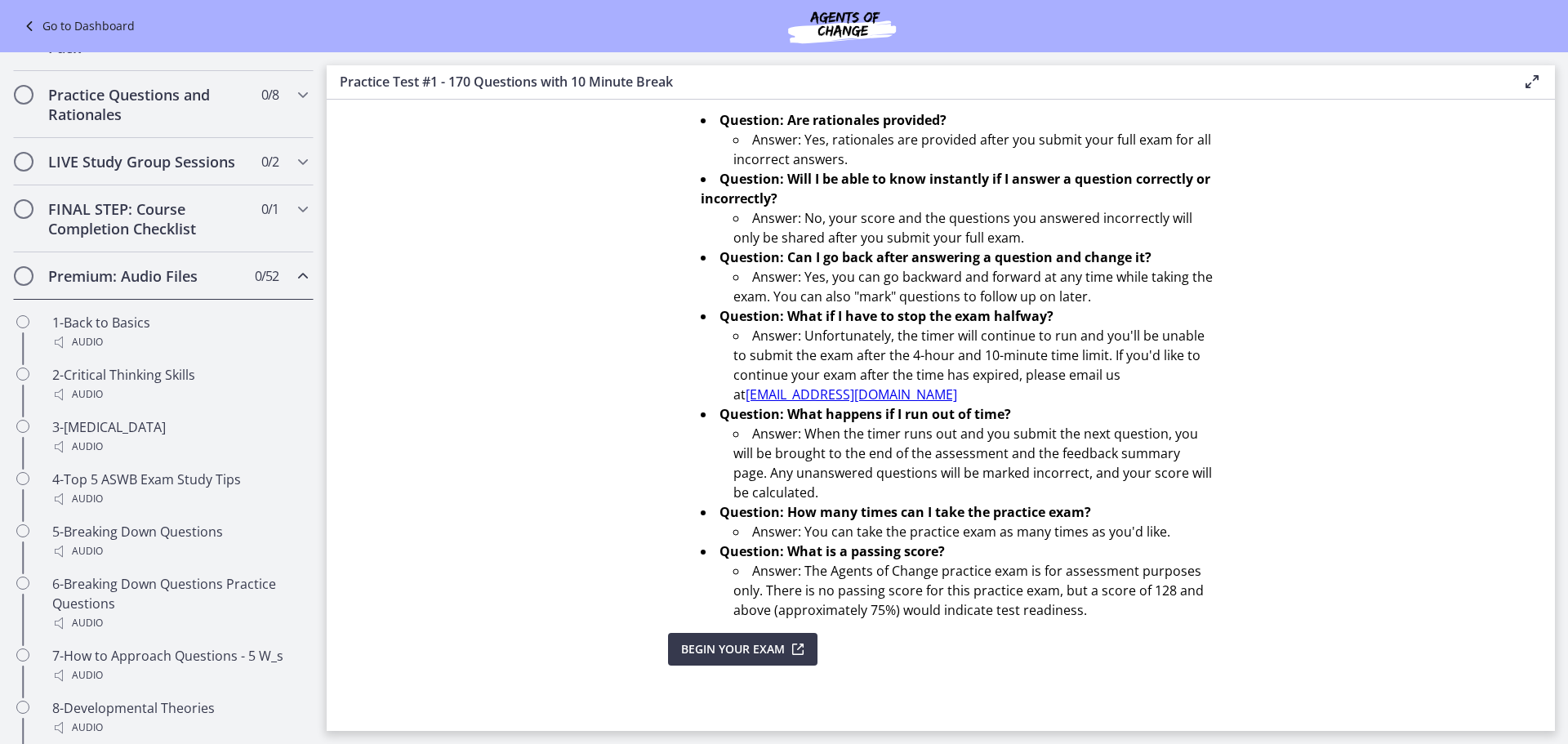
click at [161, 286] on h2 "Premium: Audio Files" at bounding box center [148, 276] width 199 height 20
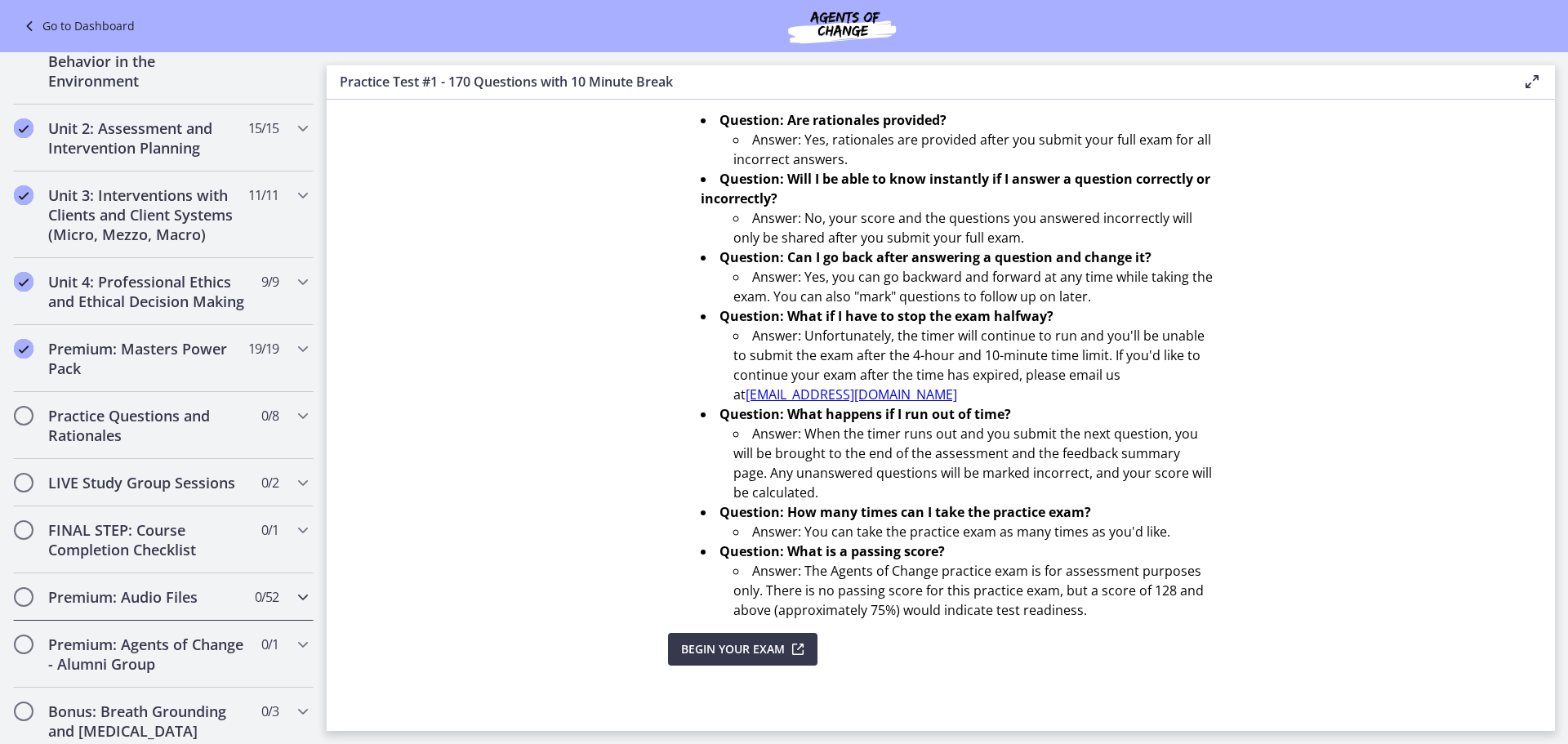
scroll to position [647, 0]
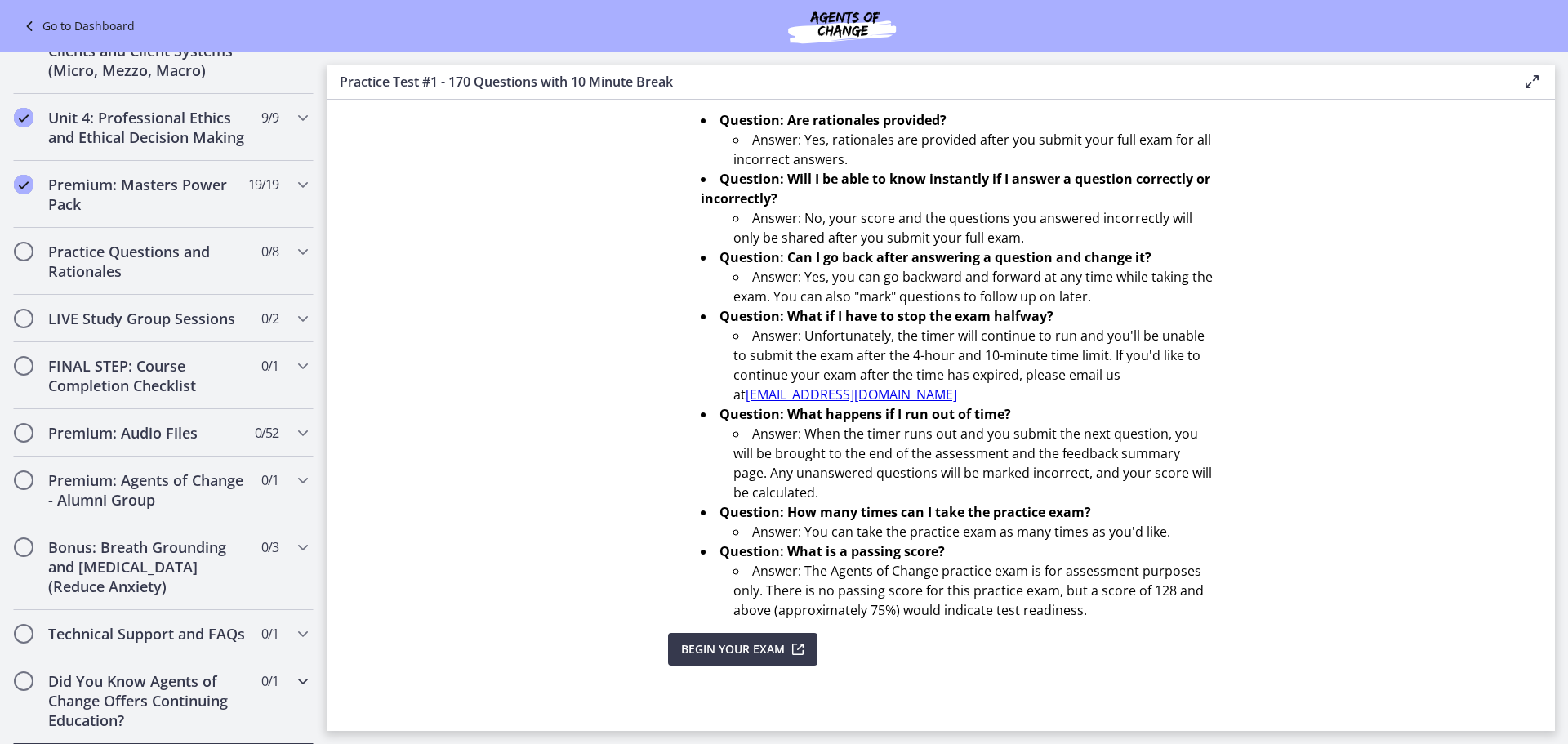
click at [128, 723] on h2 "Did You Know Agents of Change Offers Continuing Education?" at bounding box center [148, 701] width 199 height 59
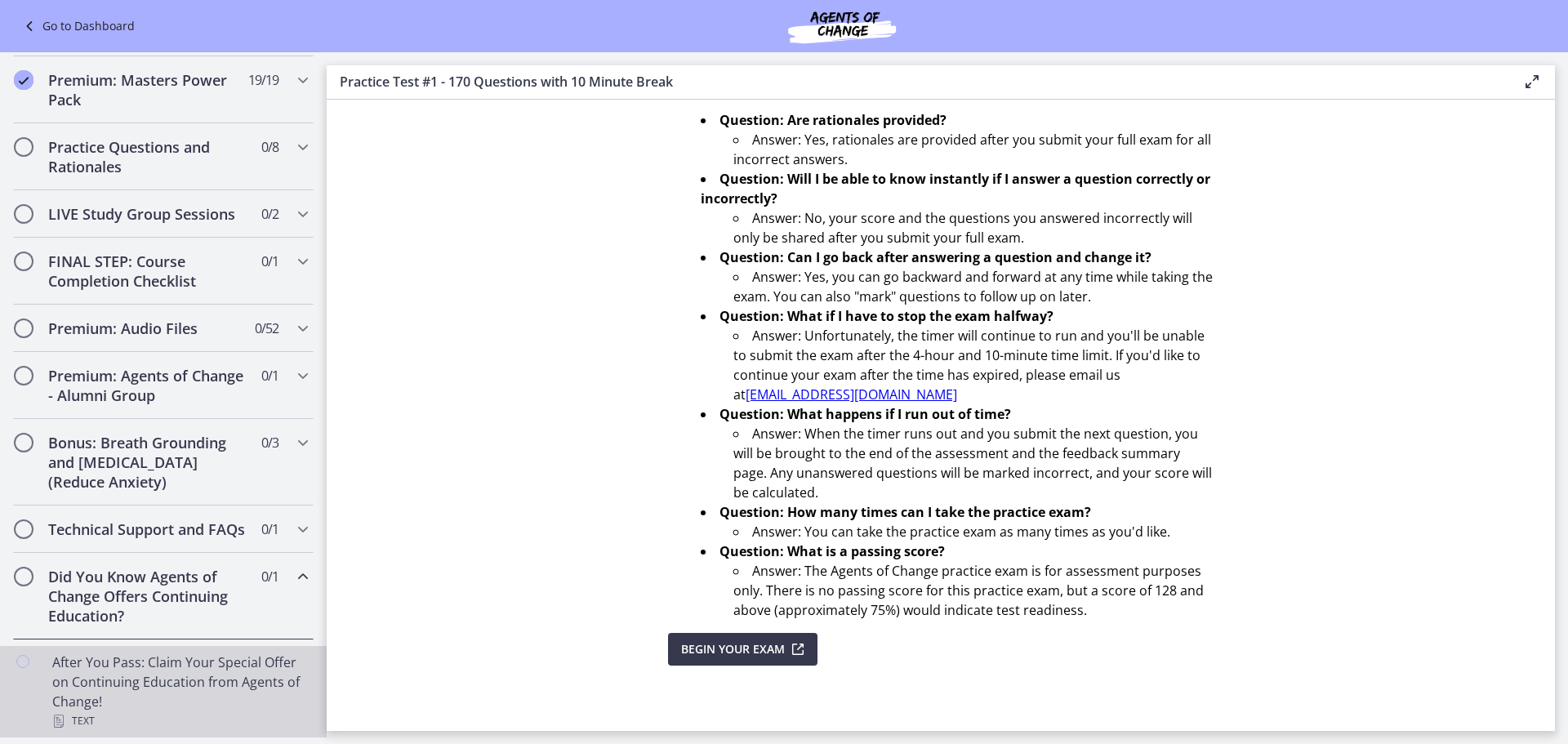
scroll to position [752, 0]
click at [137, 708] on div "After You Pass: Claim Your Special Offer on Continuing Education from Agents of…" at bounding box center [179, 692] width 255 height 78
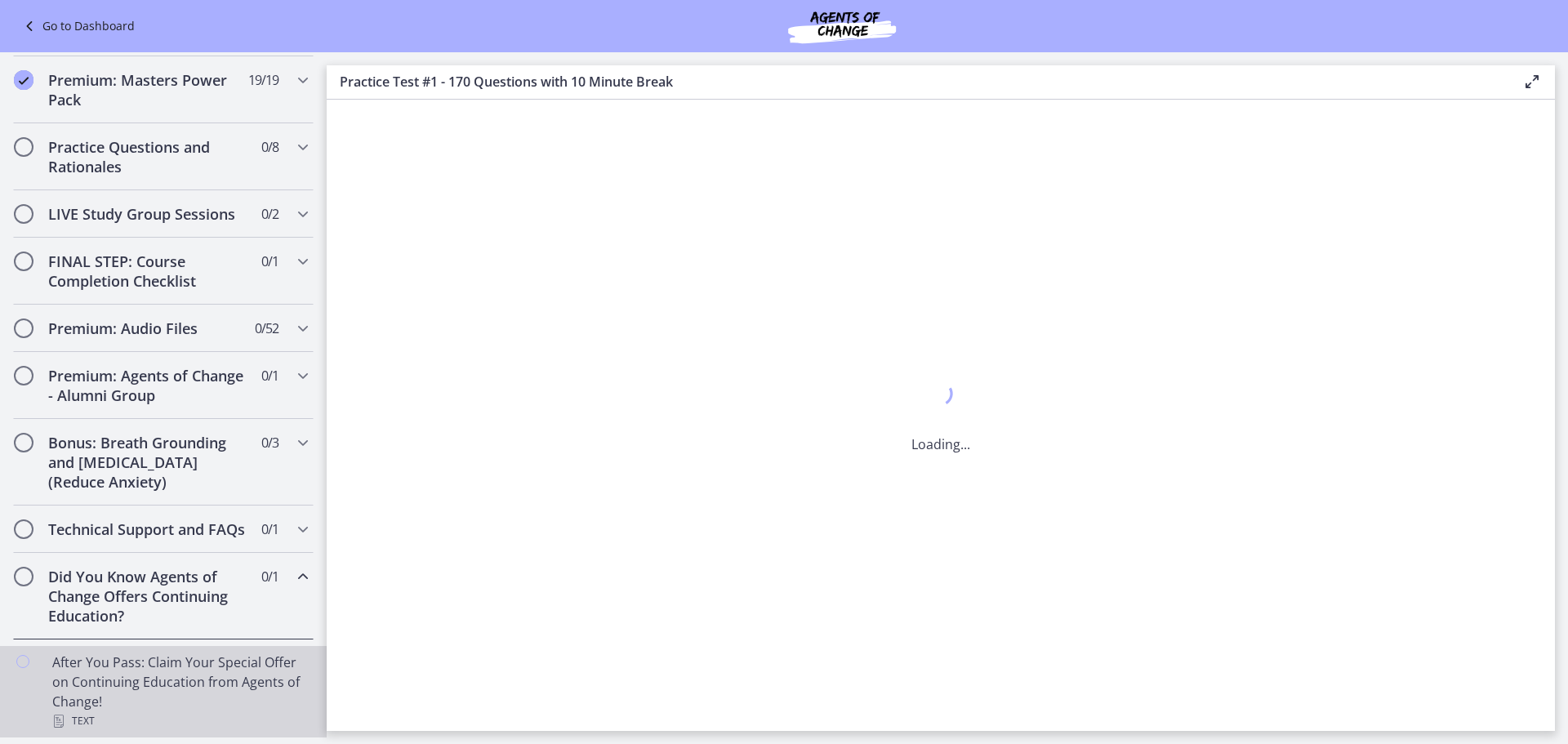
scroll to position [0, 0]
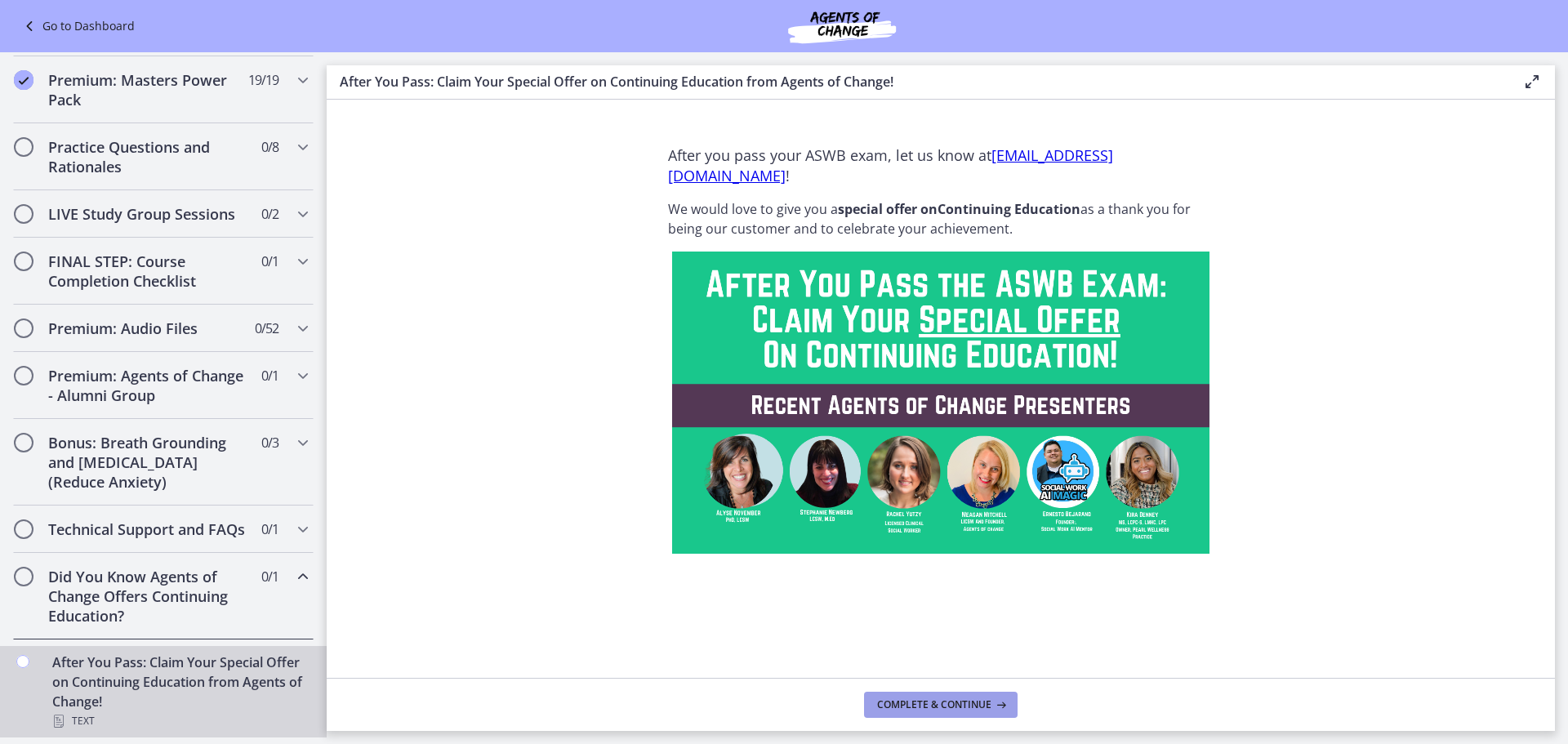
click at [884, 708] on span "Complete & continue" at bounding box center [934, 705] width 114 height 13
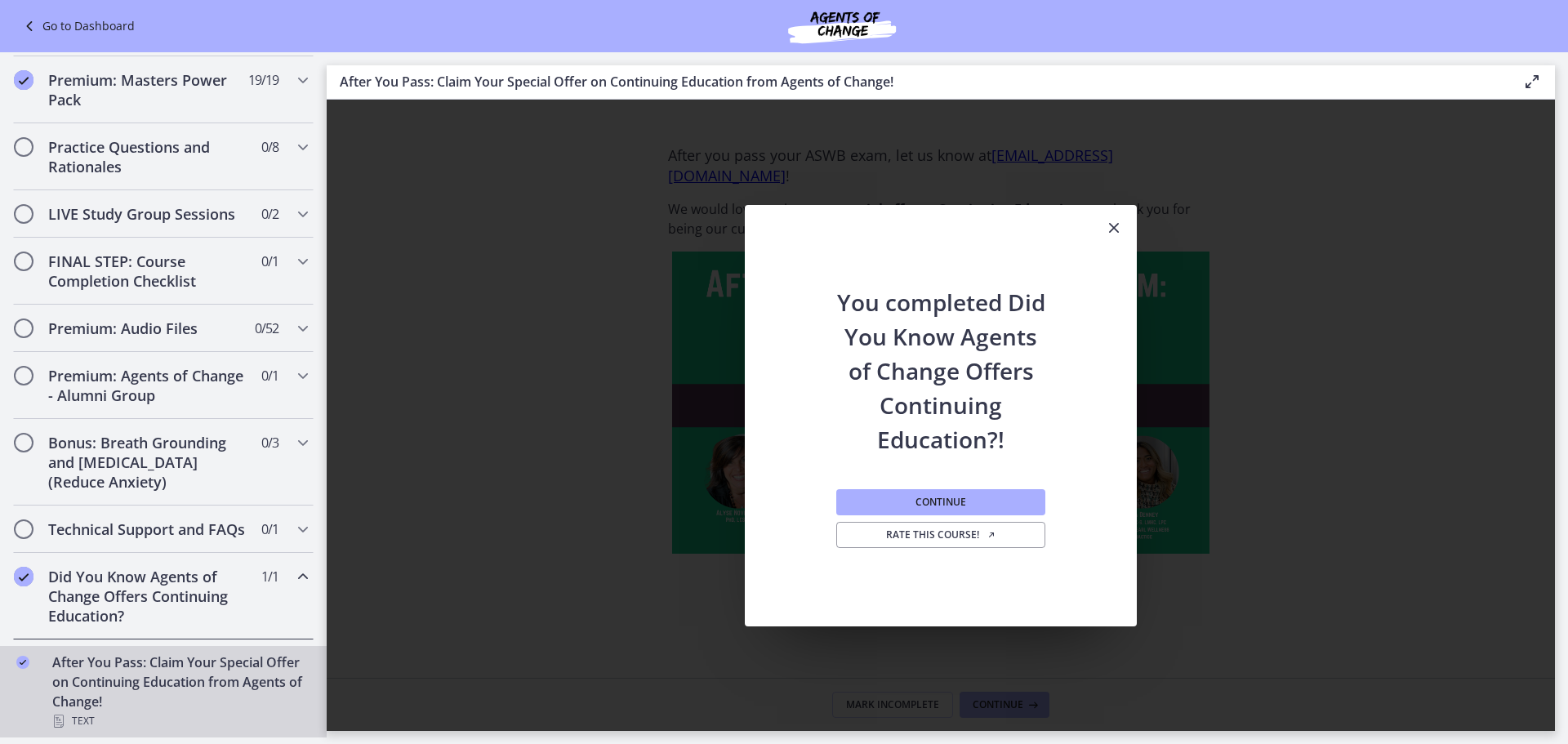
click at [1121, 214] on button "Close" at bounding box center [1113, 229] width 46 height 48
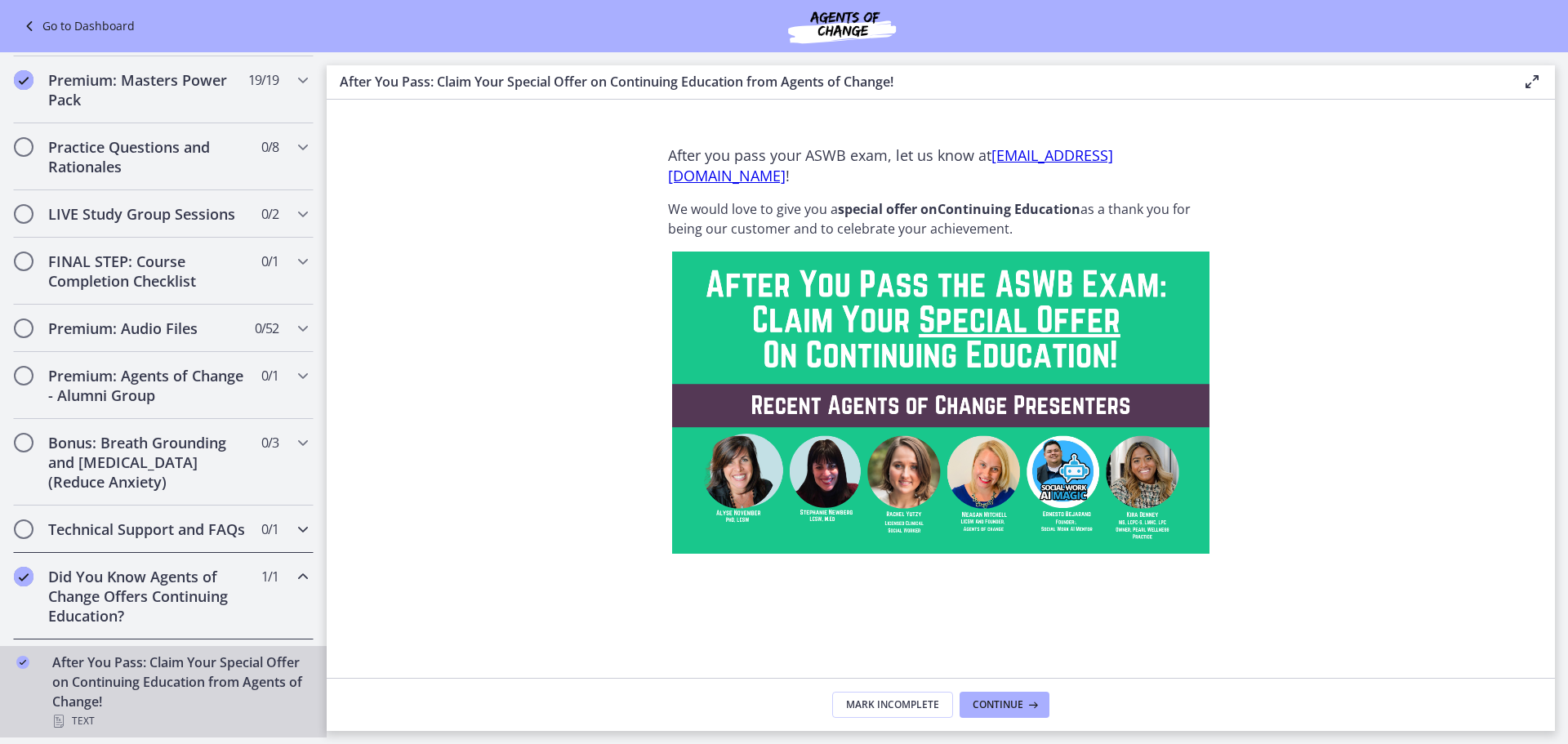
click at [81, 506] on div "Technical Support and FAQs 0 / 1 Completed" at bounding box center [163, 530] width 301 height 48
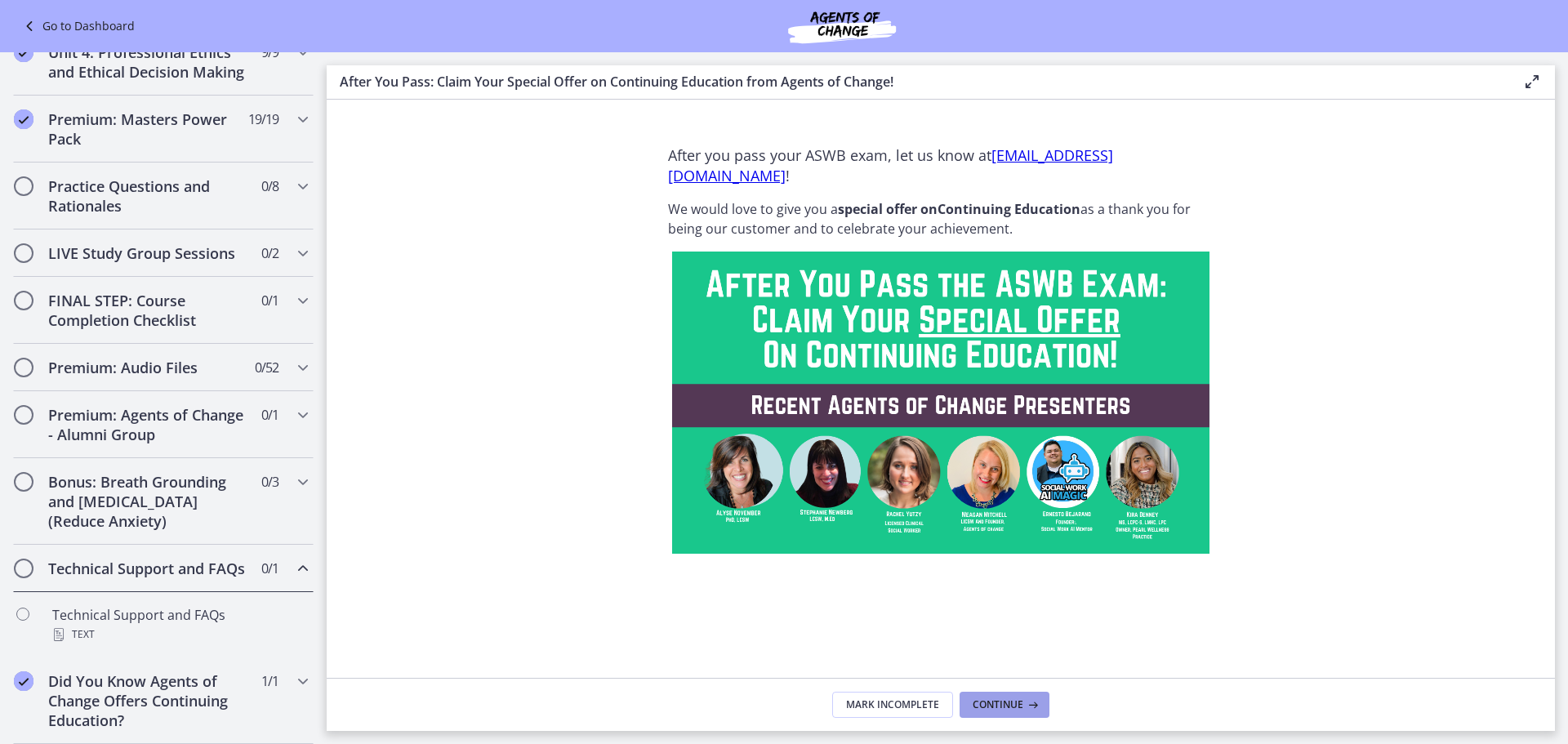
click at [1013, 712] on button "Continue" at bounding box center [1005, 705] width 90 height 26
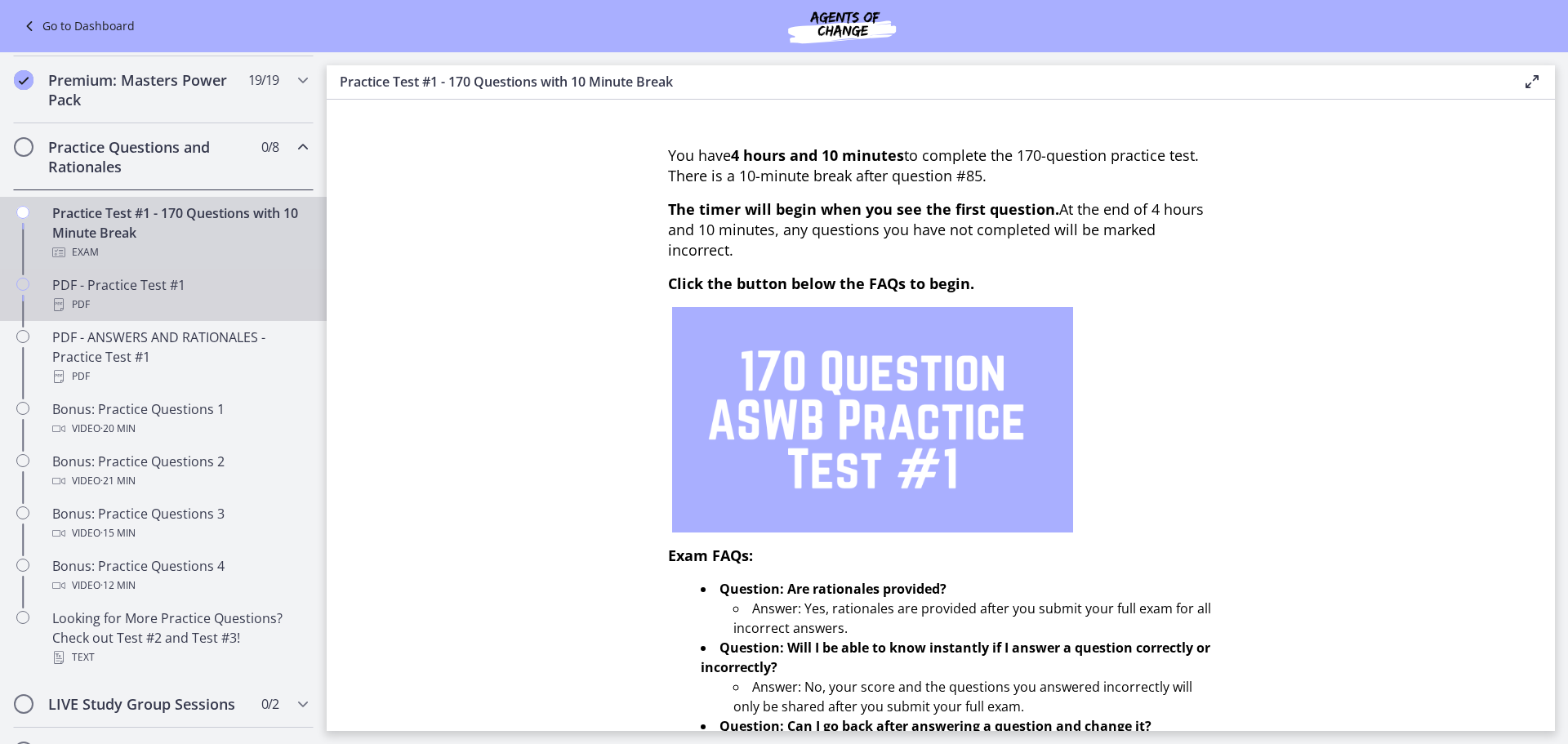
click at [133, 303] on div "PDF - Practice Test #1 PDF" at bounding box center [179, 295] width 255 height 39
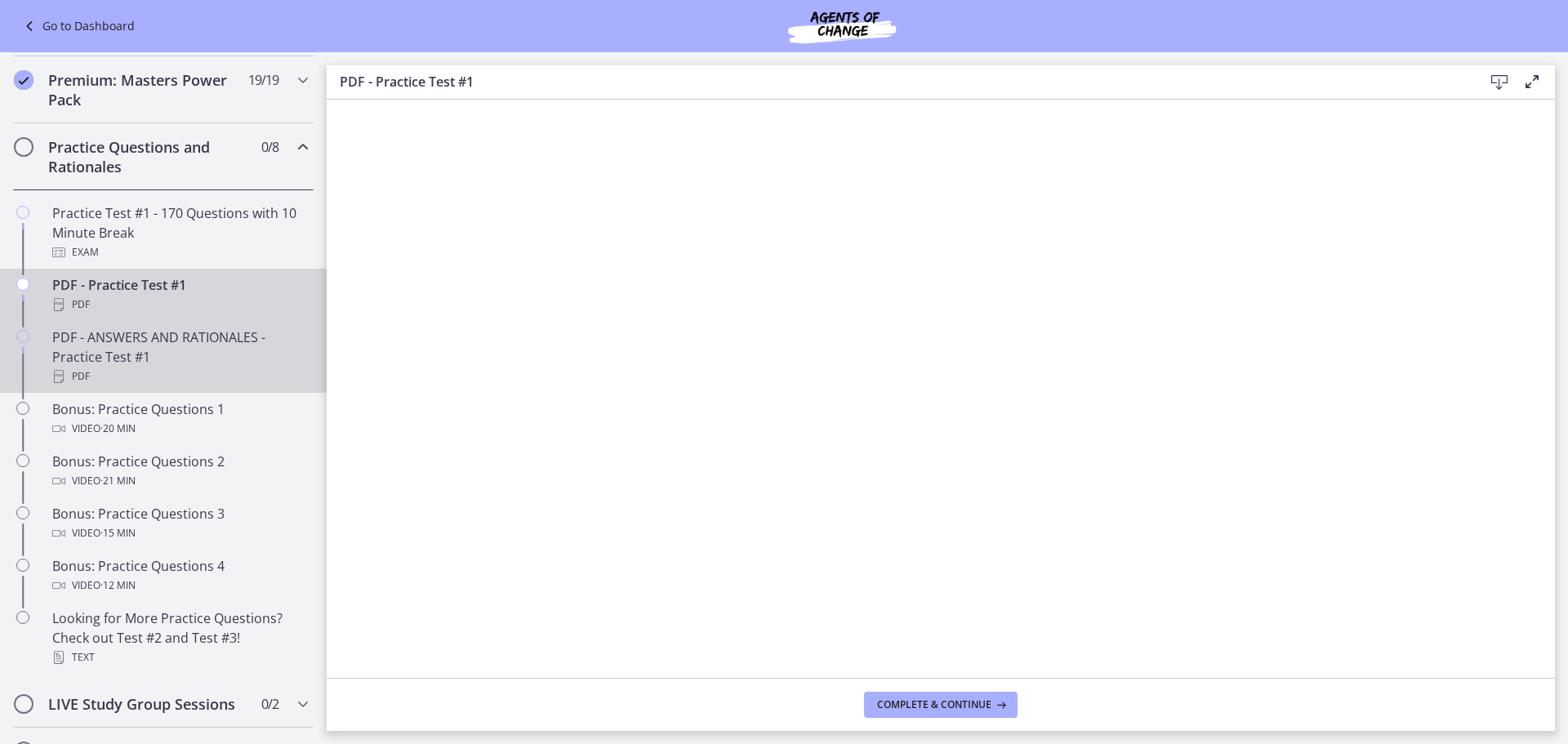
click at [88, 372] on div "PDF - ANSWERS AND RATIONALES - Practice Test #1 PDF" at bounding box center [179, 357] width 255 height 59
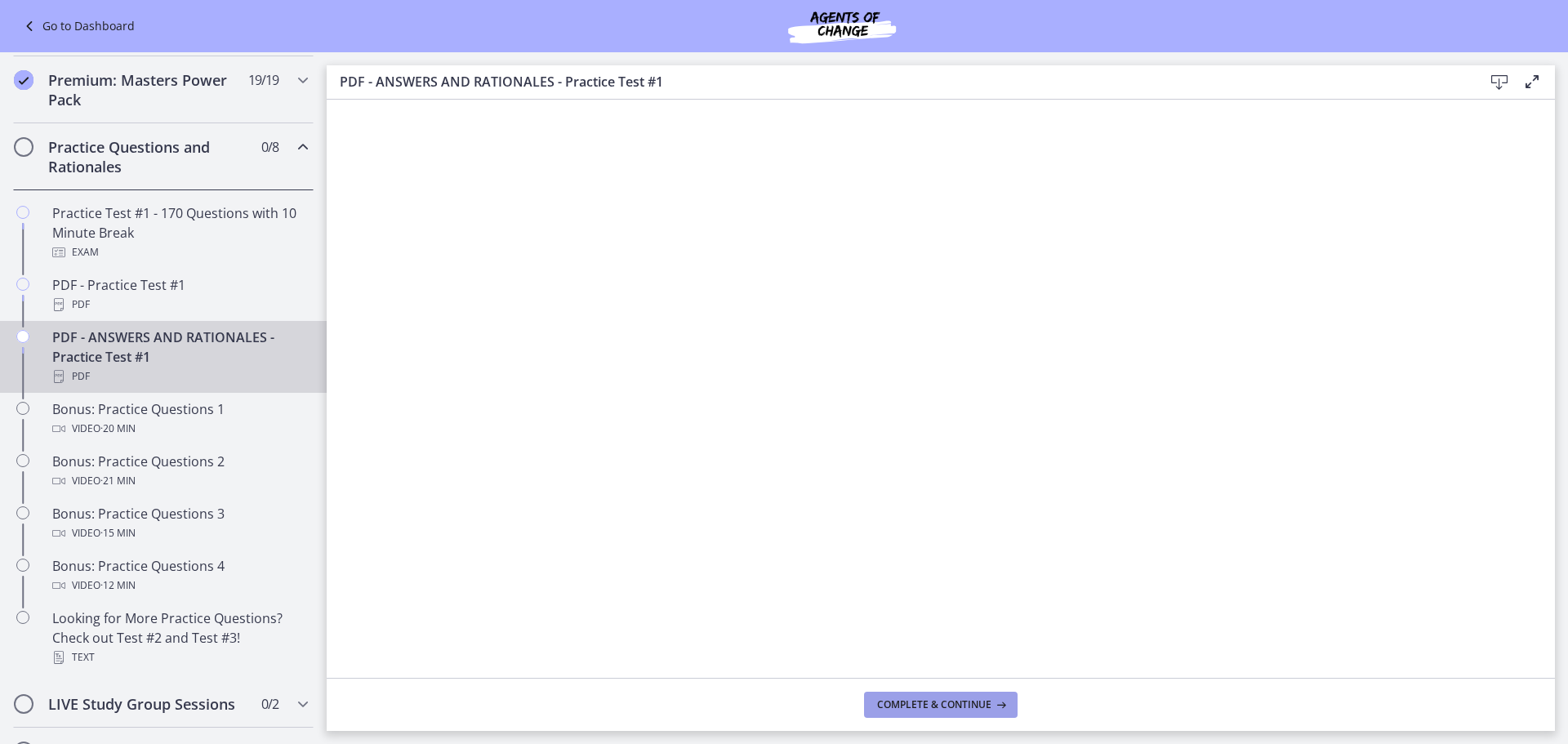
click at [989, 711] on span "Complete & continue" at bounding box center [934, 705] width 114 height 13
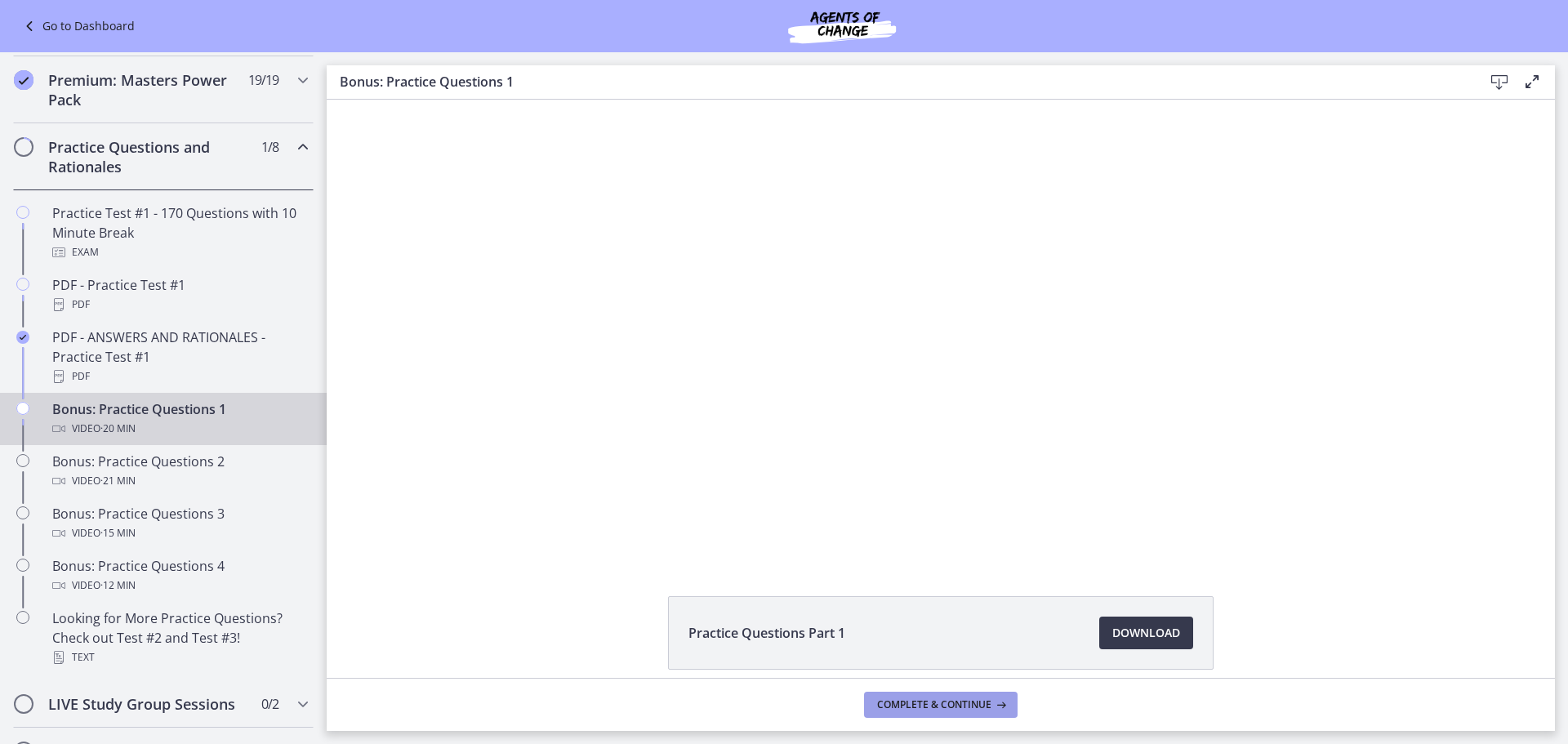
click at [989, 711] on span "Complete & continue" at bounding box center [934, 705] width 114 height 13
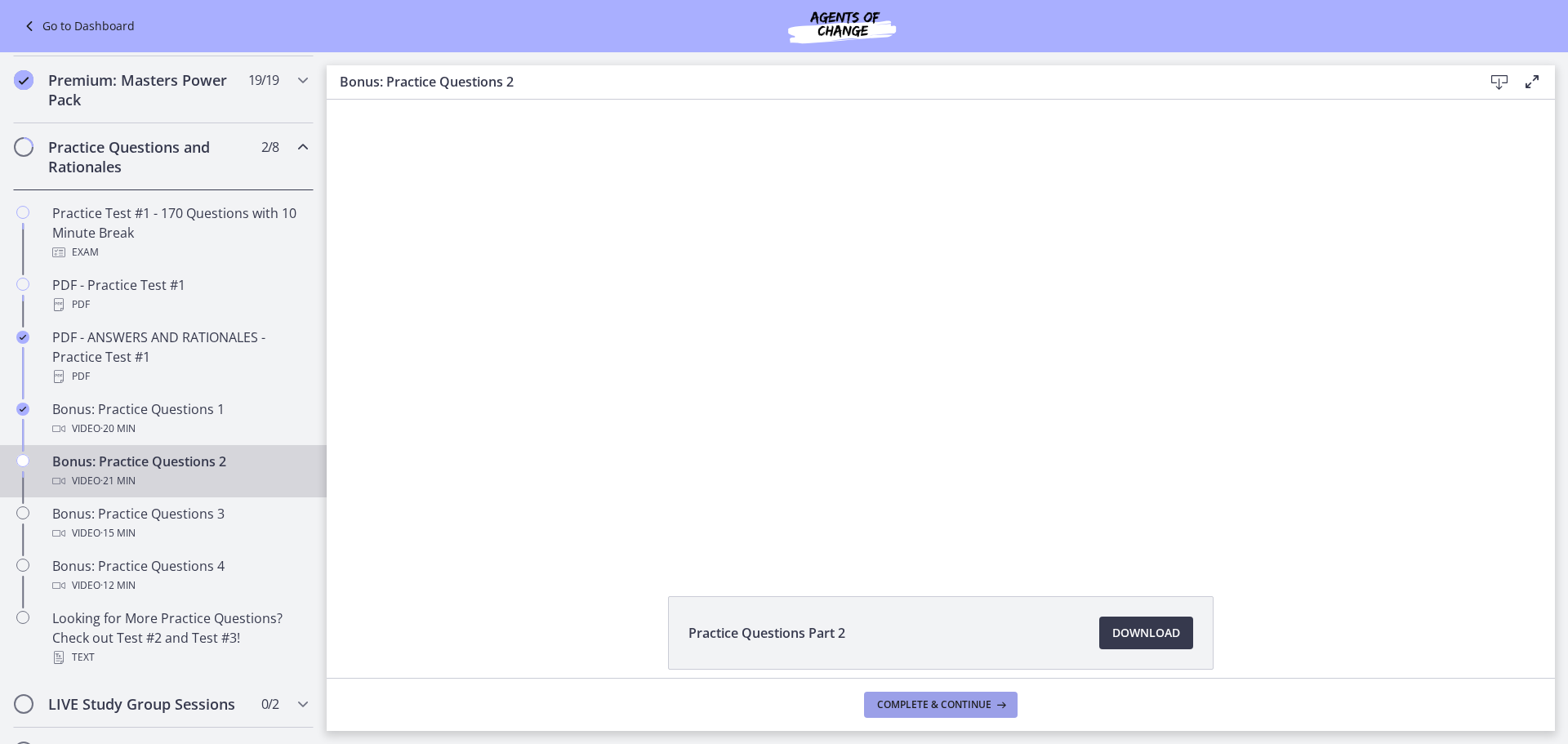
click at [982, 705] on span "Complete & continue" at bounding box center [934, 705] width 114 height 13
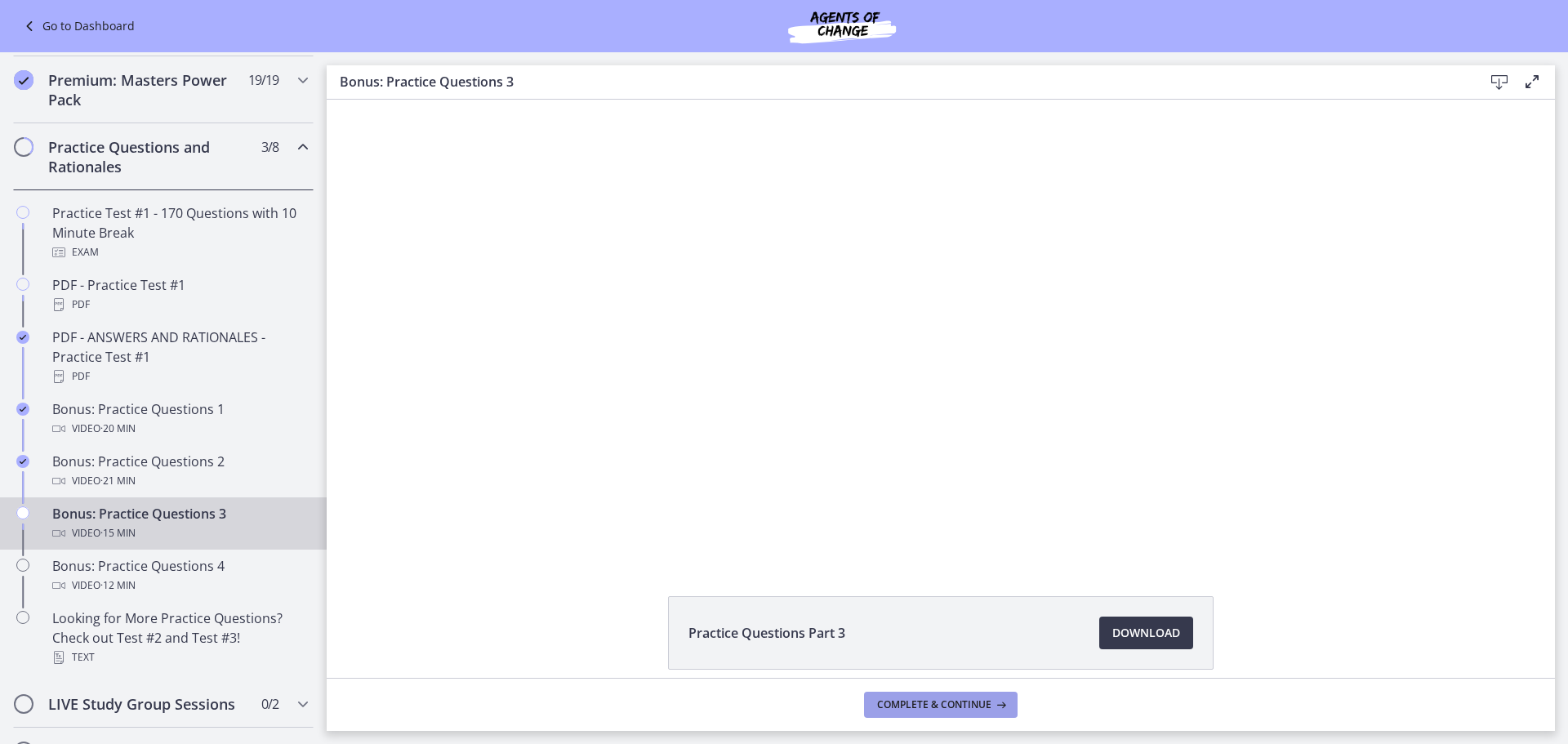
click at [982, 705] on span "Complete & continue" at bounding box center [934, 705] width 114 height 13
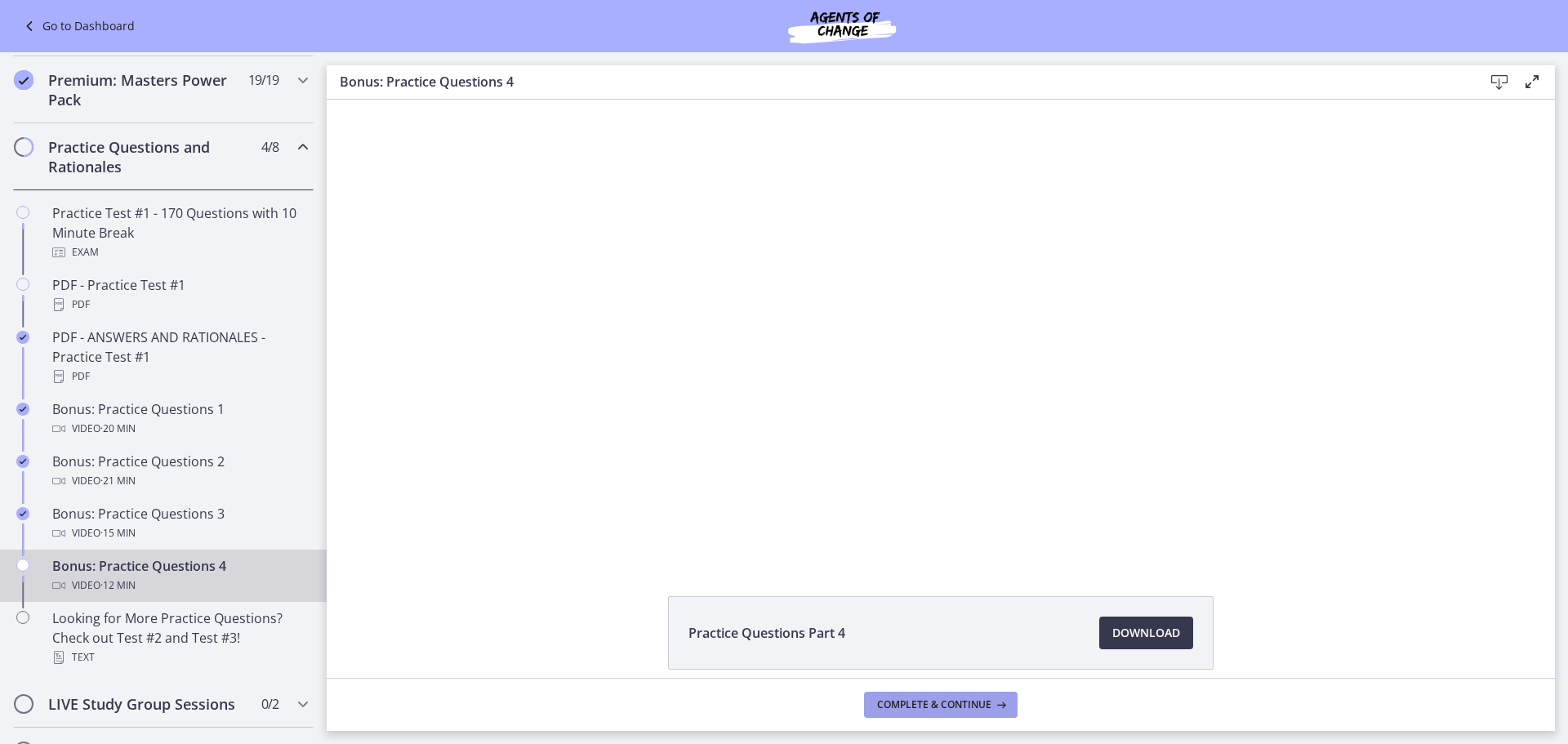
click at [982, 705] on span "Complete & continue" at bounding box center [934, 705] width 114 height 13
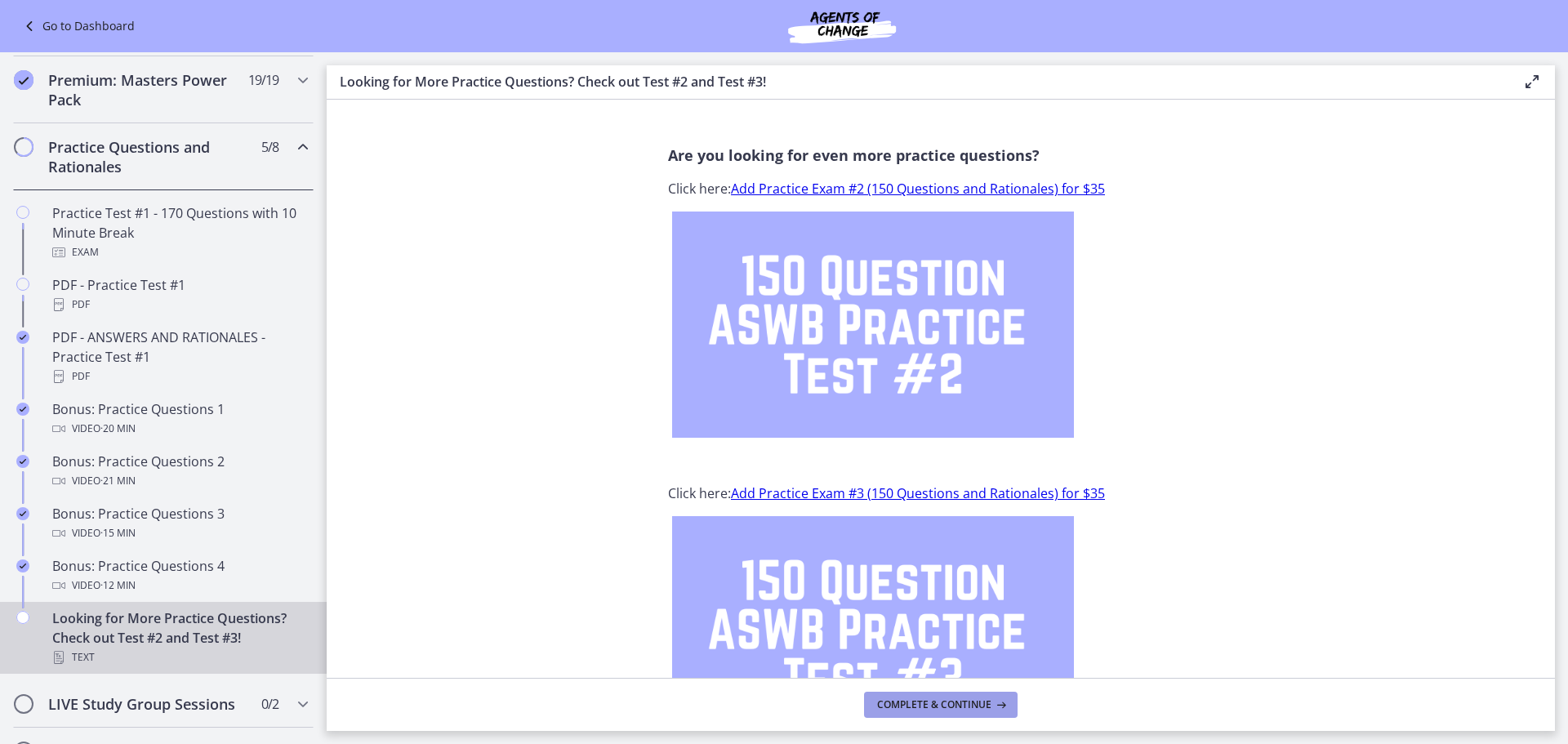
click at [982, 705] on span "Complete & continue" at bounding box center [934, 705] width 114 height 13
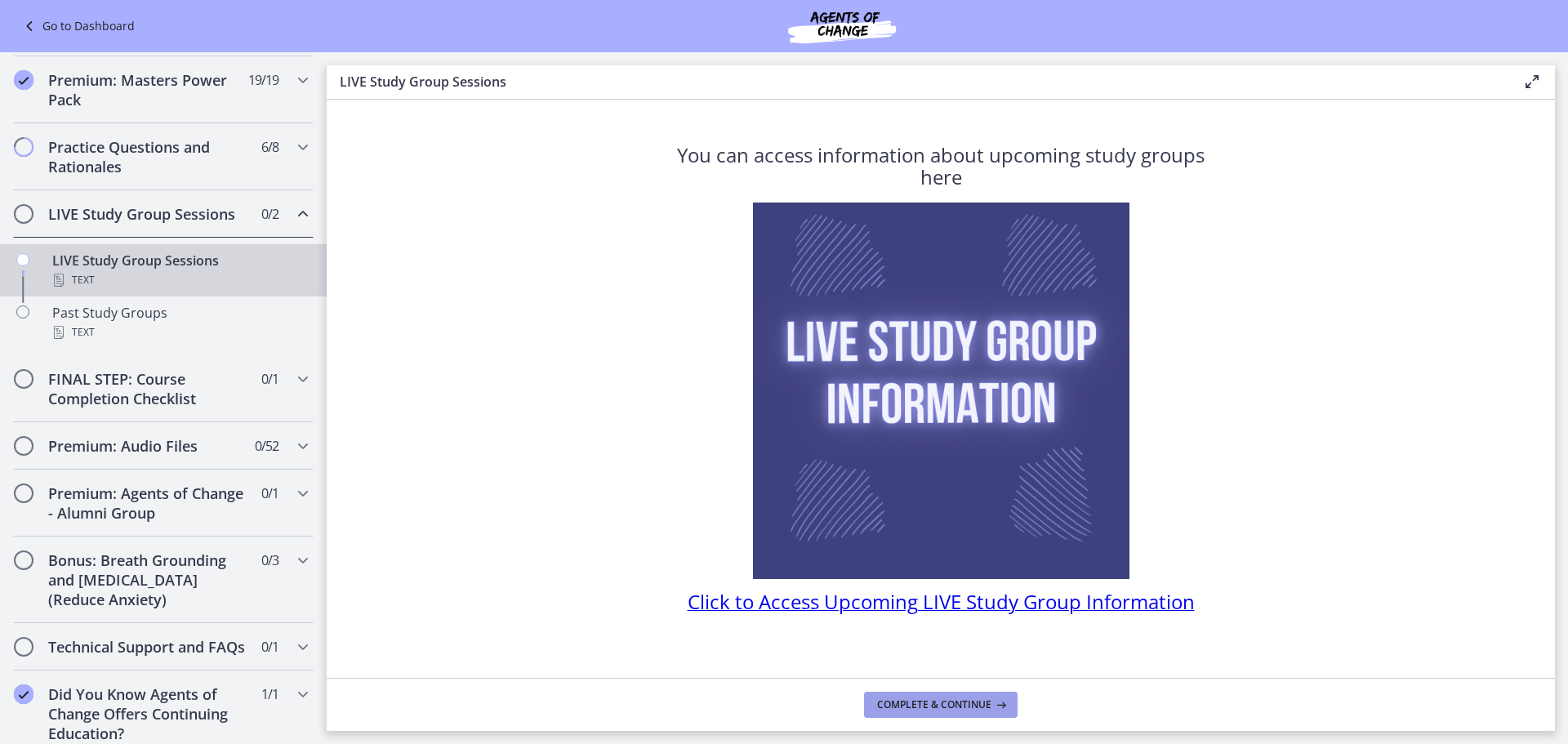
click at [925, 703] on span "Complete & continue" at bounding box center [934, 705] width 114 height 13
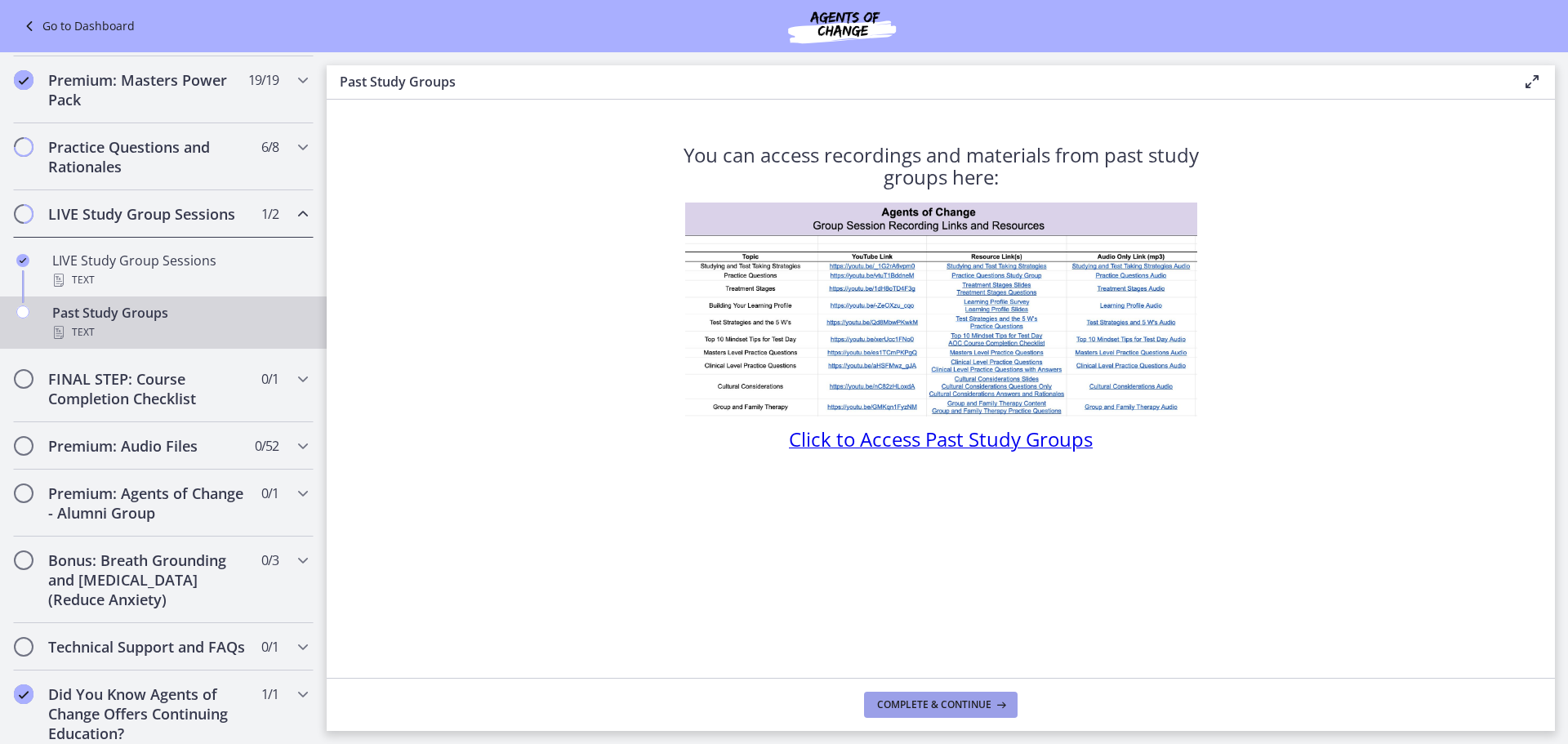
click at [924, 702] on span "Complete & continue" at bounding box center [934, 705] width 114 height 13
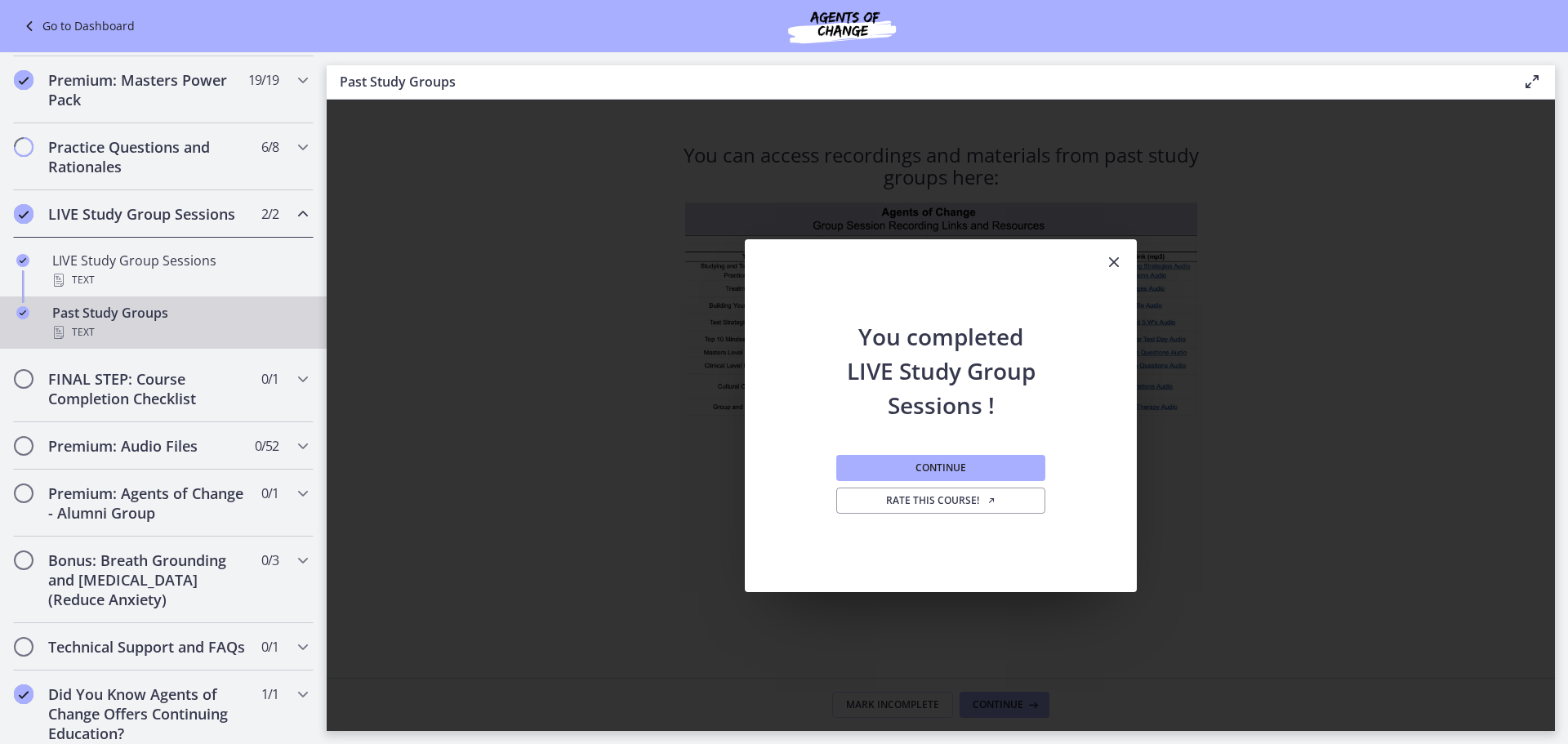
click at [1109, 259] on icon "Close" at bounding box center [1114, 262] width 20 height 20
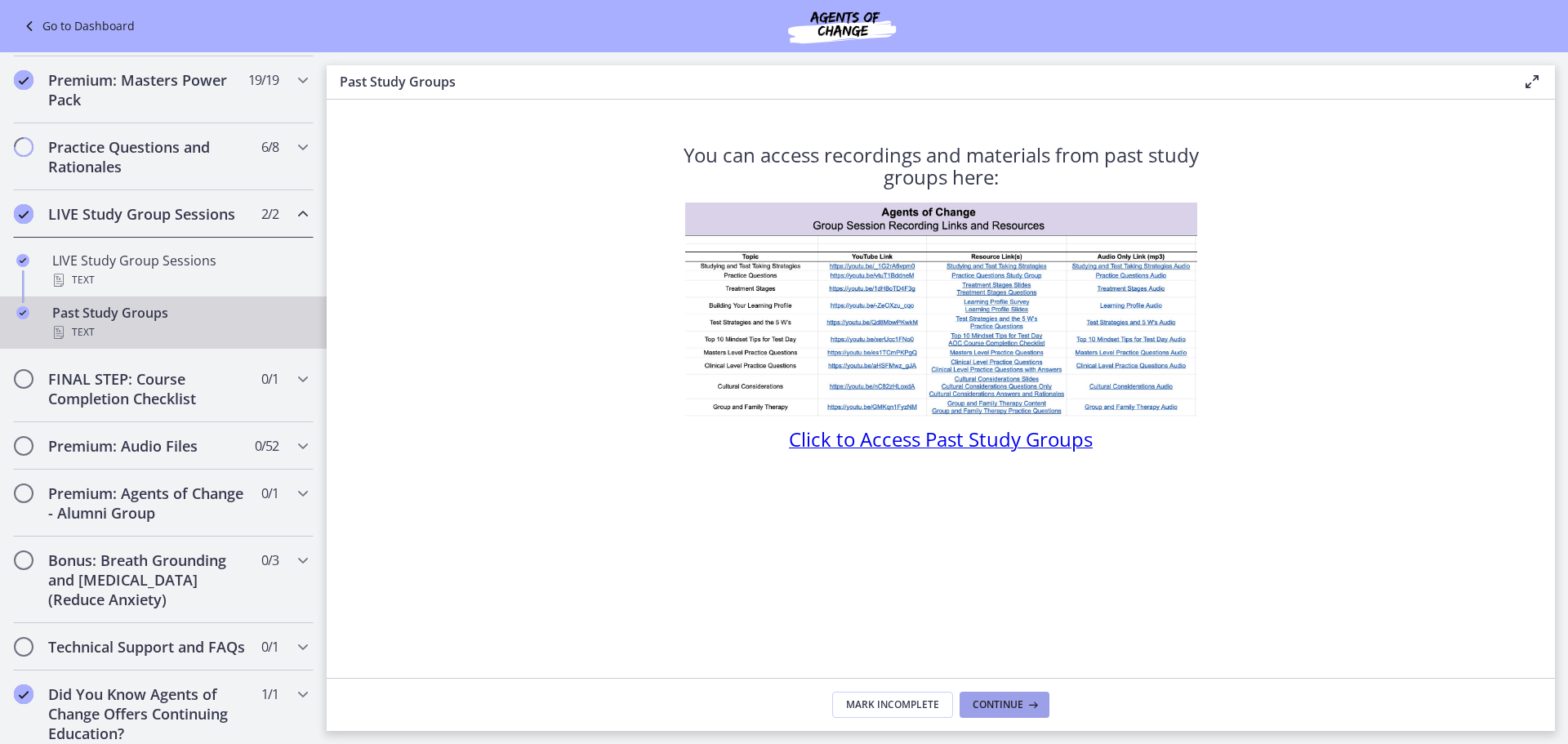
click at [1015, 696] on button "Continue" at bounding box center [1005, 705] width 90 height 26
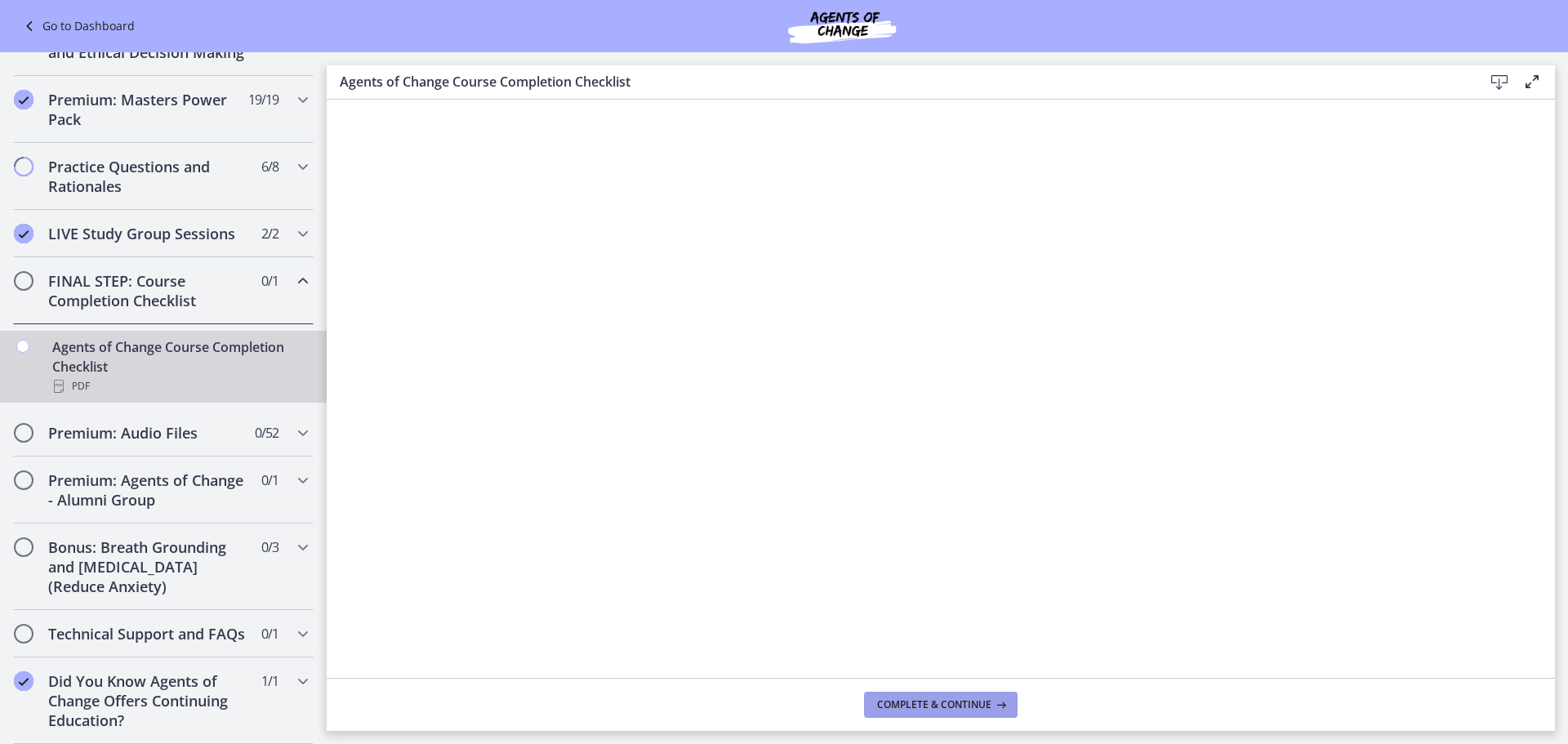
click at [974, 699] on span "Complete & continue" at bounding box center [934, 705] width 114 height 13
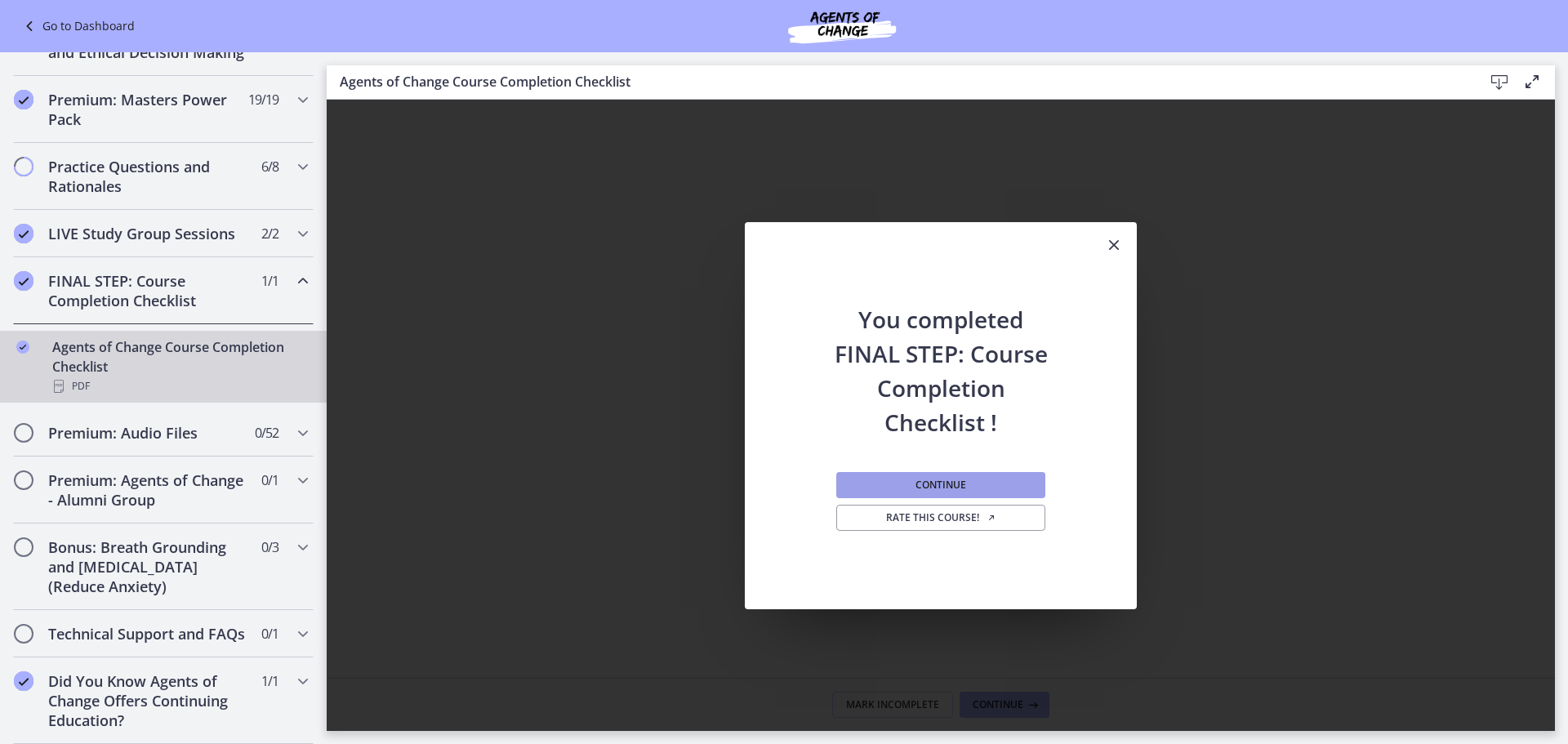
click at [927, 479] on span "Continue" at bounding box center [941, 486] width 50 height 13
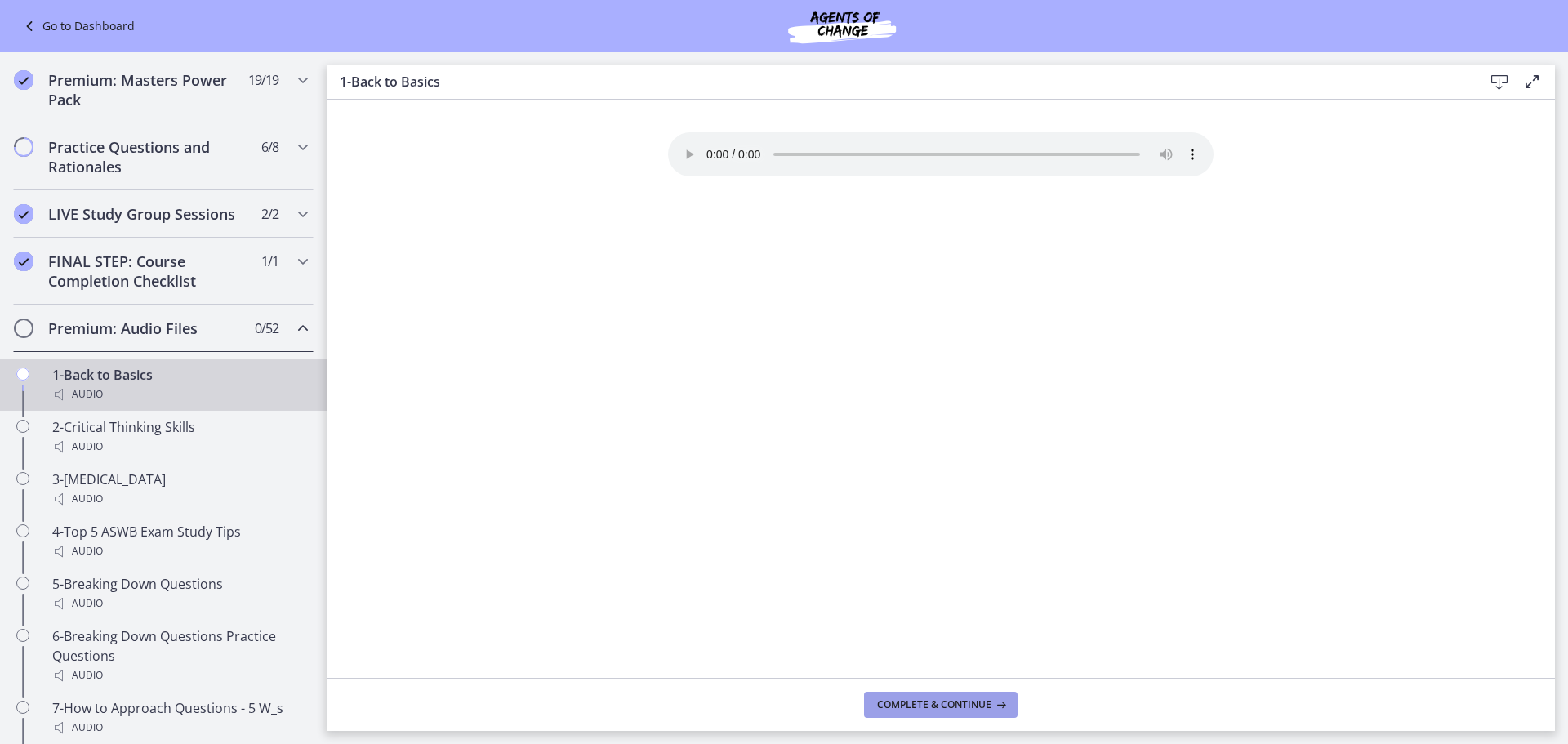
click at [889, 714] on button "Complete & continue" at bounding box center [940, 705] width 153 height 26
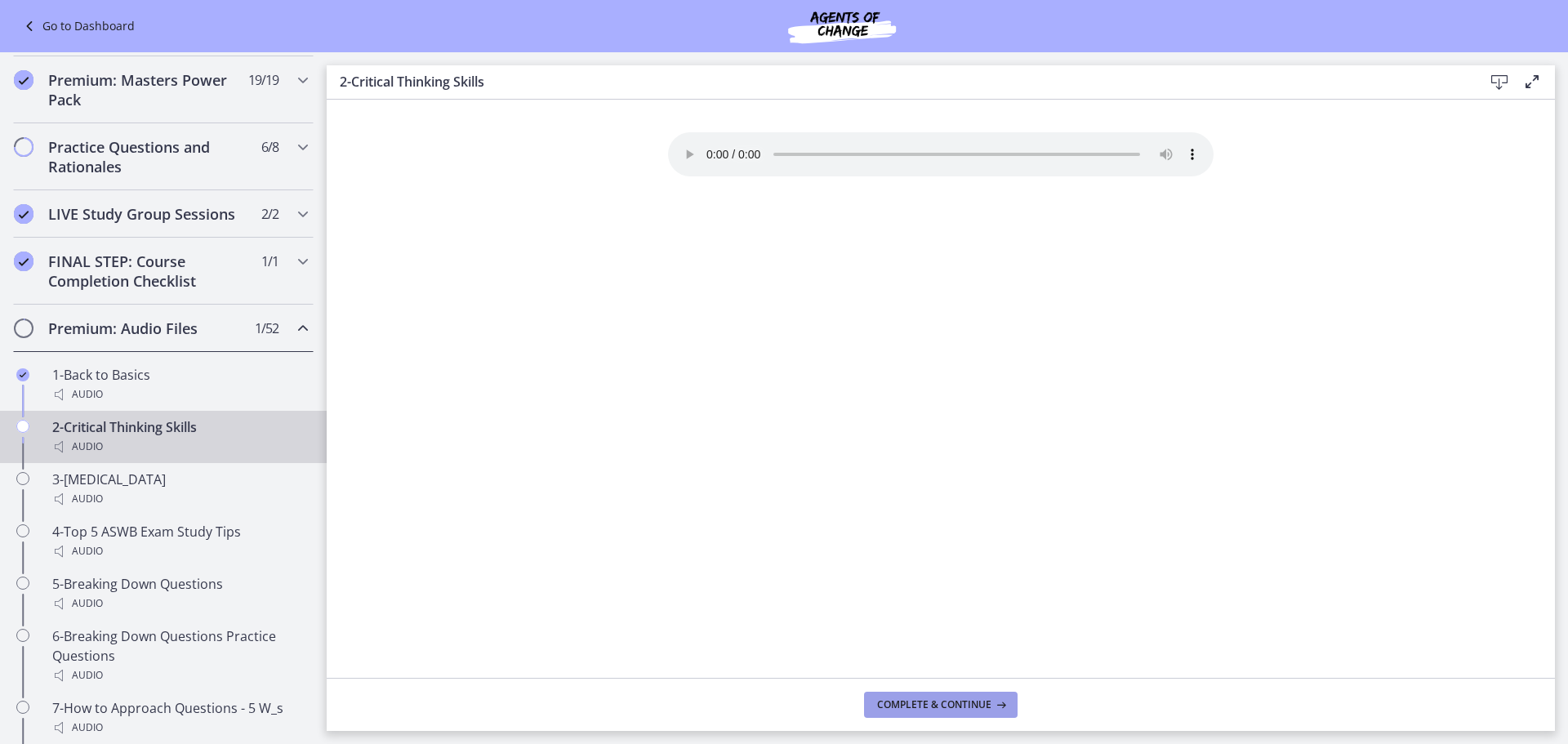
click at [889, 714] on button "Complete & continue" at bounding box center [940, 705] width 153 height 26
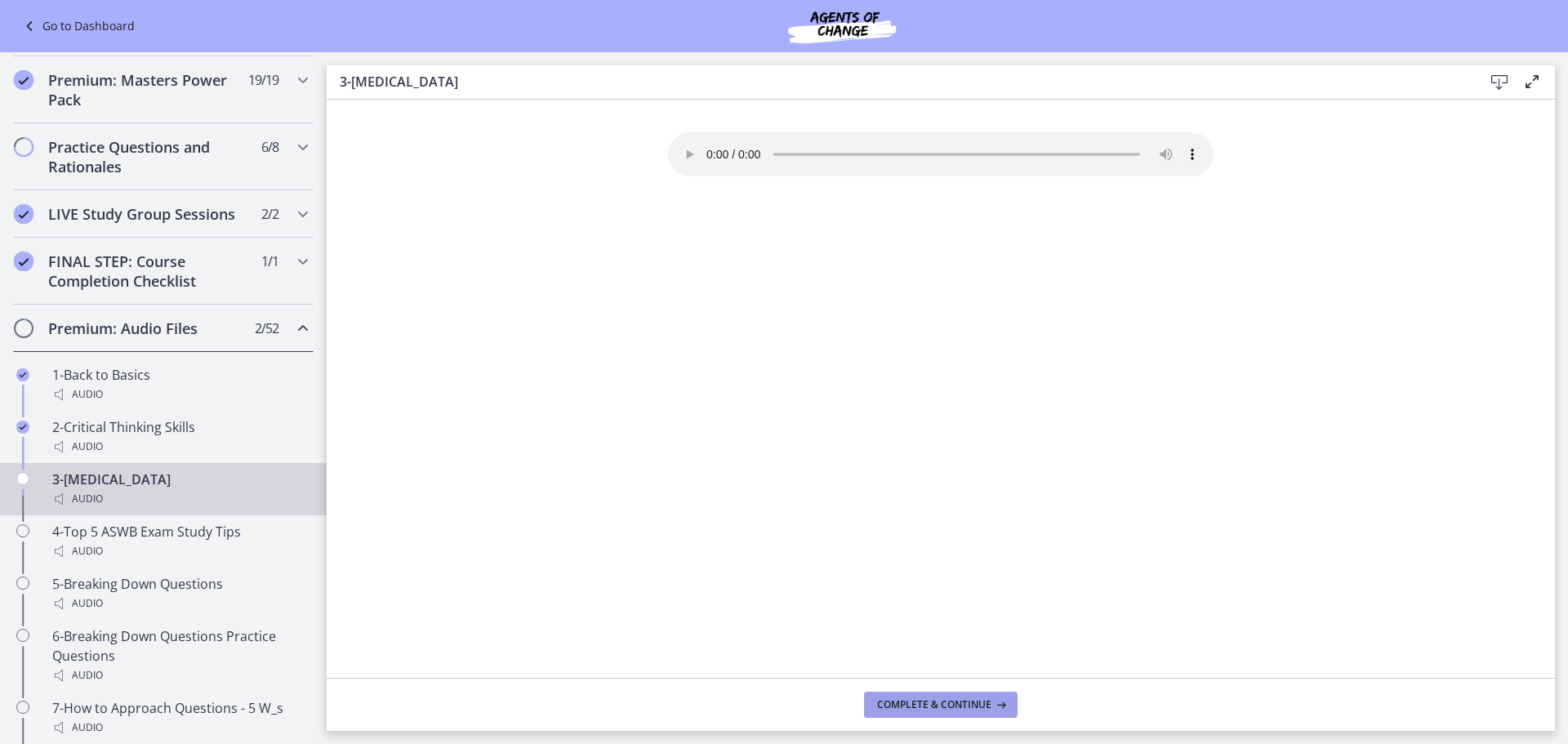
click at [889, 714] on button "Complete & continue" at bounding box center [940, 705] width 153 height 26
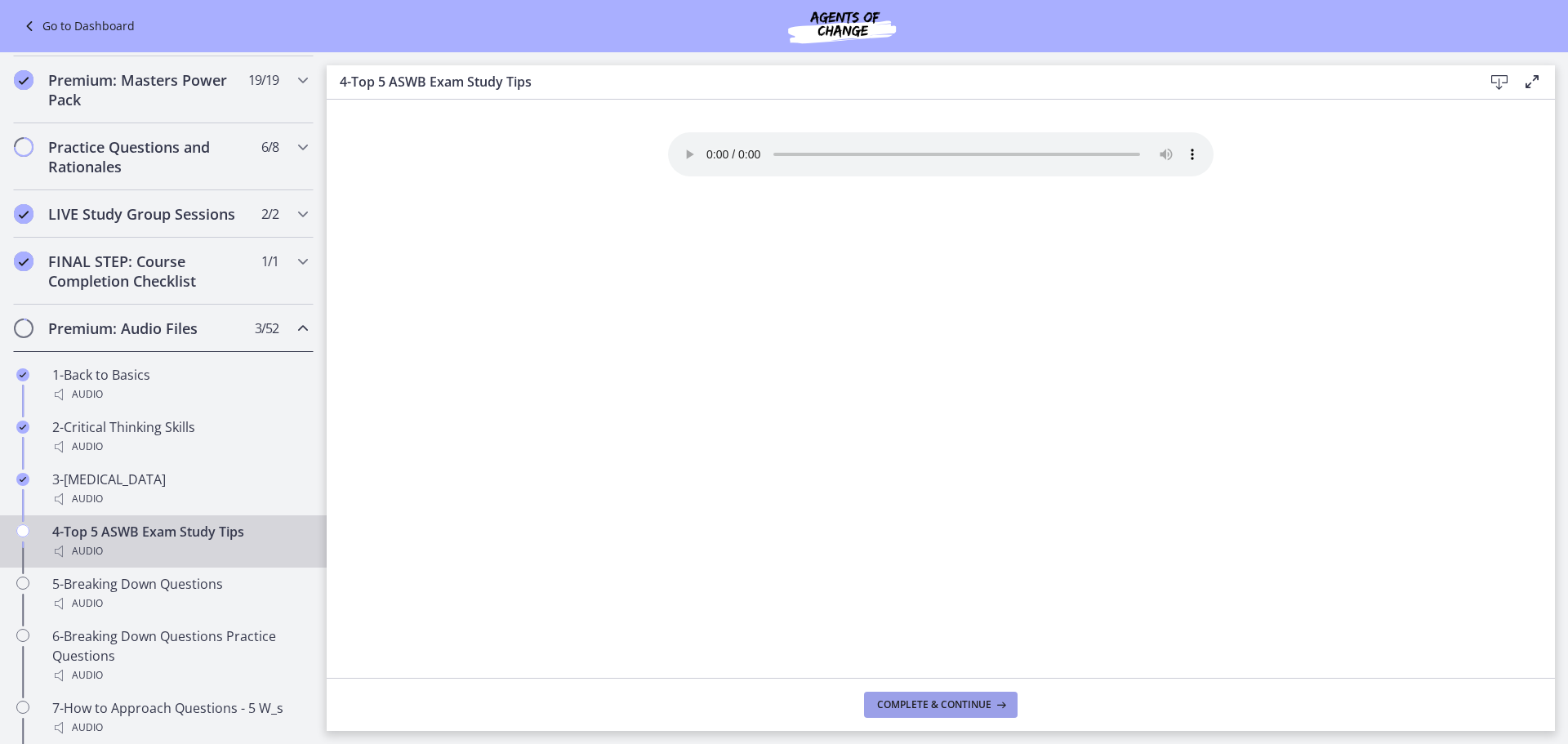
click at [889, 714] on button "Complete & continue" at bounding box center [940, 705] width 153 height 26
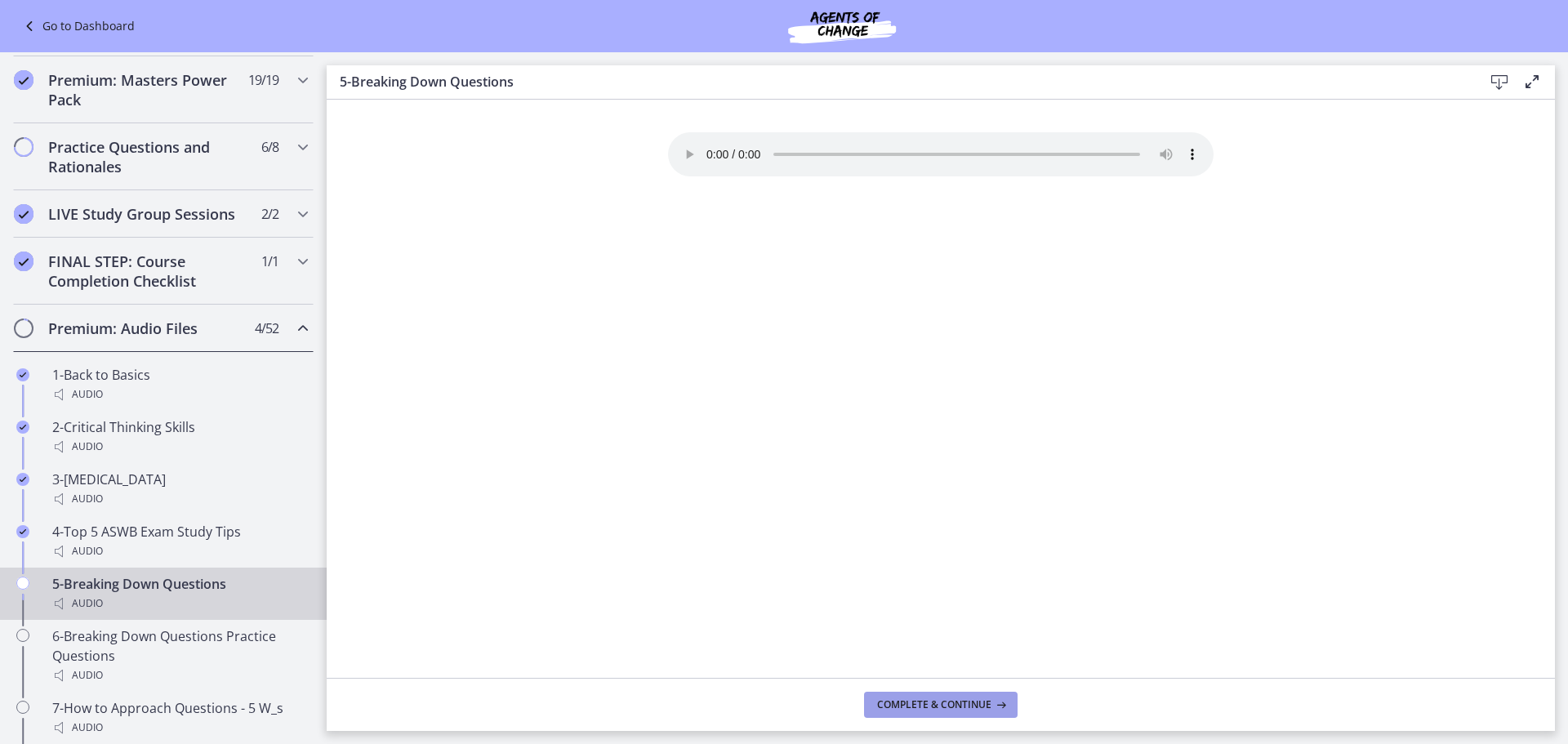
click at [889, 714] on button "Complete & continue" at bounding box center [940, 705] width 153 height 26
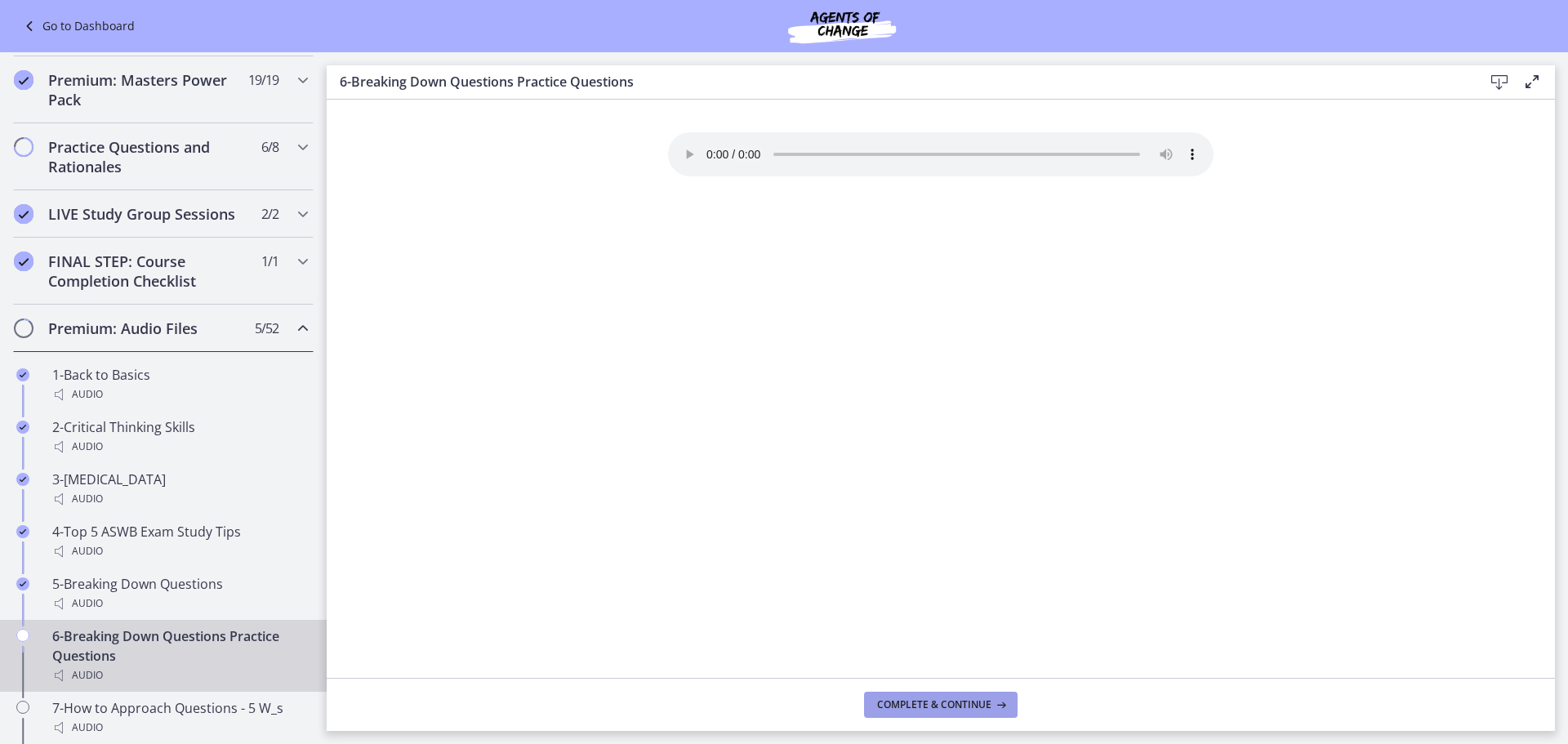
click at [889, 714] on button "Complete & continue" at bounding box center [940, 705] width 153 height 26
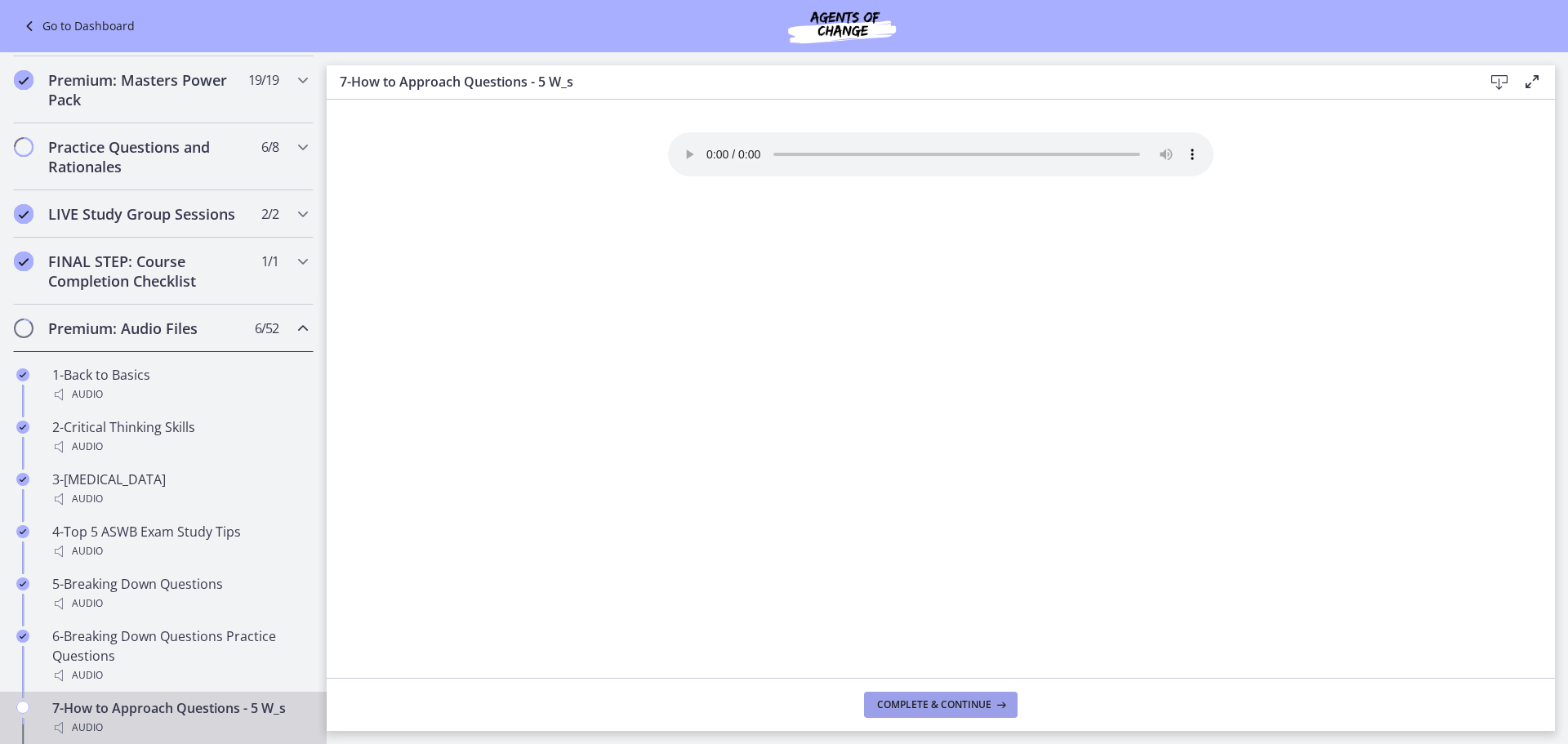
click at [889, 714] on button "Complete & continue" at bounding box center [940, 705] width 153 height 26
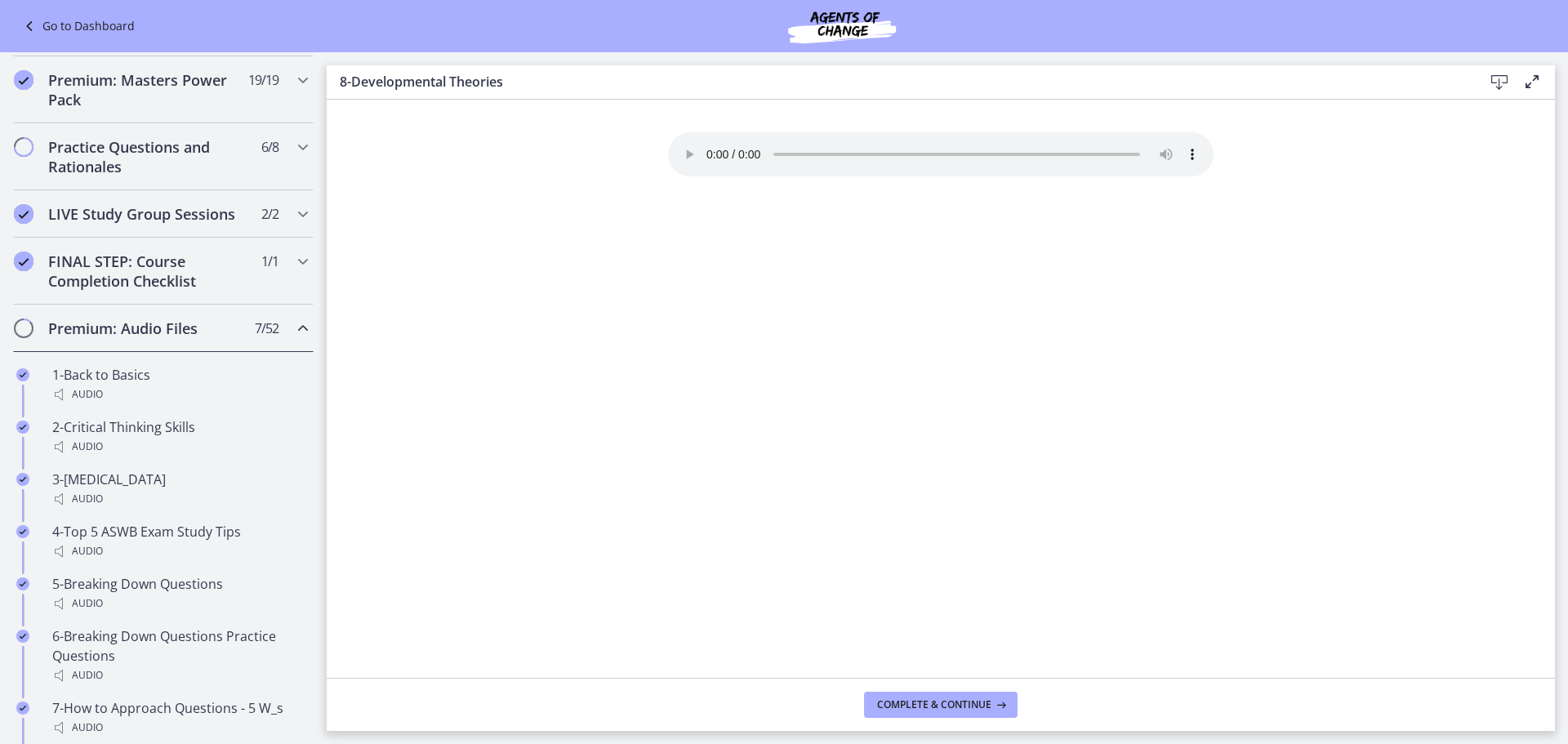
click at [889, 714] on button "Complete & continue" at bounding box center [940, 705] width 153 height 26
click at [889, 713] on button "Complete & continue" at bounding box center [940, 705] width 153 height 26
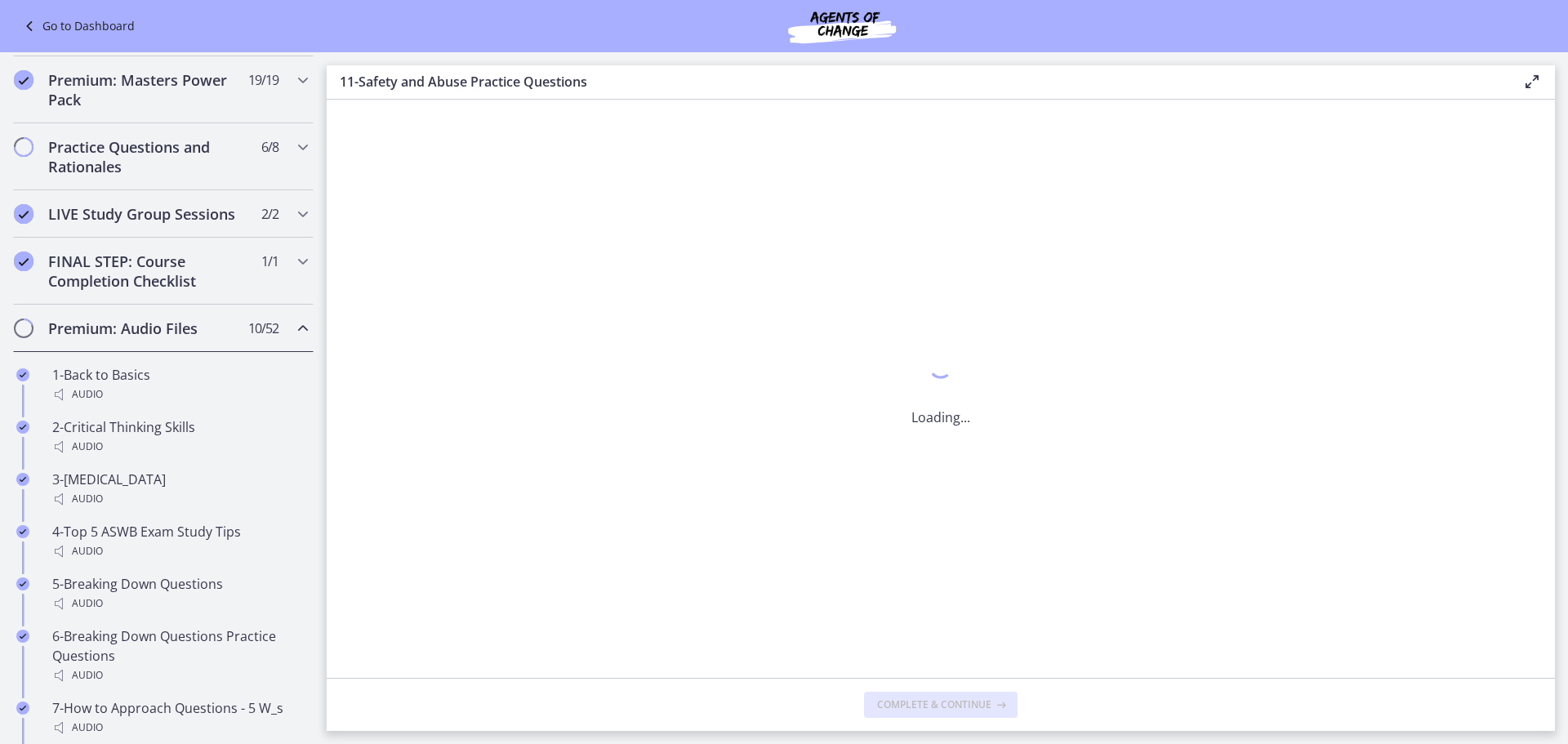
click at [889, 713] on button "Complete & continue" at bounding box center [940, 705] width 153 height 26
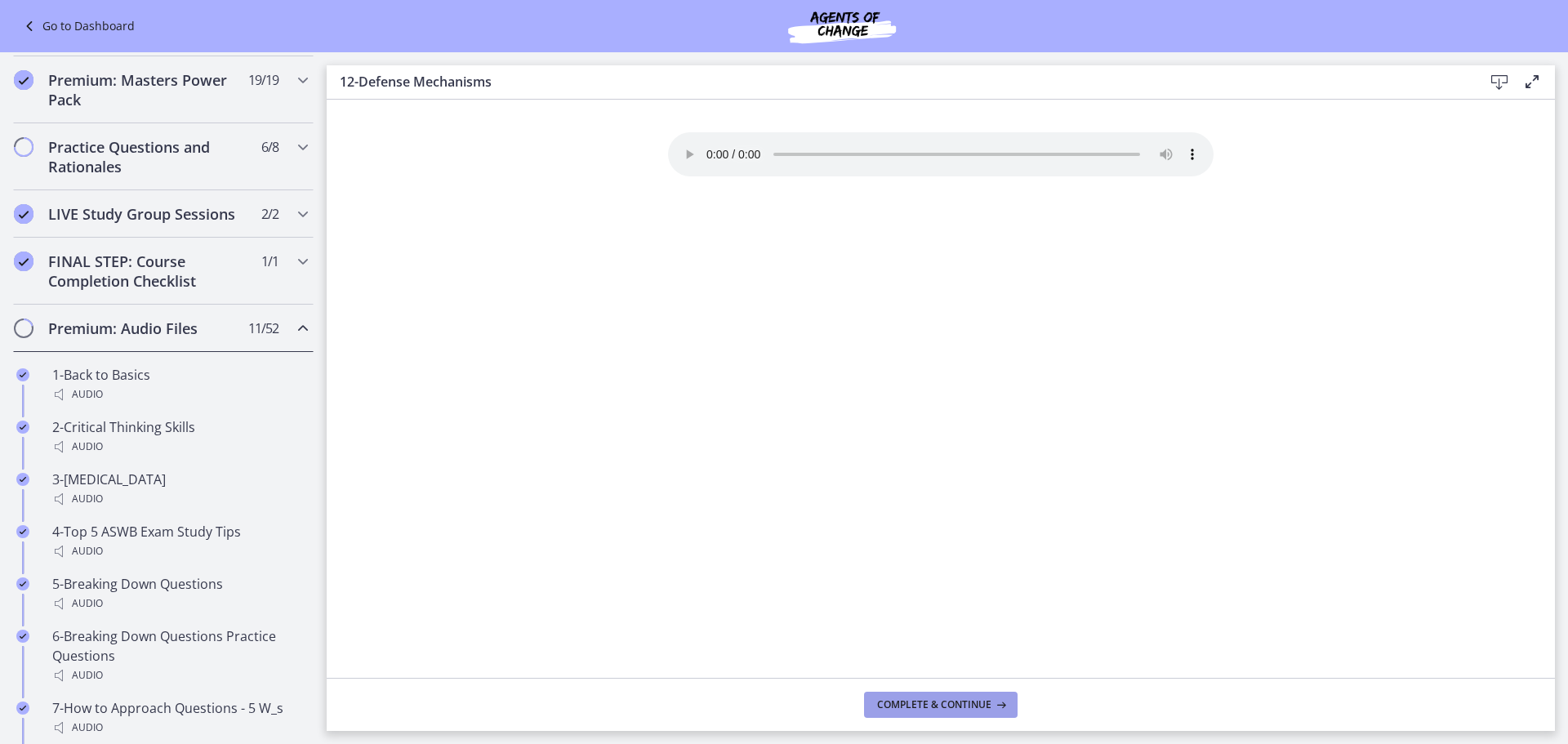
click at [889, 713] on button "Complete & continue" at bounding box center [940, 705] width 153 height 26
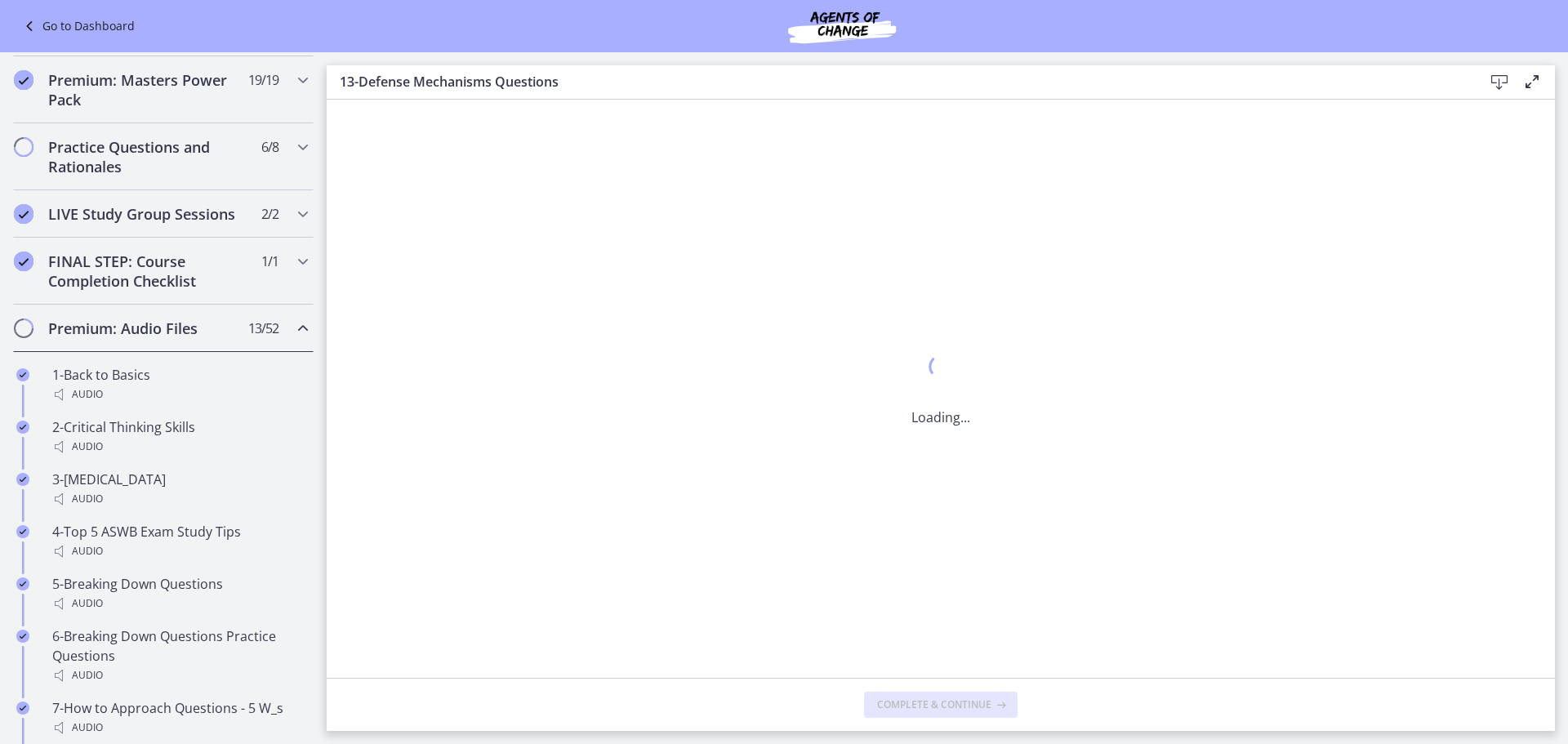
click at [889, 713] on button "Complete & continue" at bounding box center [940, 705] width 153 height 26
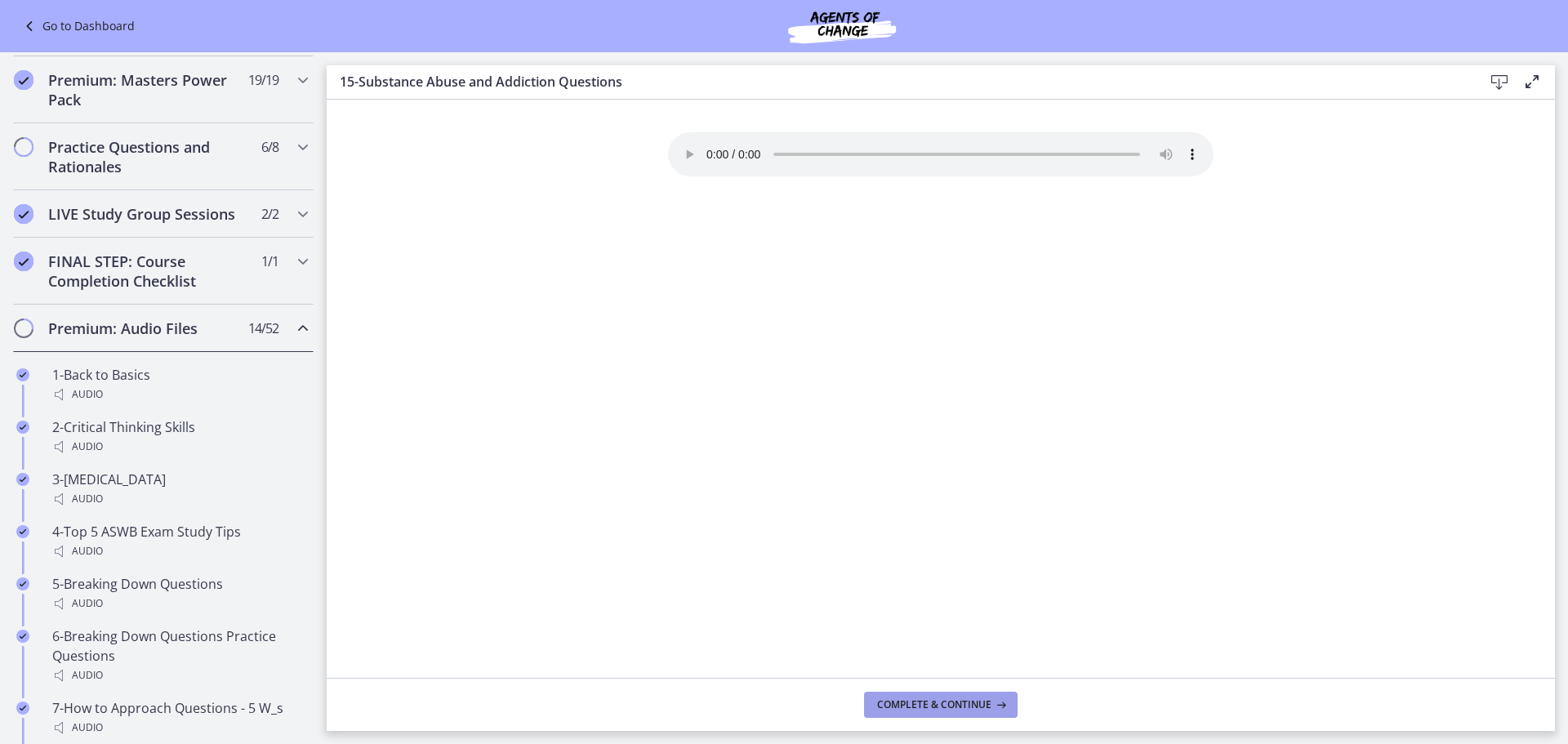
click at [889, 713] on button "Complete & continue" at bounding box center [940, 705] width 153 height 26
click at [889, 713] on button "Complete & continue" at bounding box center [940, 705] width 153 height 26
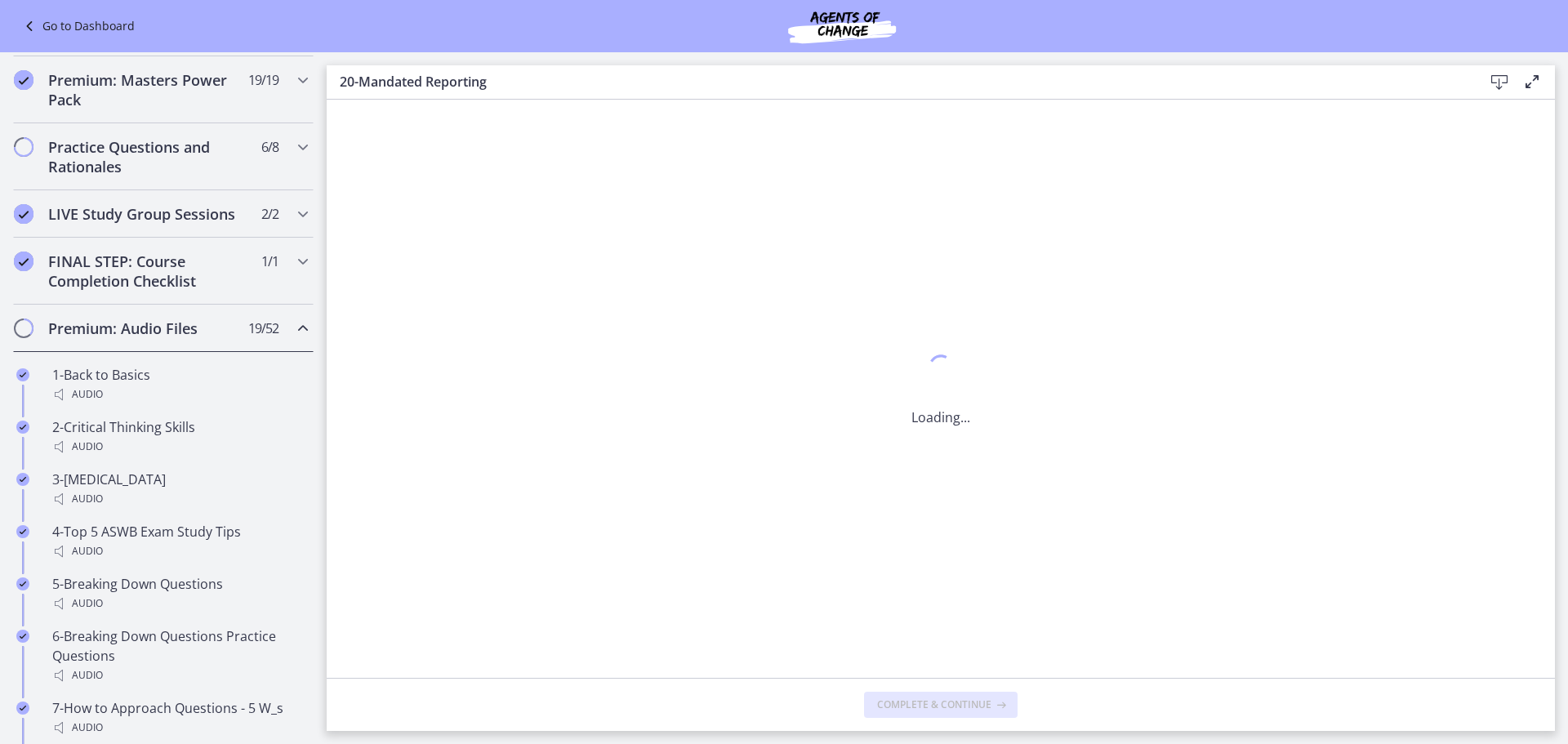
click at [889, 713] on button "Complete & continue" at bounding box center [940, 705] width 153 height 26
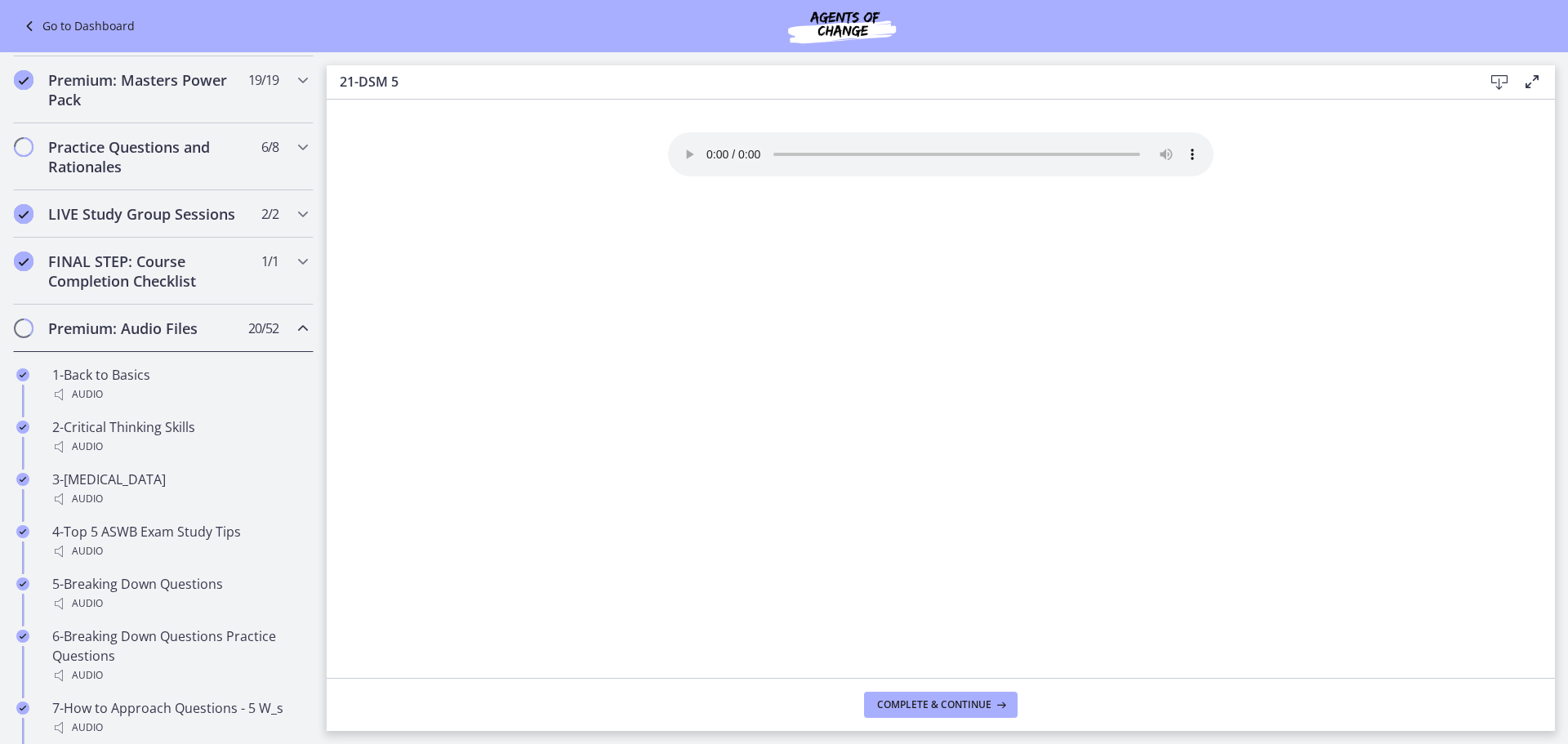
click at [889, 713] on button "Complete & continue" at bounding box center [940, 705] width 153 height 26
click at [889, 711] on span "Complete & continue" at bounding box center [934, 705] width 114 height 13
click at [892, 705] on span "Complete & continue" at bounding box center [934, 705] width 114 height 13
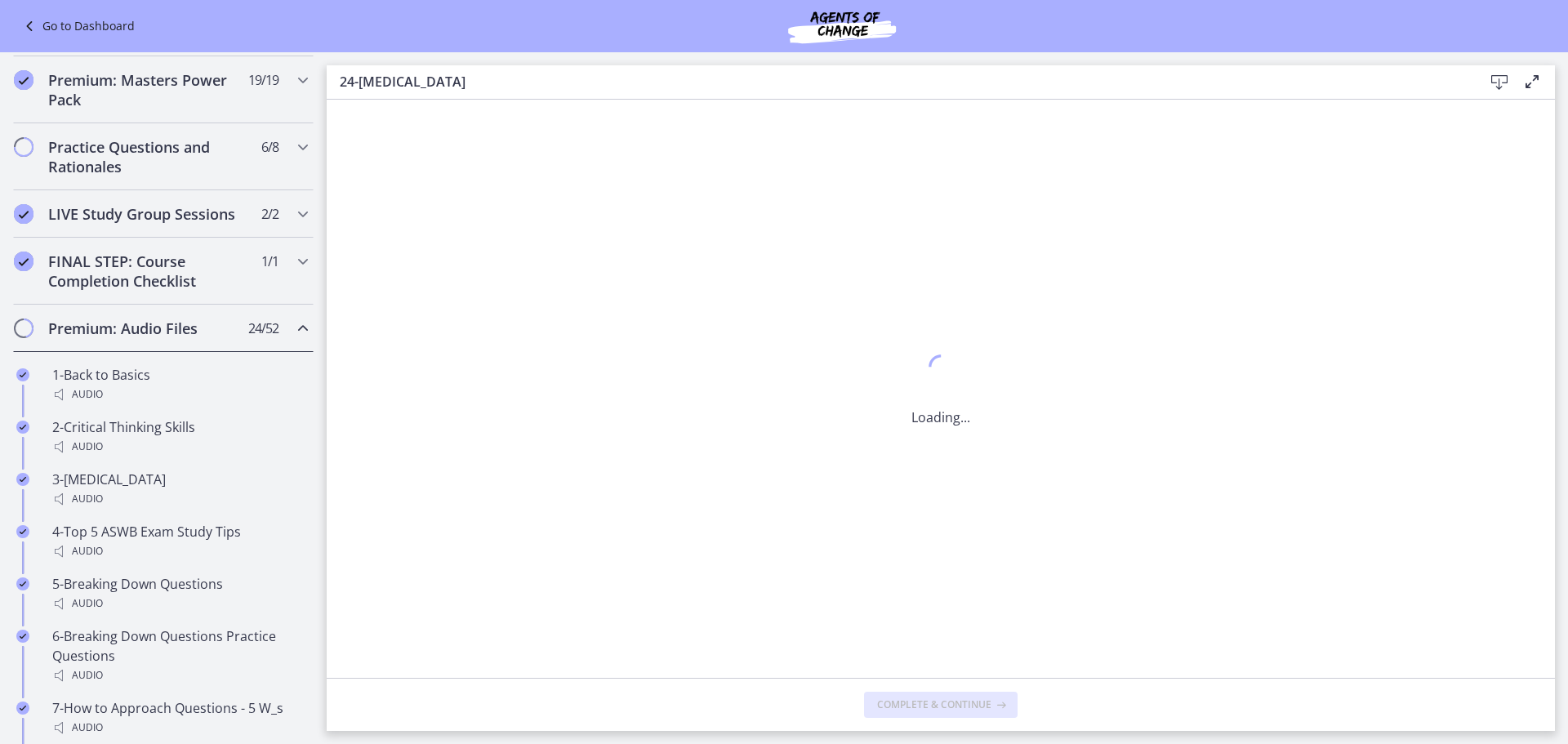
click at [893, 705] on span "Complete & continue" at bounding box center [934, 705] width 114 height 13
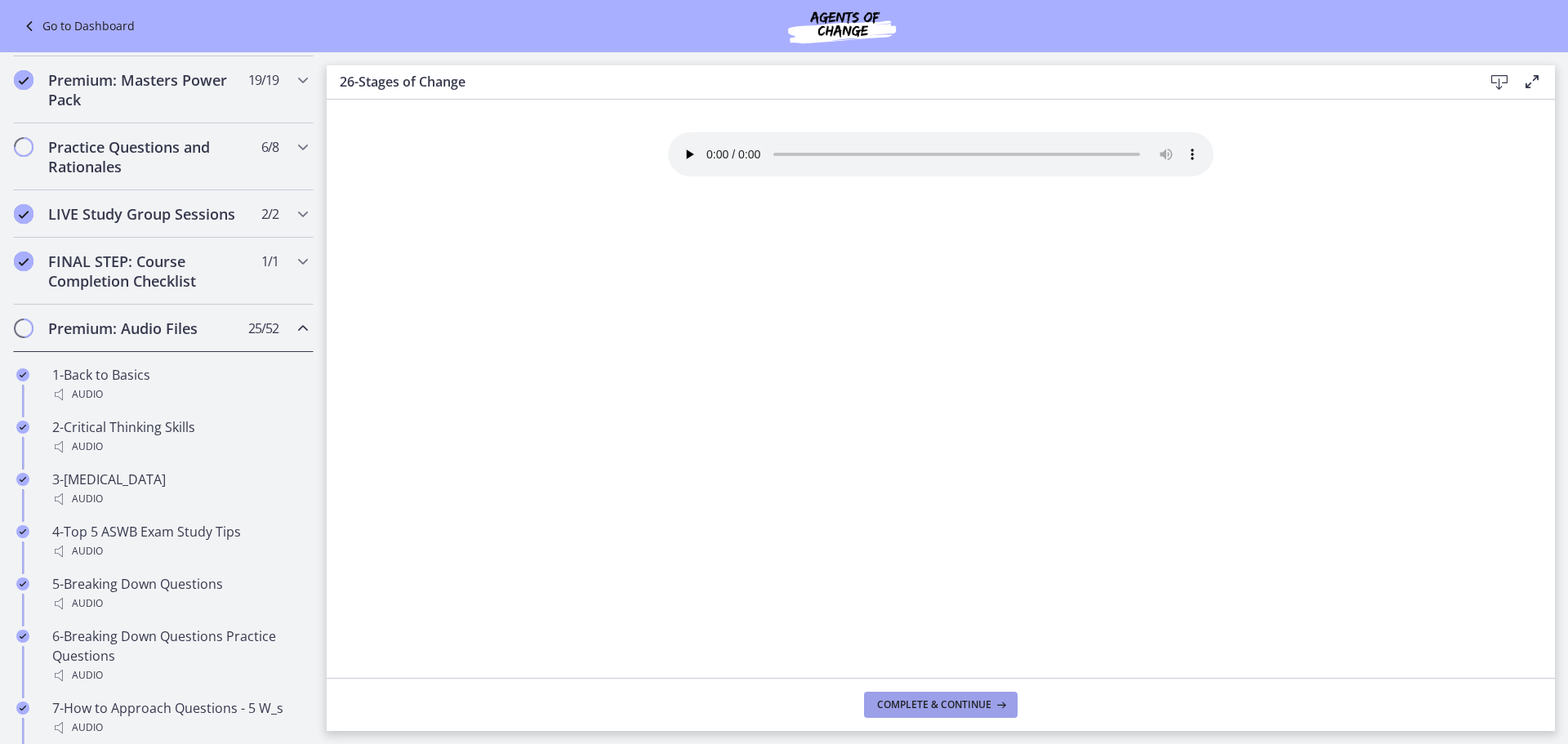
click at [894, 705] on span "Complete & continue" at bounding box center [934, 705] width 114 height 13
